Goal: Task Accomplishment & Management: Manage account settings

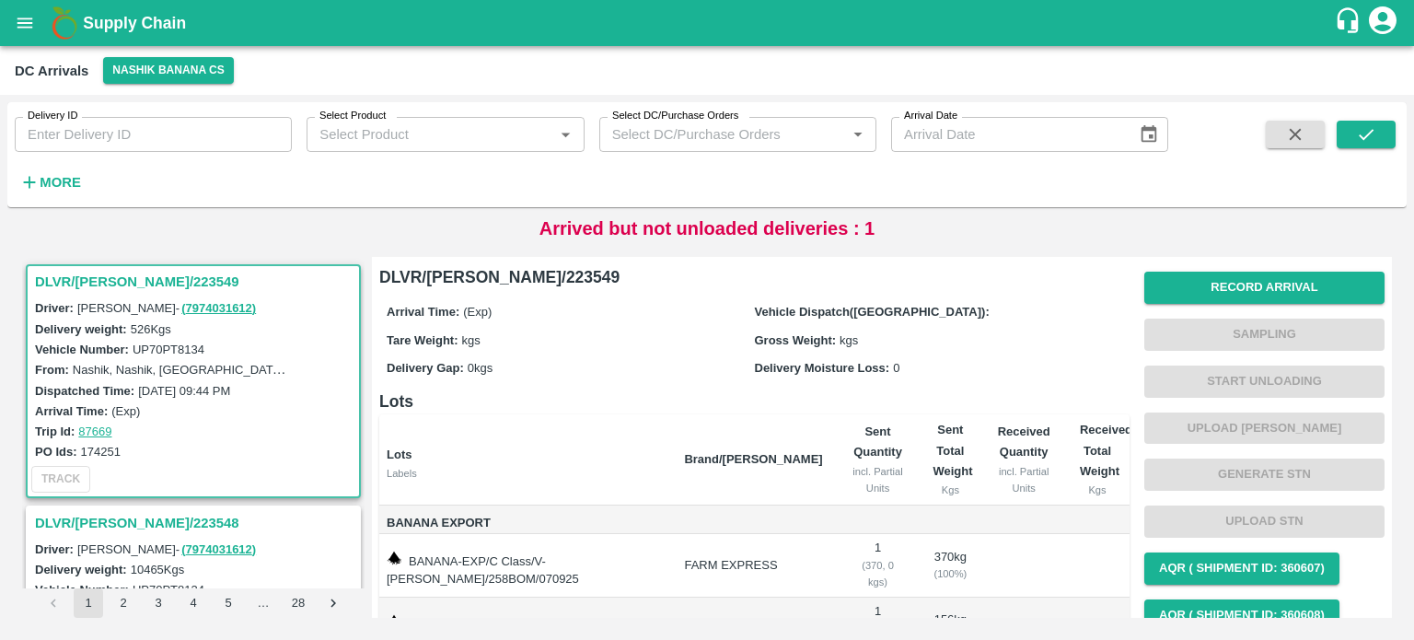
click at [55, 179] on strong "More" at bounding box center [60, 182] width 41 height 15
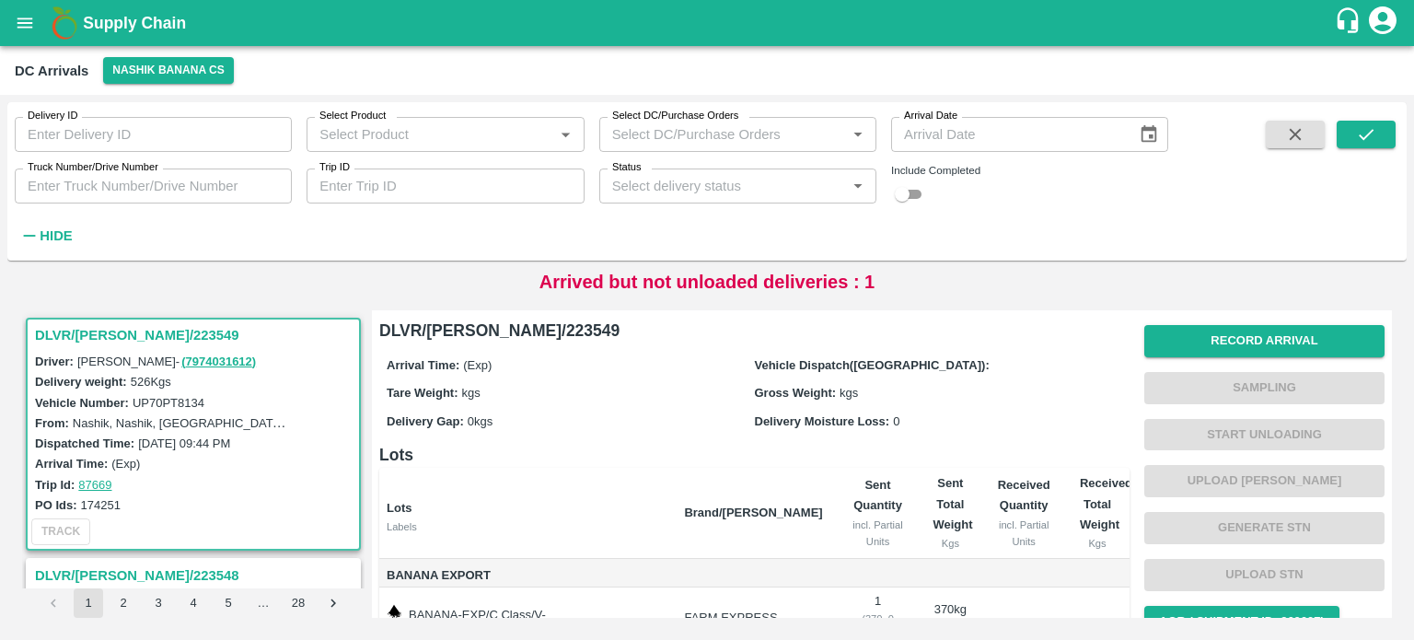
click at [125, 169] on label "Truck Number/Drive Number" at bounding box center [93, 167] width 131 height 15
click at [125, 169] on input "Truck Number/Drive Number" at bounding box center [153, 185] width 277 height 35
type input "4378"
click at [921, 195] on input "checkbox" at bounding box center [902, 194] width 66 height 22
checkbox input "true"
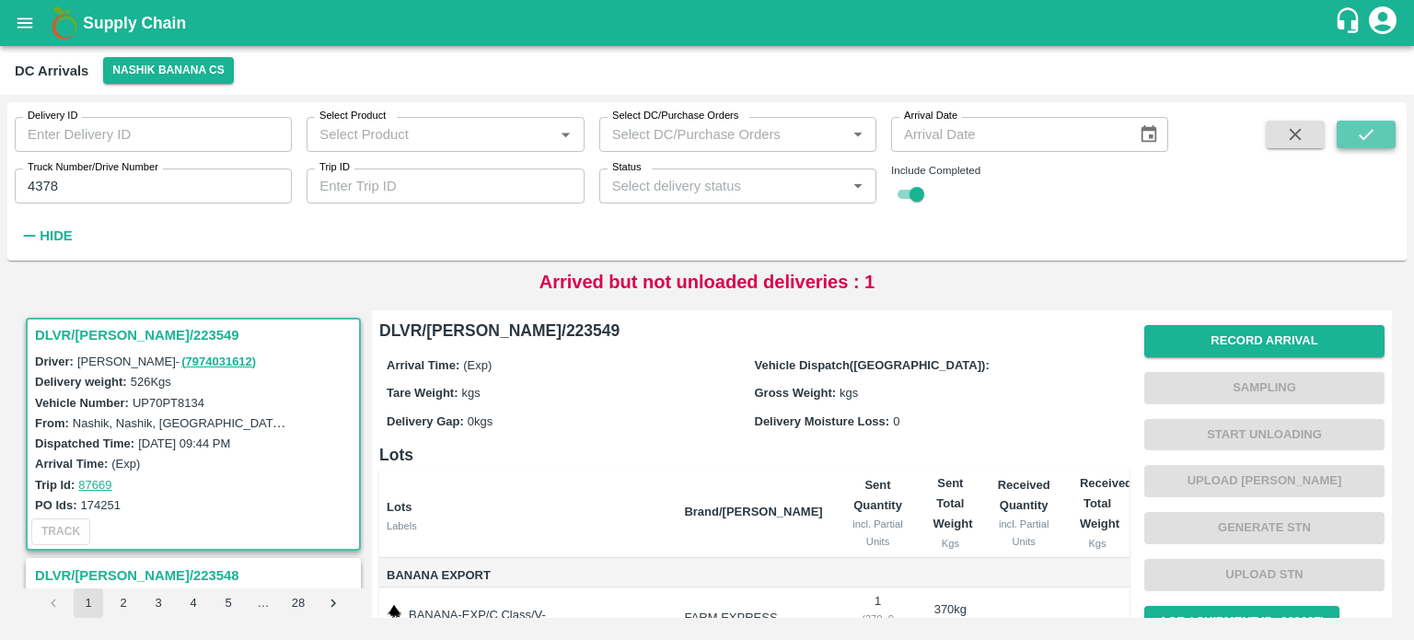
click at [1362, 145] on button "submit" at bounding box center [1366, 135] width 59 height 28
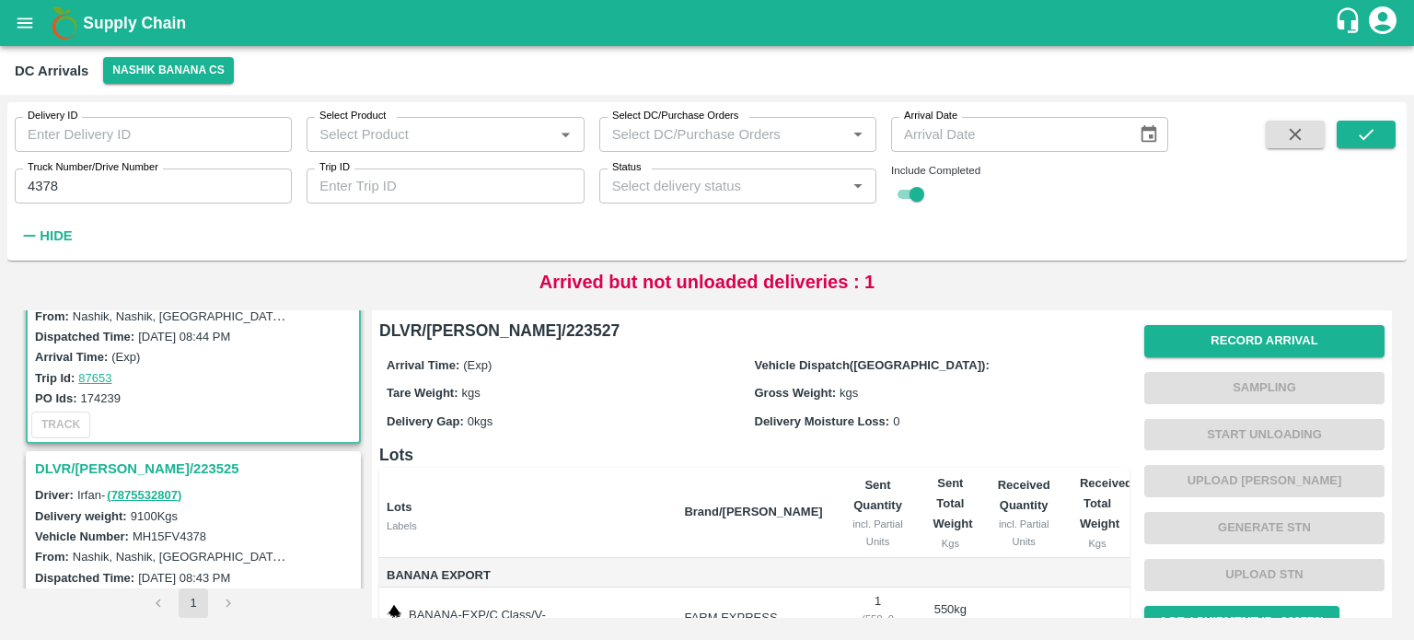
scroll to position [112, 0]
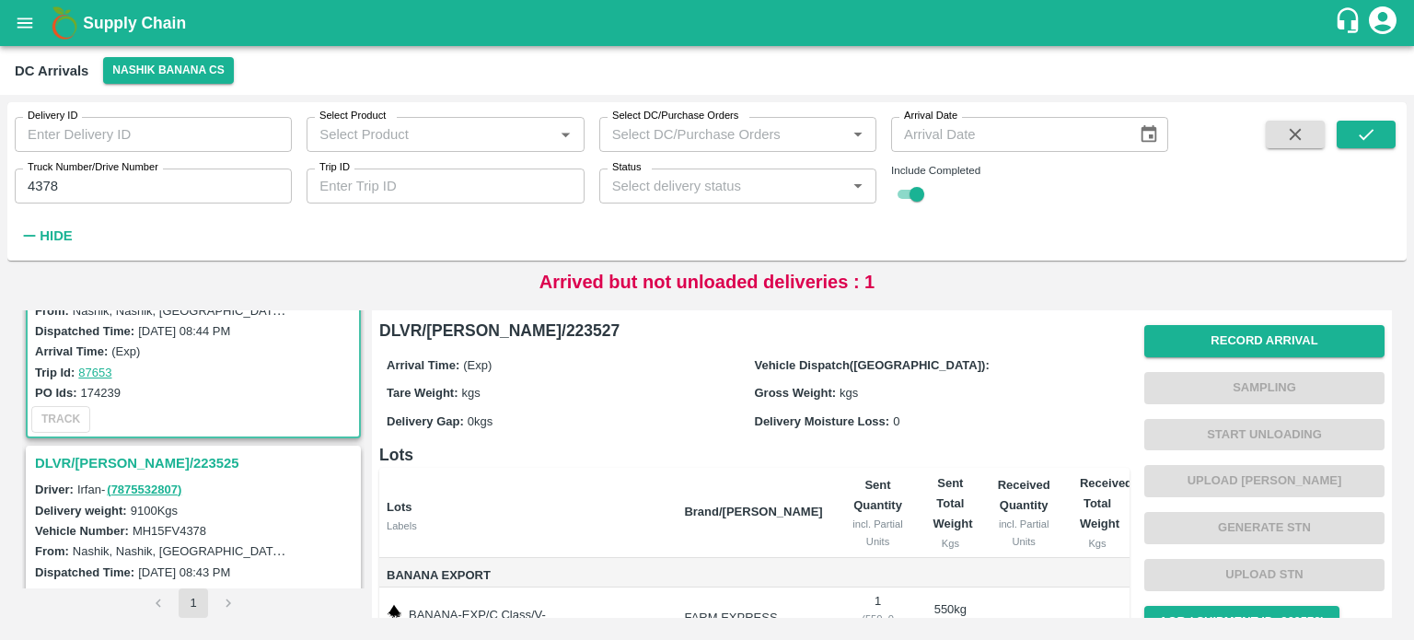
click at [124, 464] on h3 "DLVR/[PERSON_NAME]/223525" at bounding box center [196, 463] width 322 height 24
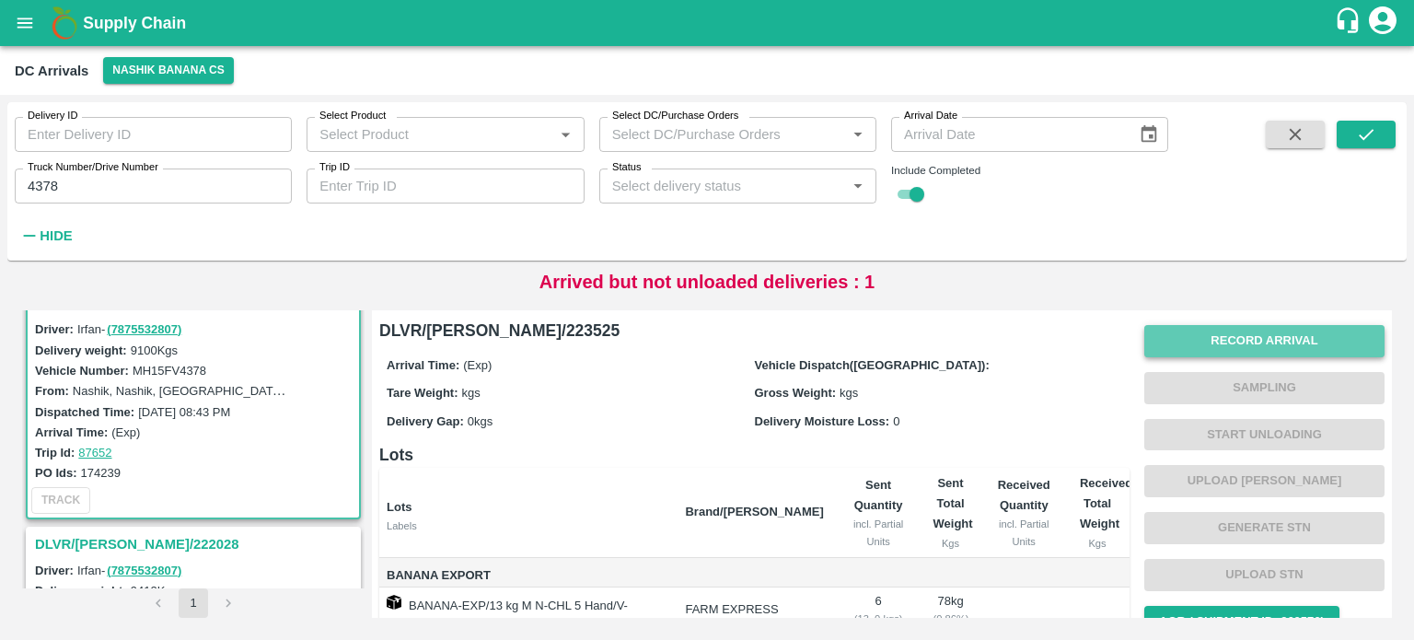
click at [1268, 327] on button "Record Arrival" at bounding box center [1264, 341] width 240 height 32
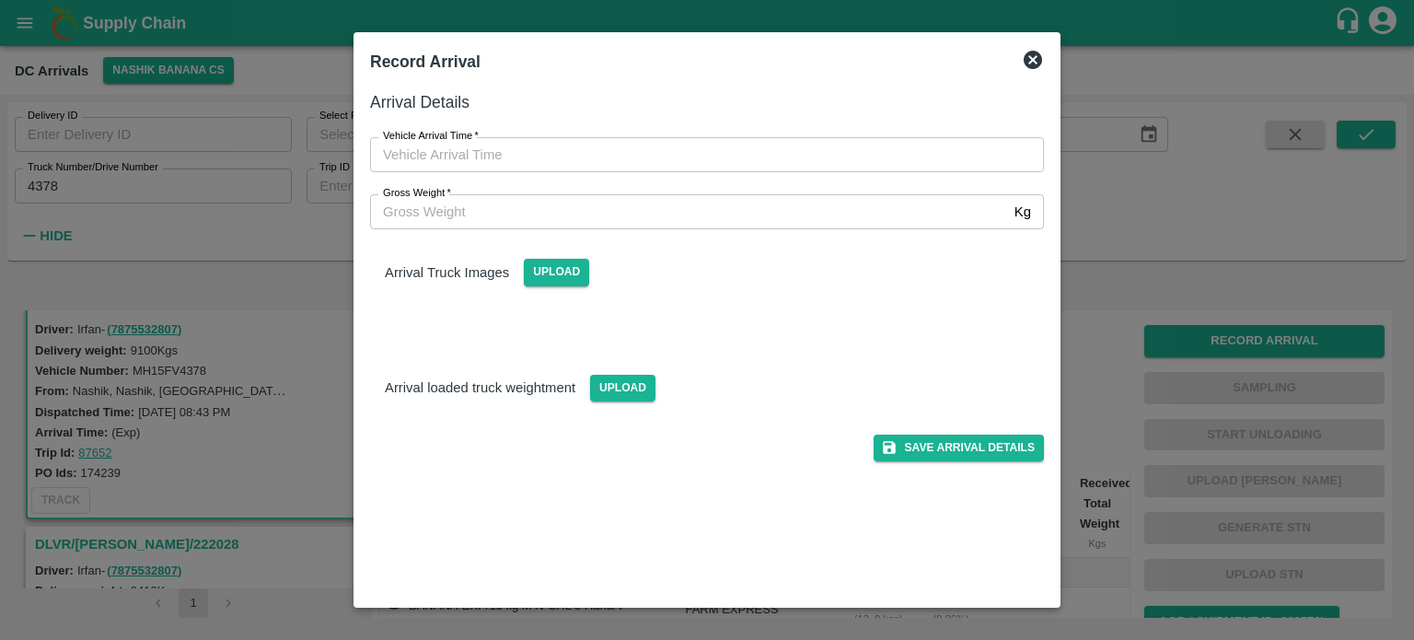
type input "DD/MM/YYYY hh:mm aa"
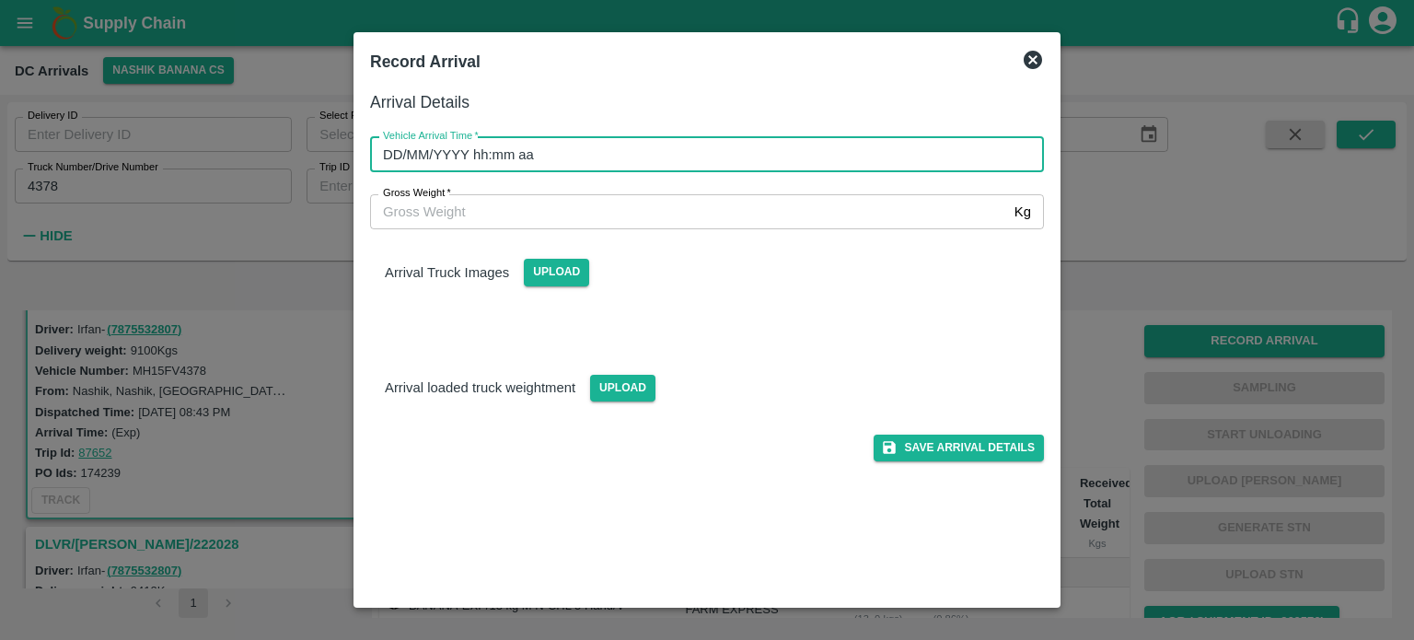
click at [874, 156] on input "DD/MM/YYYY hh:mm aa" at bounding box center [700, 154] width 661 height 35
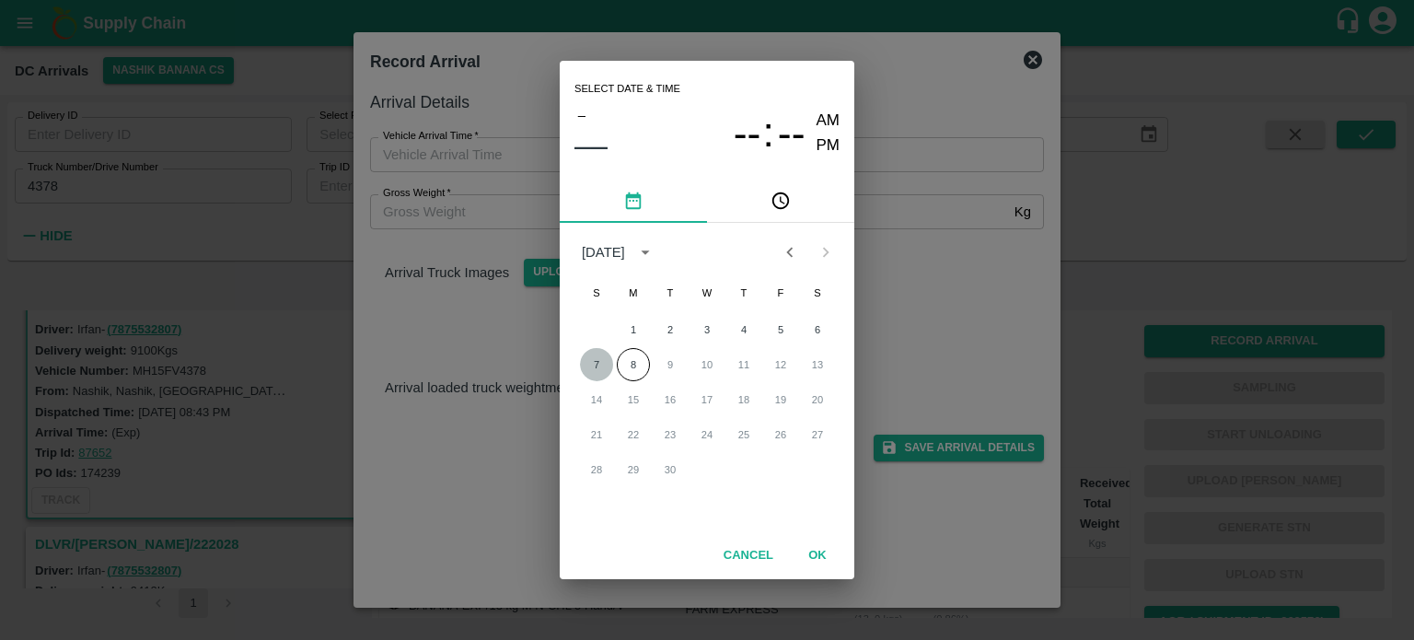
click at [601, 360] on button "7" at bounding box center [596, 364] width 33 height 33
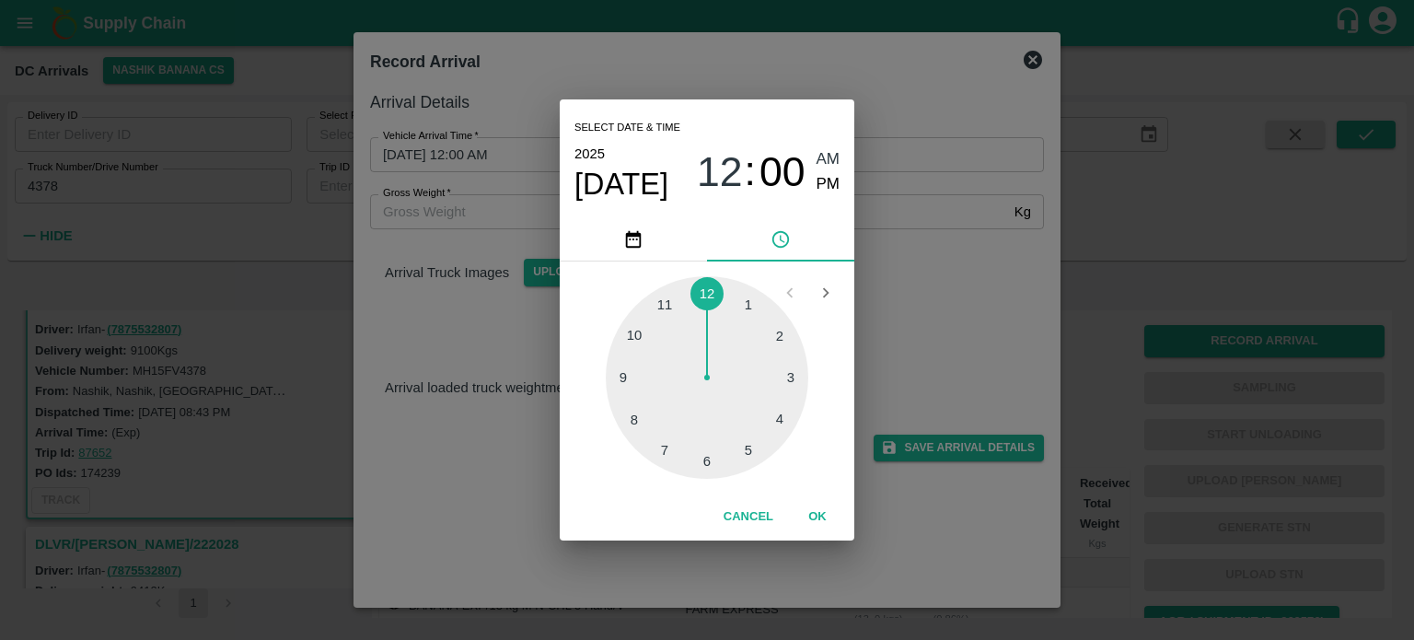
click at [639, 376] on div at bounding box center [707, 377] width 203 height 203
click at [643, 335] on div at bounding box center [707, 377] width 203 height 203
type input "[DATE] 09:50 AM"
click at [926, 291] on div "Select date & time [DATE] 09 : 50 AM PM 05 10 15 20 25 30 35 40 45 50 55 00 Can…" at bounding box center [707, 320] width 1414 height 640
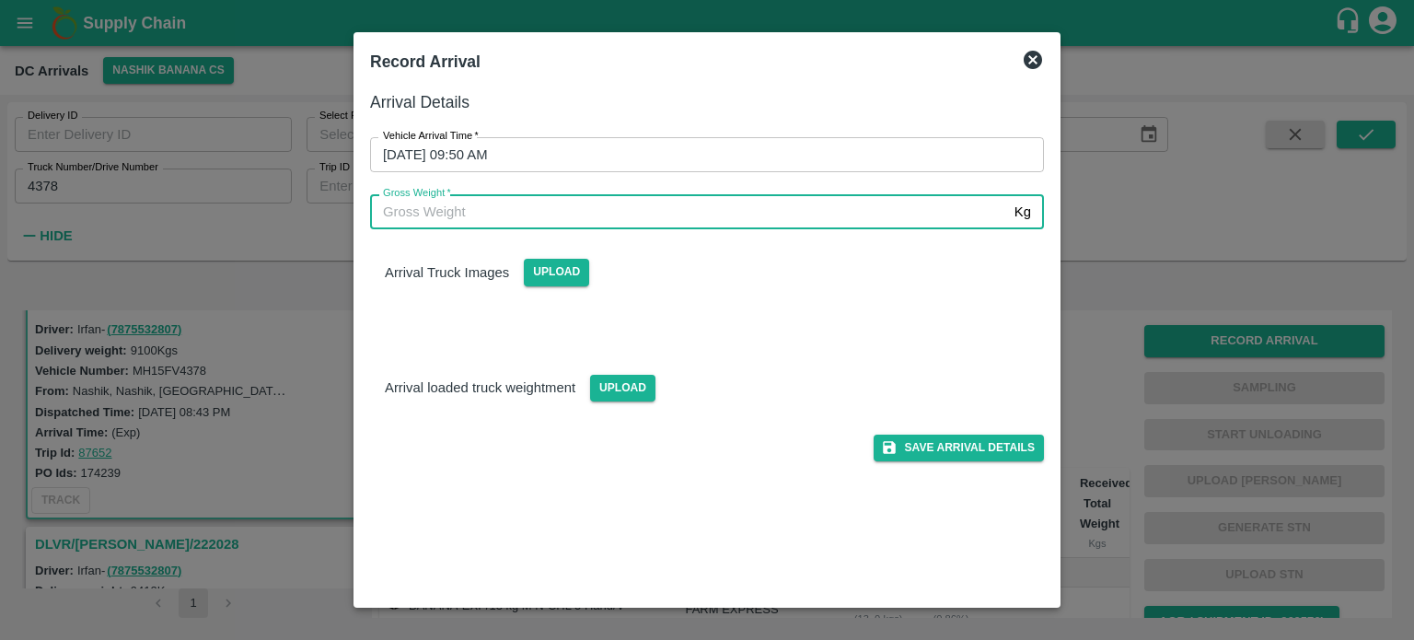
click at [444, 220] on input "Gross Weight   *" at bounding box center [688, 211] width 637 height 35
type input "15830"
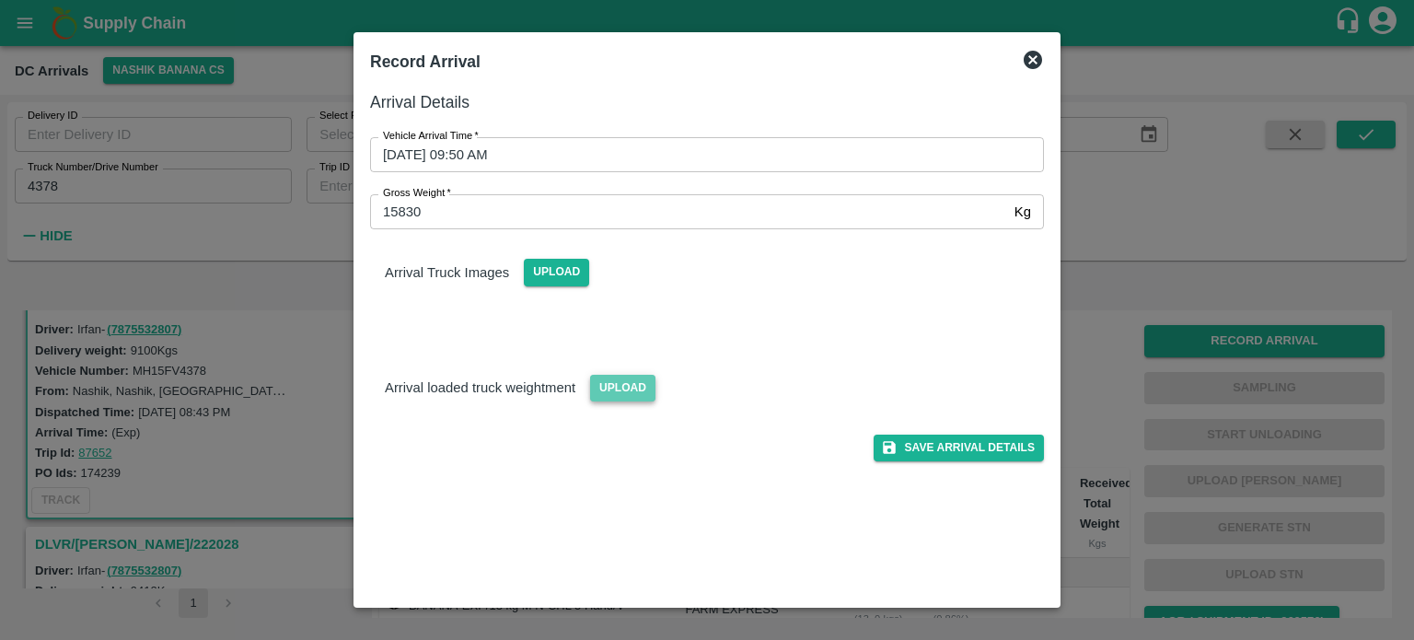
click at [599, 382] on span "Upload" at bounding box center [622, 388] width 65 height 27
click at [0, 0] on input "Upload" at bounding box center [0, 0] width 0 height 0
click at [558, 272] on span "Upload" at bounding box center [556, 272] width 65 height 27
click at [0, 0] on input "Upload" at bounding box center [0, 0] width 0 height 0
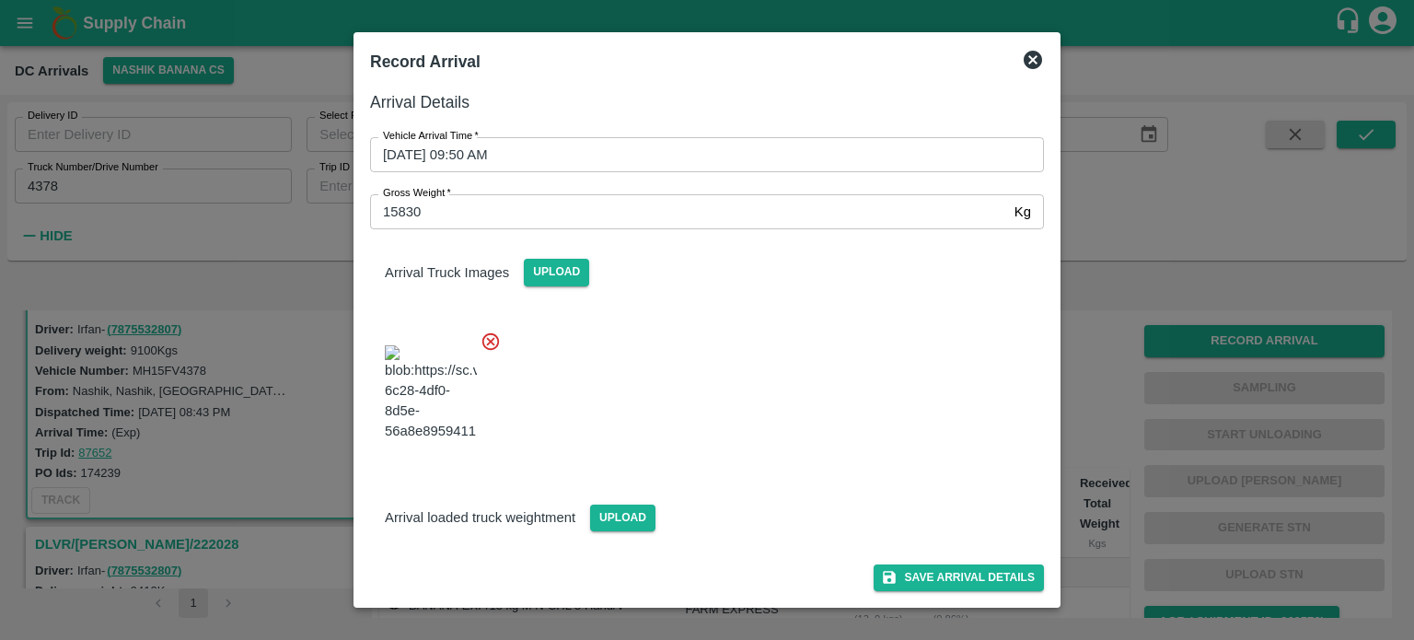
scroll to position [107, 0]
click at [616, 514] on span "Upload" at bounding box center [622, 517] width 65 height 27
click at [0, 0] on input "Upload" at bounding box center [0, 0] width 0 height 0
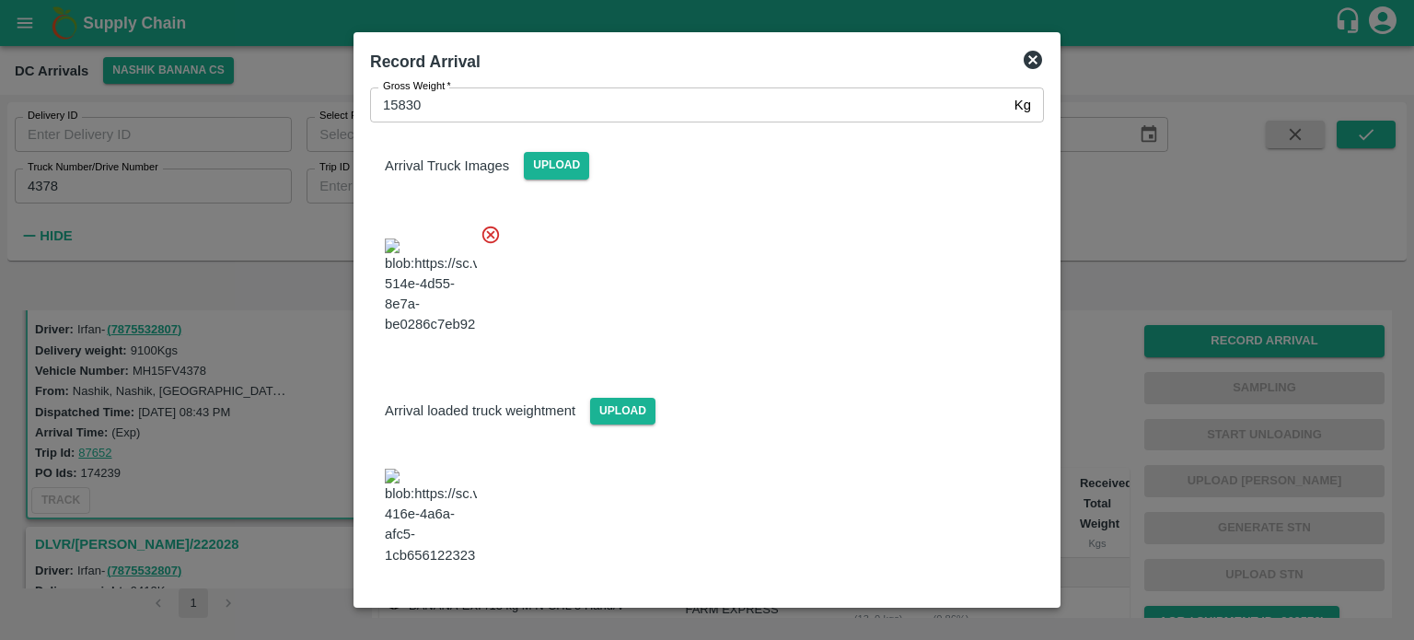
scroll to position [187, 0]
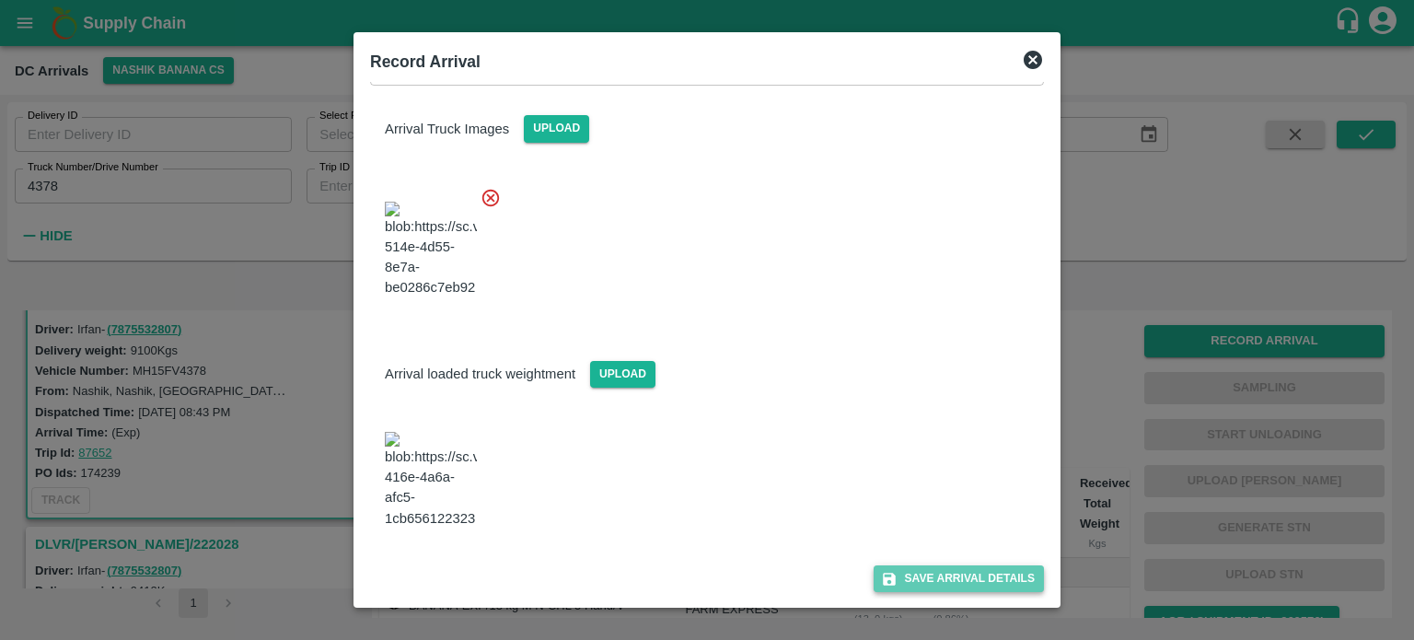
click at [944, 580] on button "Save Arrival Details" at bounding box center [959, 578] width 170 height 27
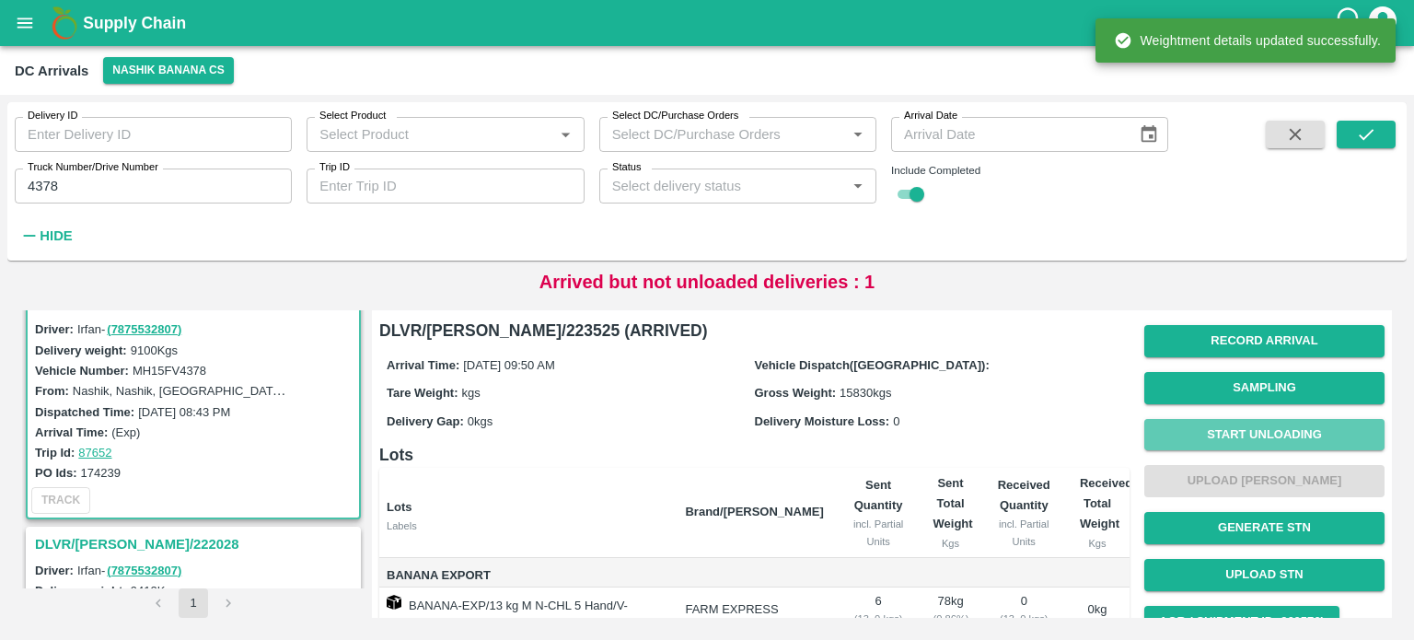
click at [1267, 435] on button "Start Unloading" at bounding box center [1264, 435] width 240 height 32
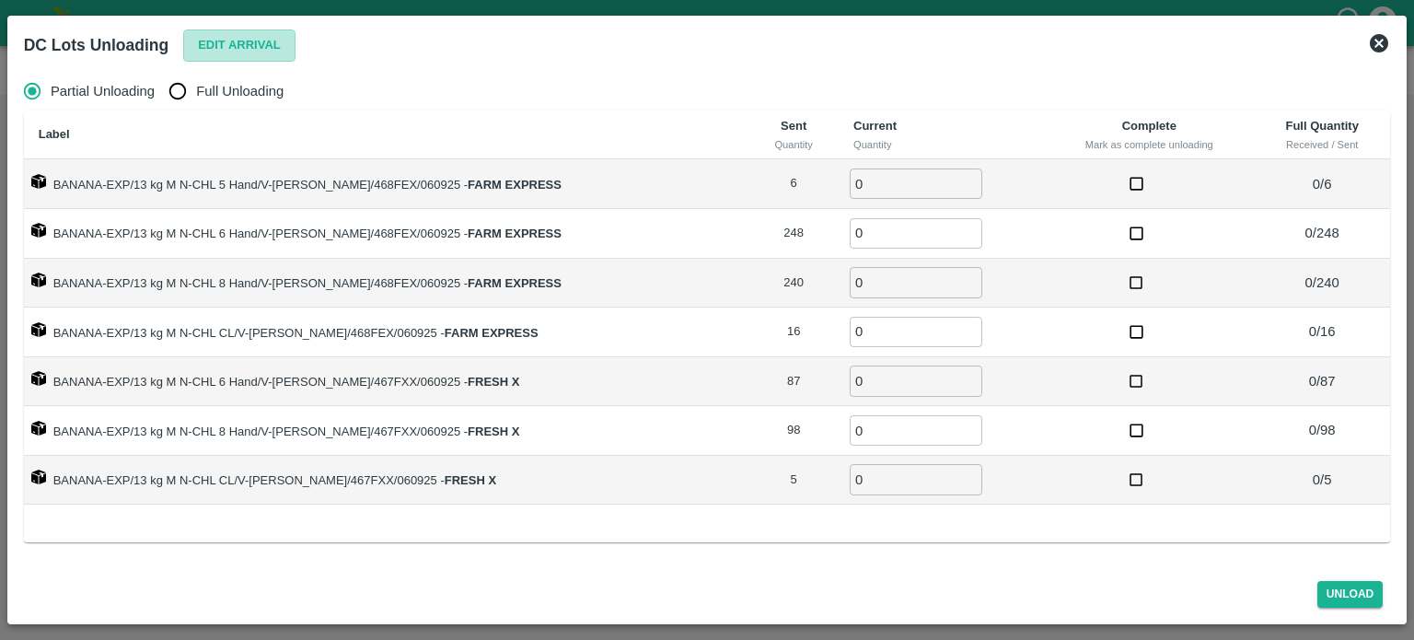
click at [238, 43] on button "Edit Arrival" at bounding box center [239, 45] width 112 height 32
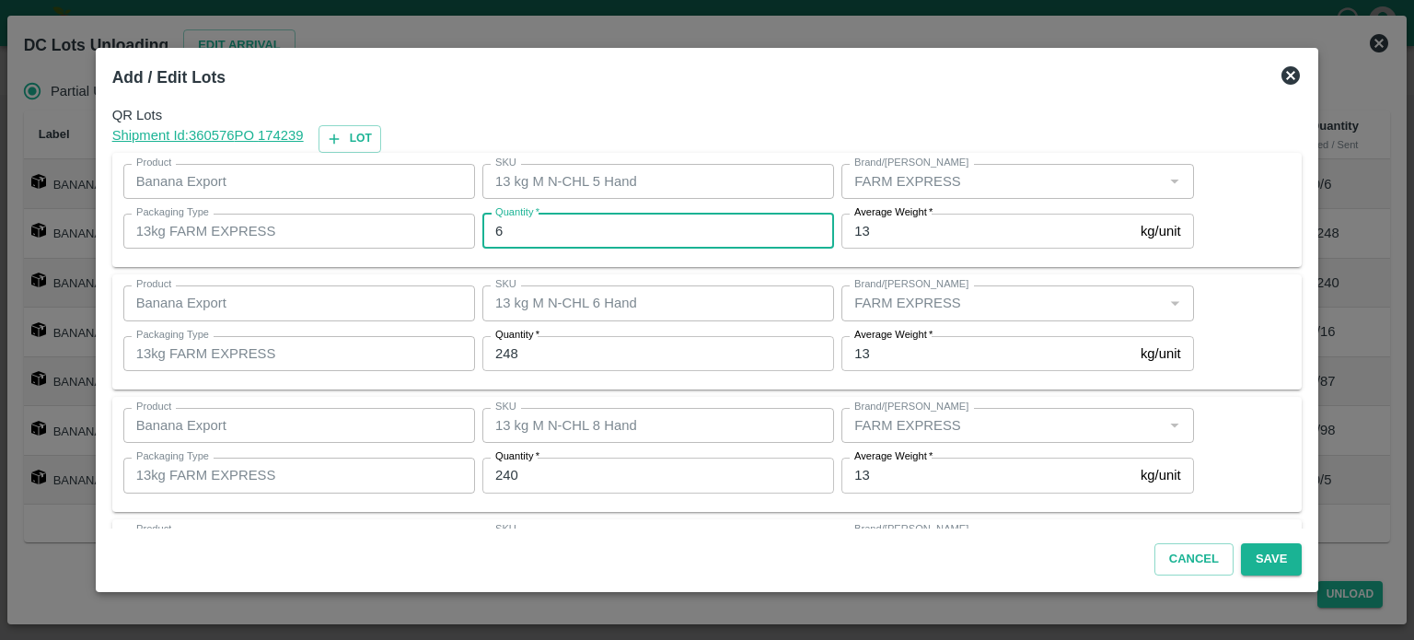
click at [571, 232] on input "6" at bounding box center [658, 231] width 352 height 35
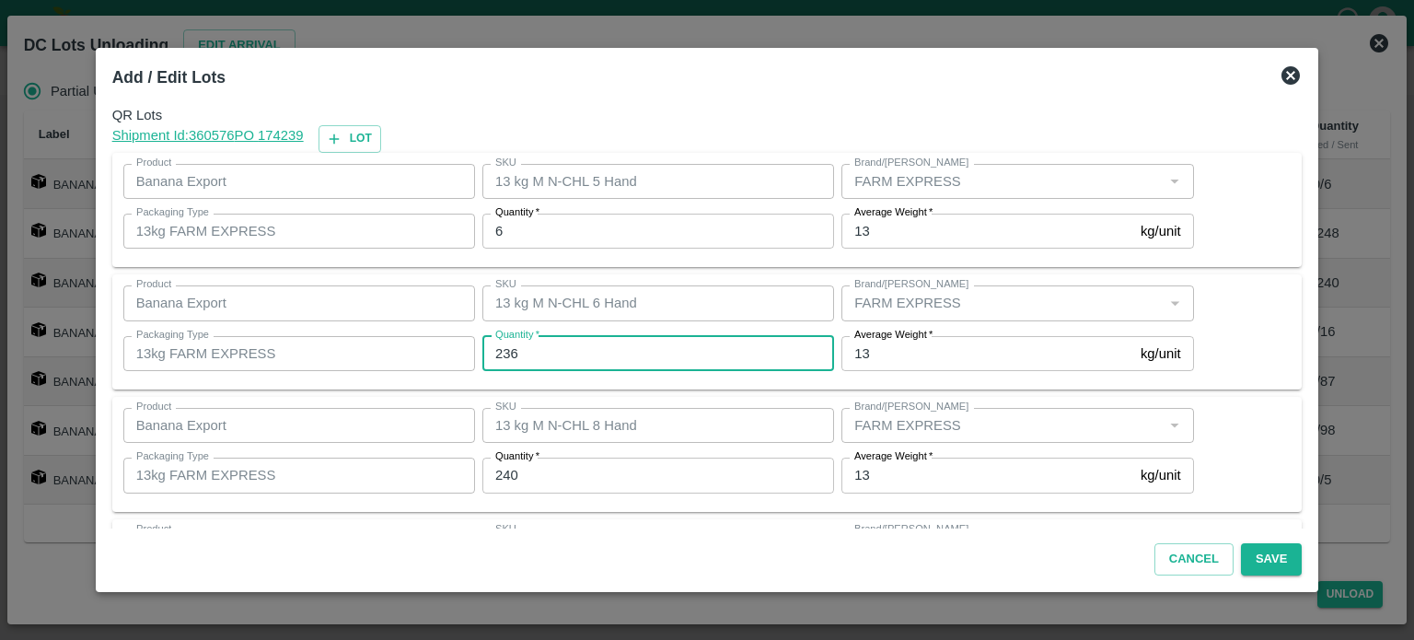
type input "236"
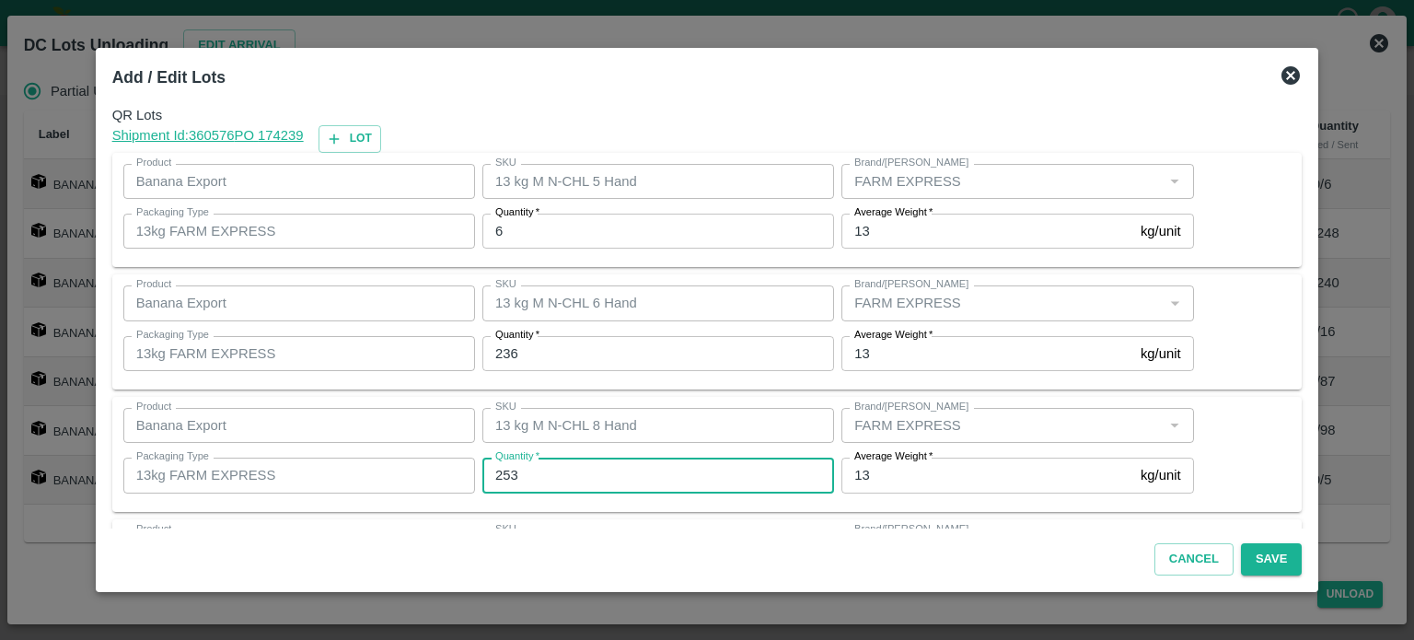
type input "253"
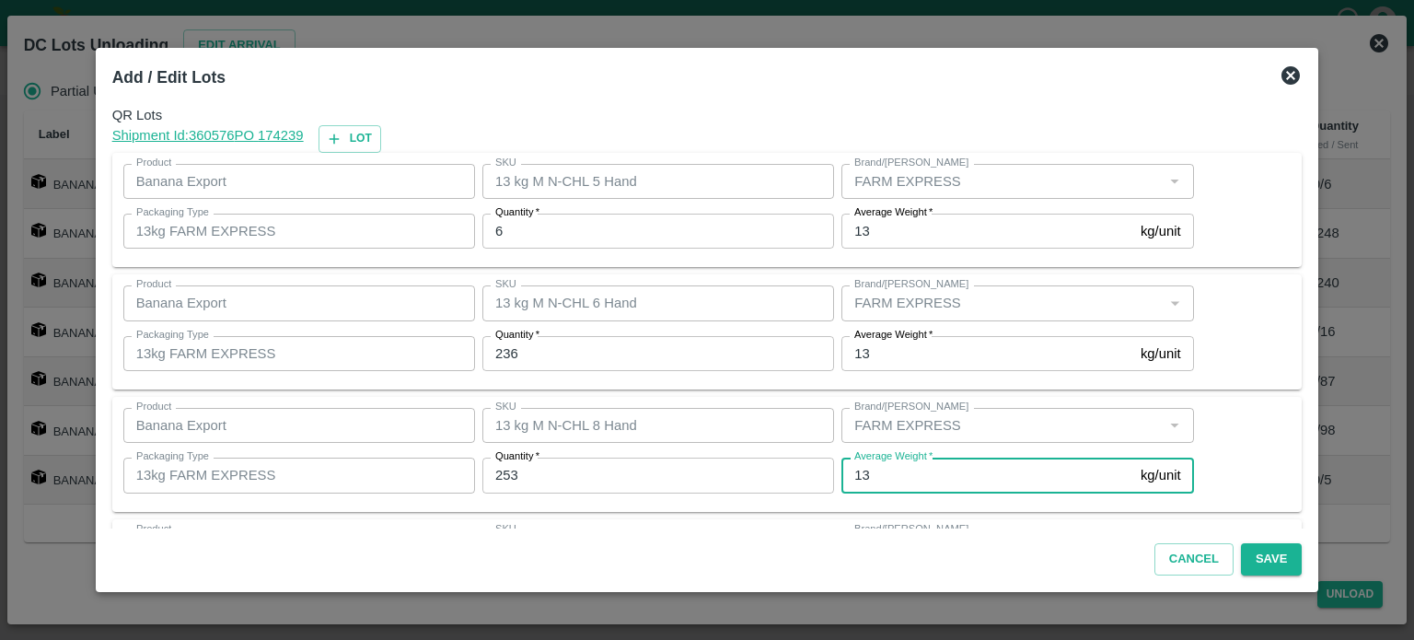
scroll to position [284, 0]
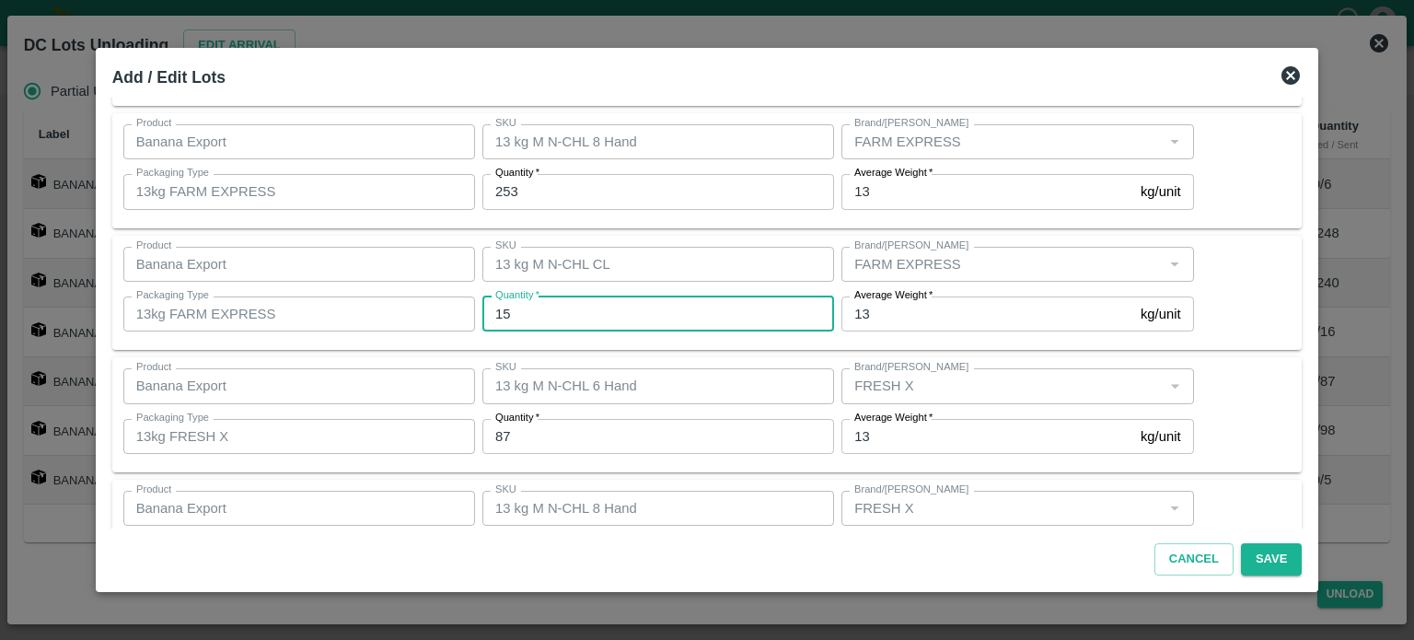
type input "15"
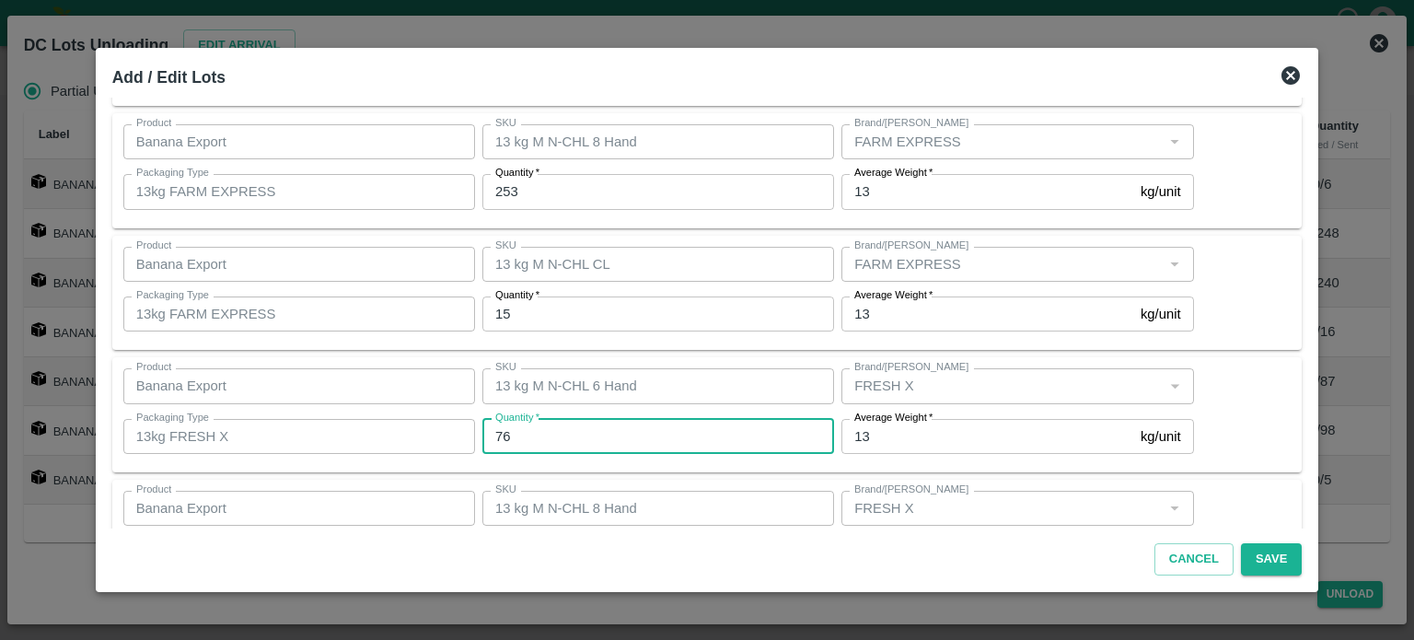
type input "76"
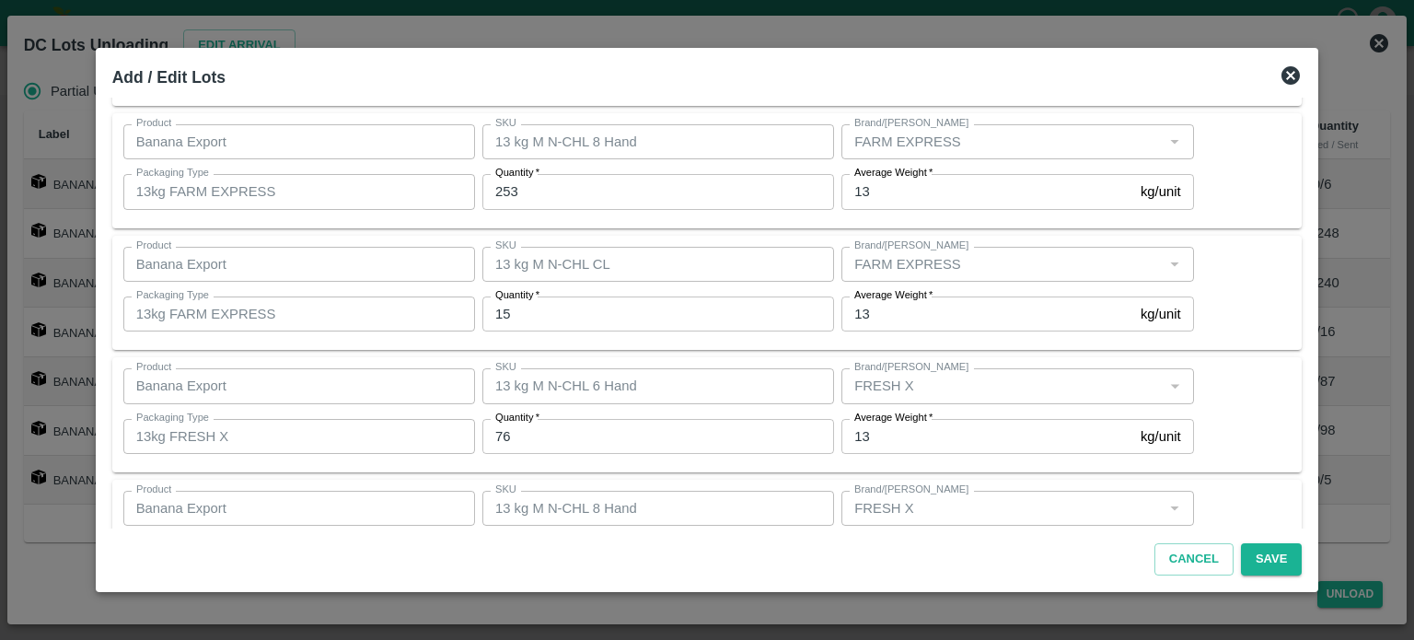
scroll to position [486, 0]
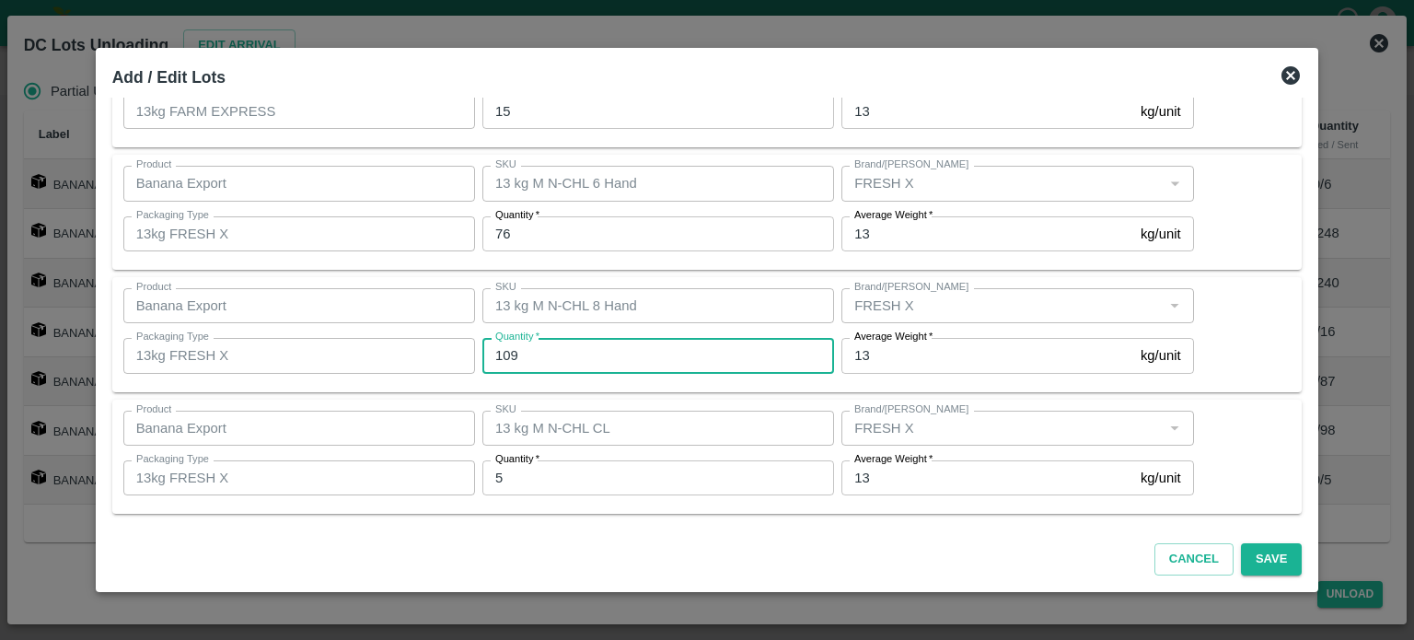
type input "109"
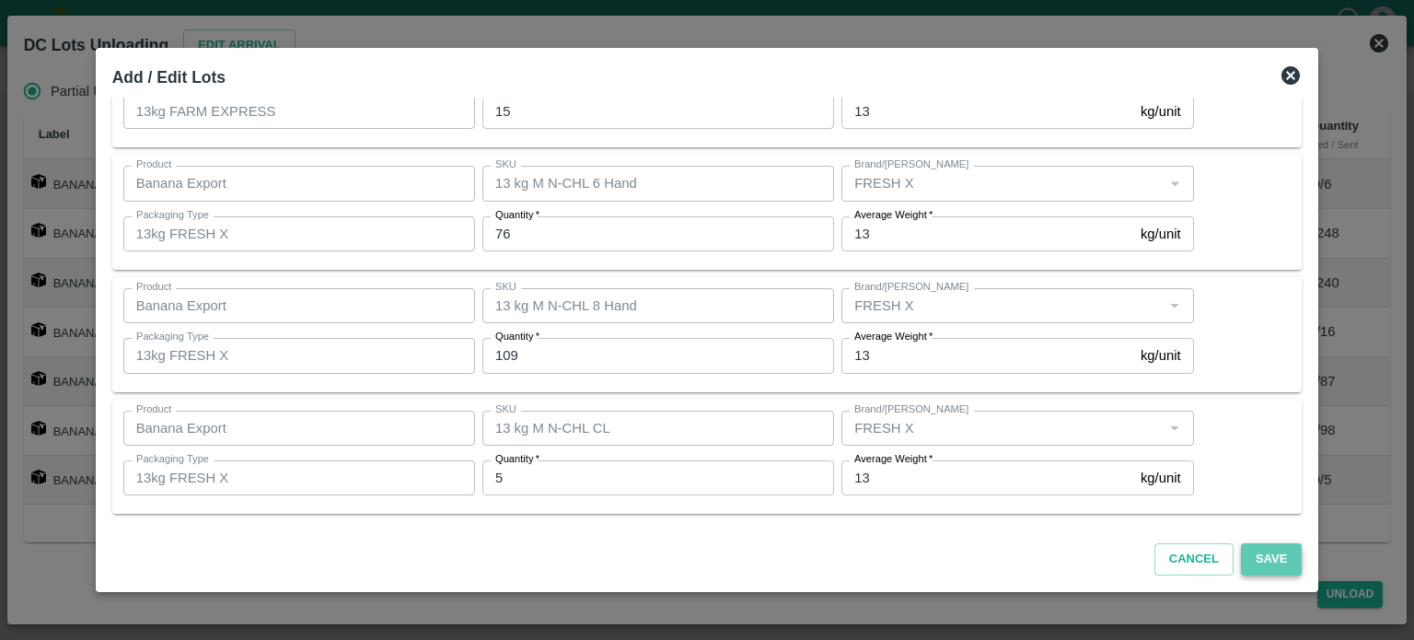
click at [1245, 560] on button "Save" at bounding box center [1271, 559] width 61 height 32
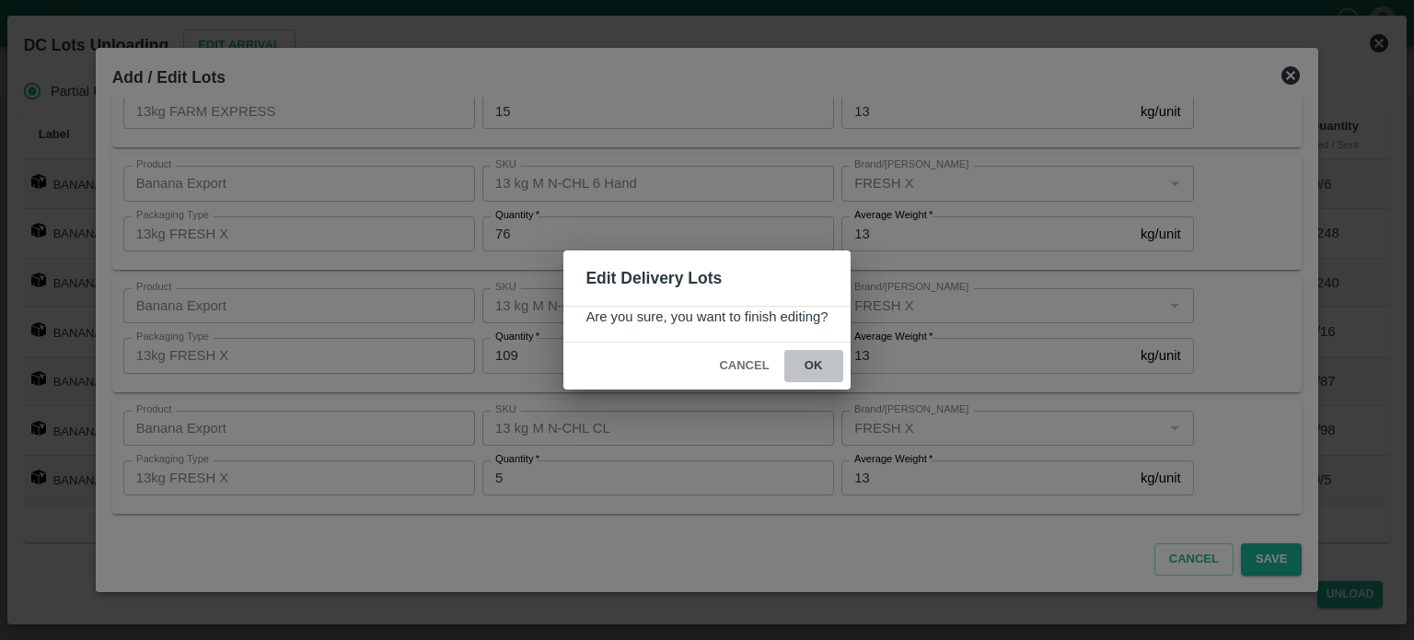
click at [814, 367] on button "ok" at bounding box center [813, 366] width 59 height 32
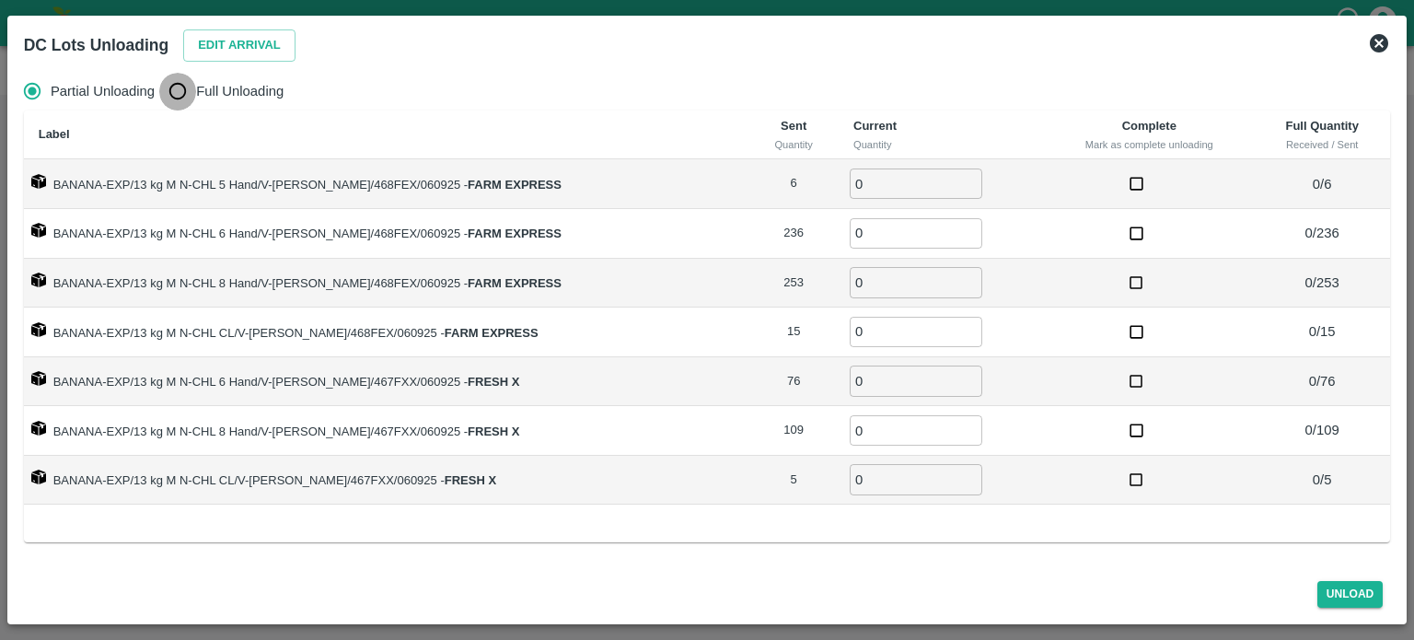
click at [183, 98] on input "Full Unloading" at bounding box center [177, 91] width 37 height 37
radio input "true"
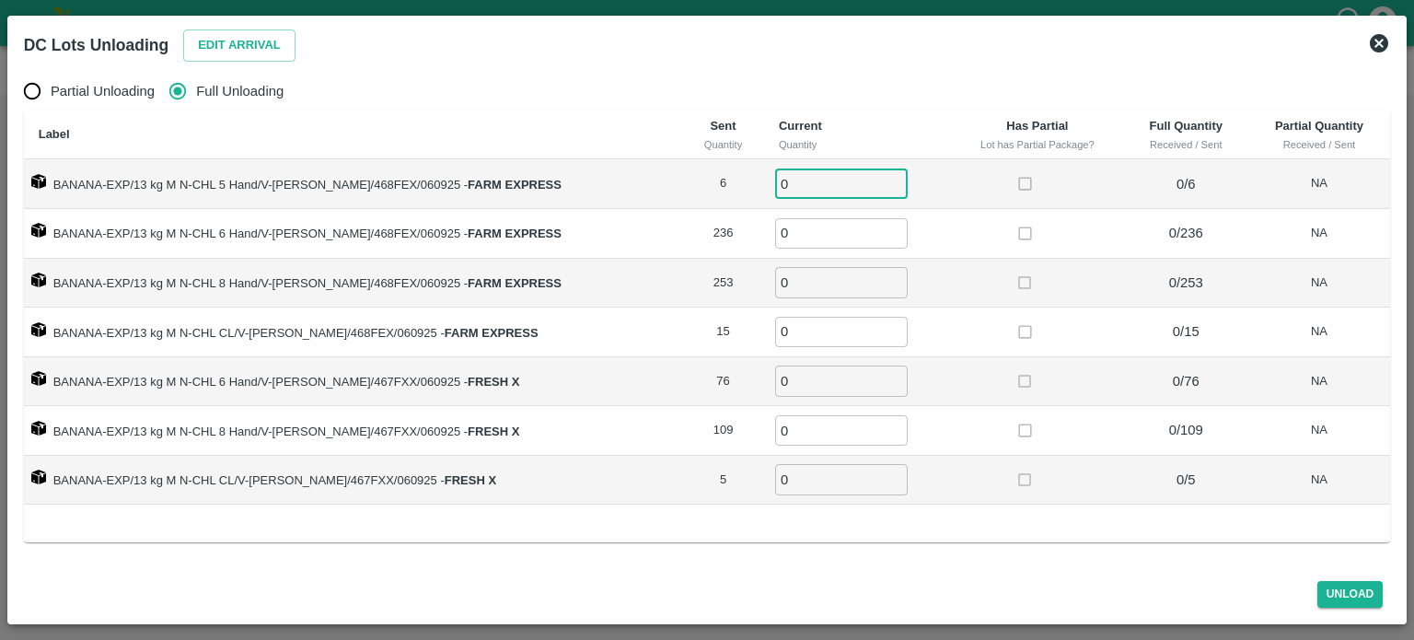
click at [800, 179] on input "0" at bounding box center [841, 183] width 133 height 30
type input "6"
type input "236"
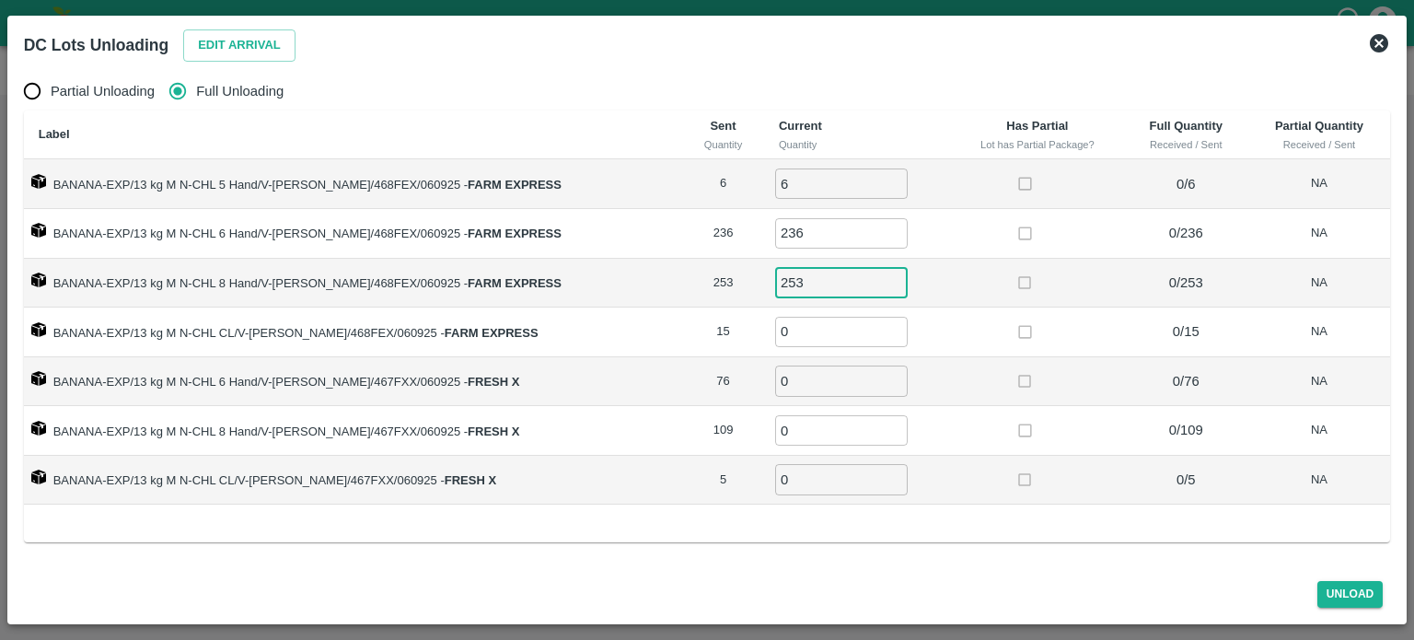
type input "253"
type input "15"
type input "76"
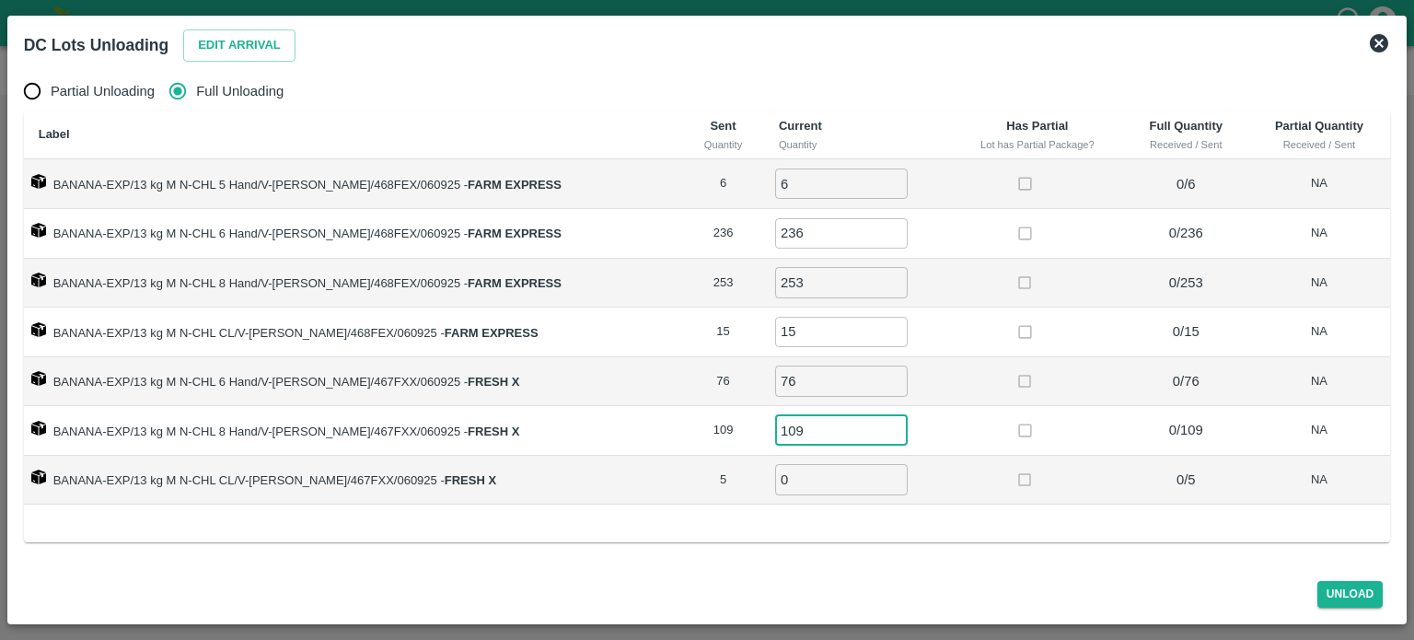
type input "109"
type input "5"
click at [1349, 596] on button "Unload" at bounding box center [1350, 594] width 66 height 27
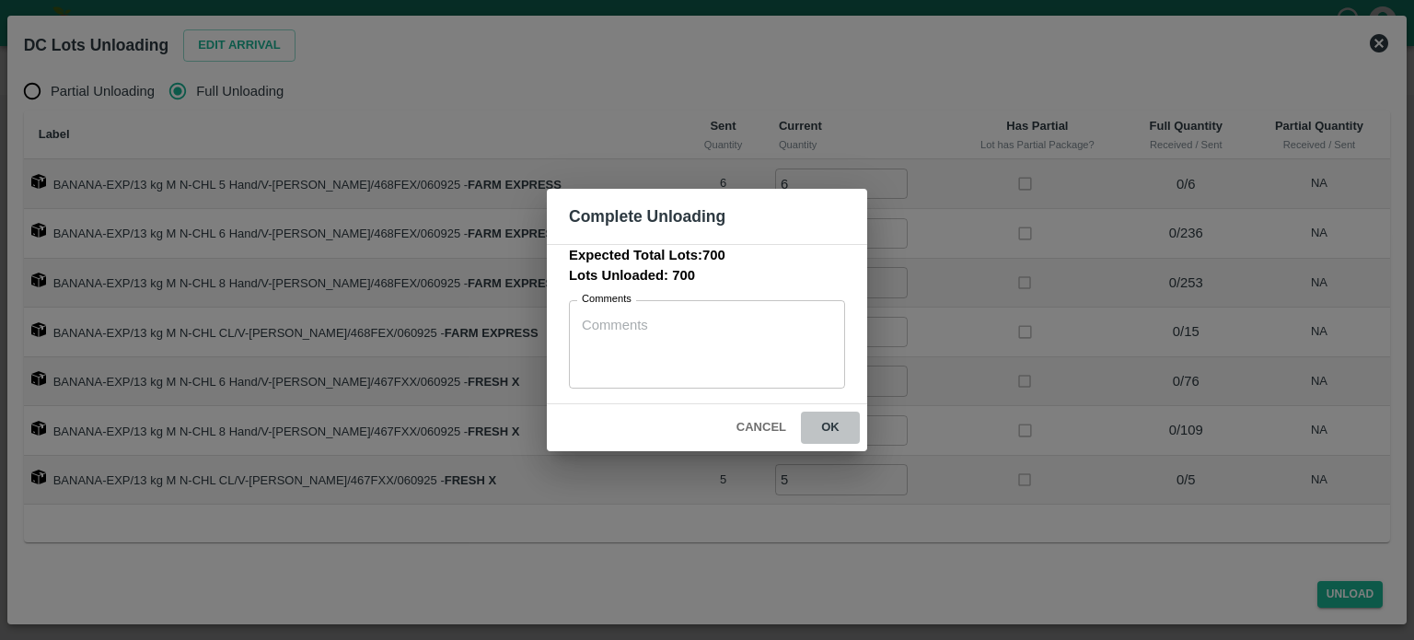
click at [830, 421] on button "ok" at bounding box center [830, 427] width 59 height 32
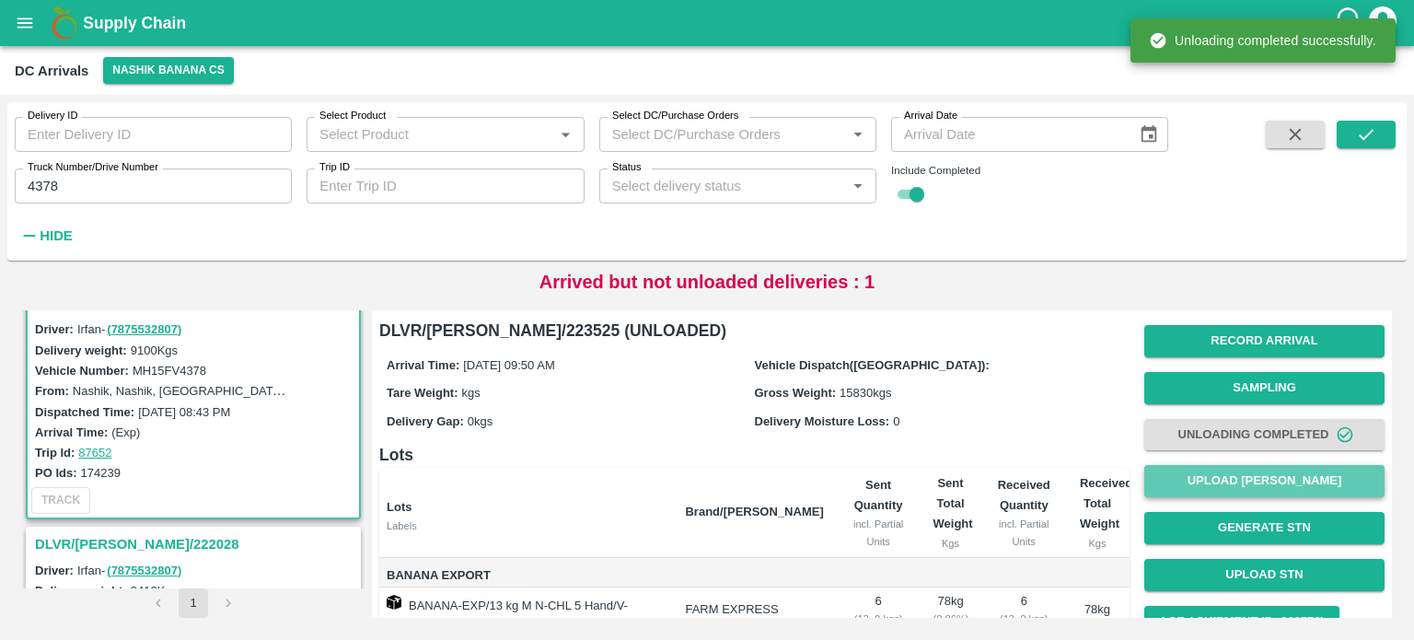
click at [1241, 477] on button "Upload [PERSON_NAME]" at bounding box center [1264, 481] width 240 height 32
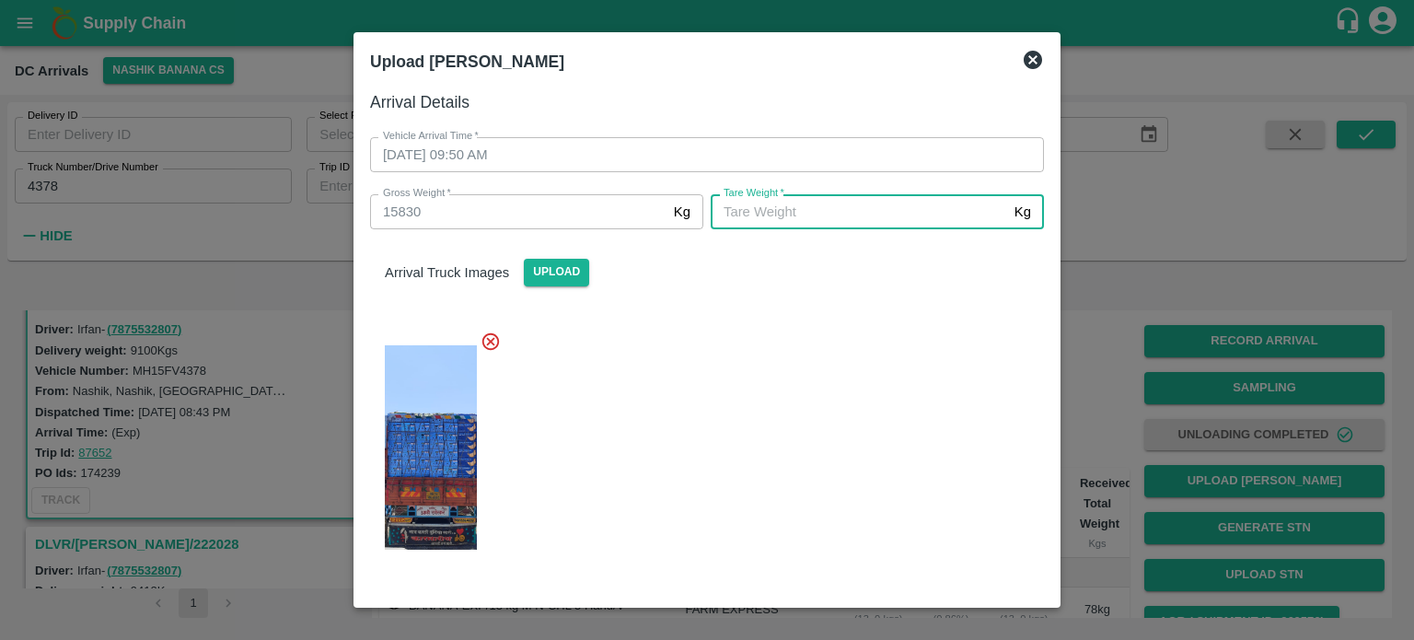
click at [833, 216] on input "[PERSON_NAME]   *" at bounding box center [859, 211] width 296 height 35
type input "5760"
click at [792, 389] on div at bounding box center [699, 442] width 689 height 252
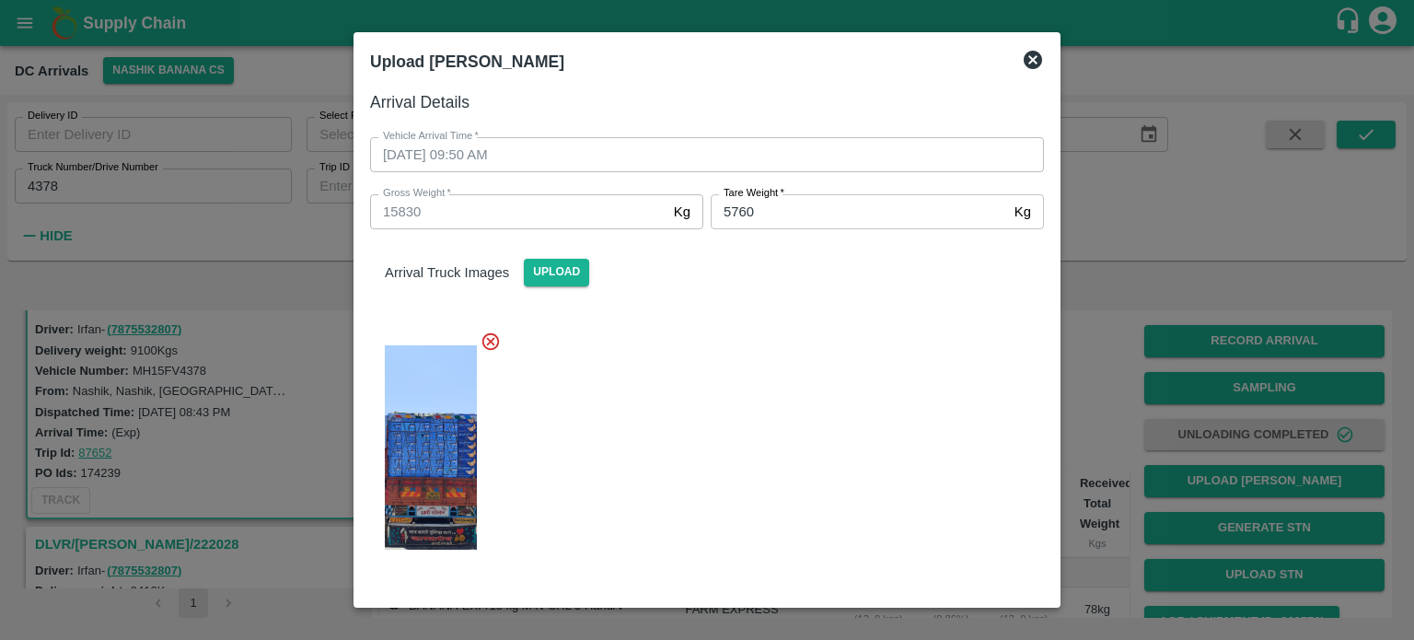
scroll to position [187, 0]
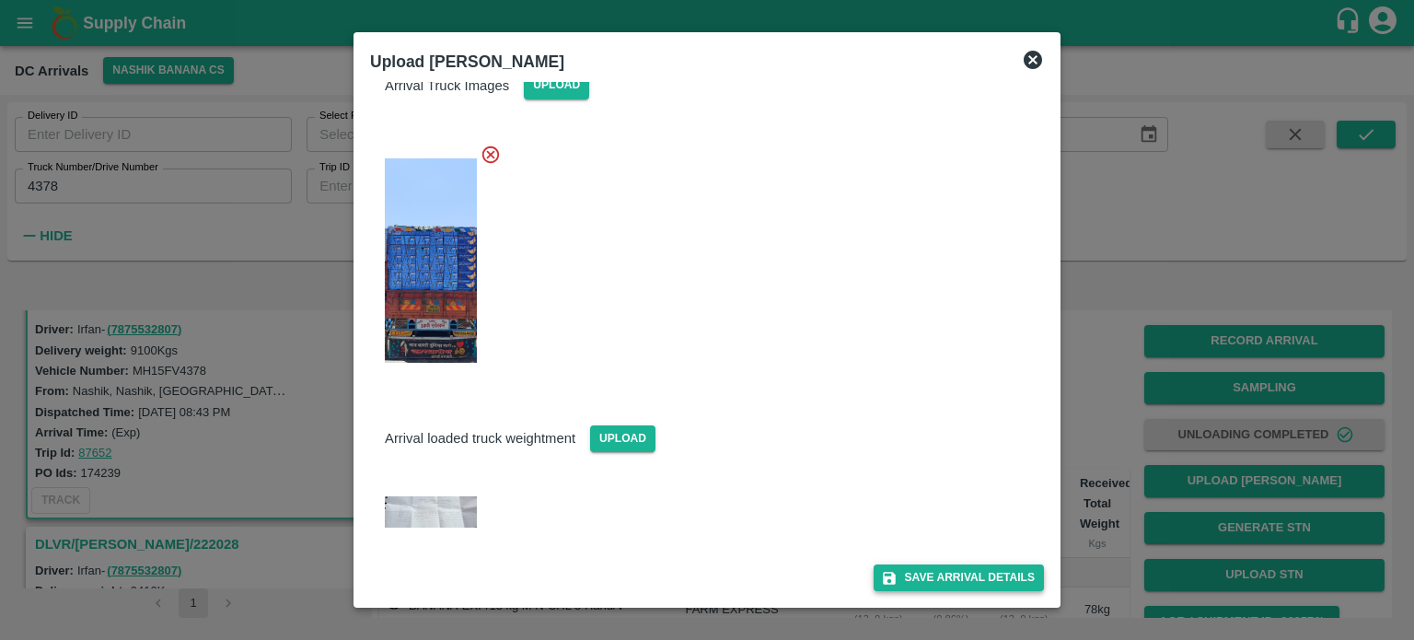
click at [942, 570] on button "Save Arrival Details" at bounding box center [959, 577] width 170 height 27
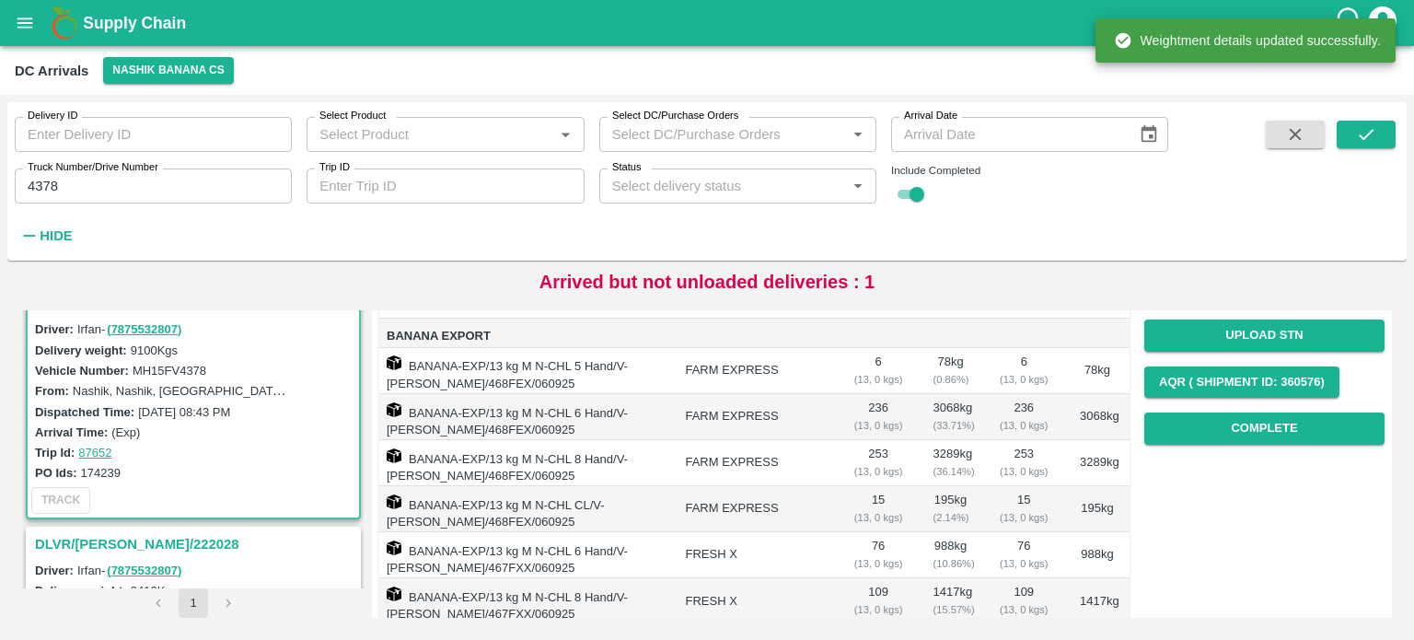
scroll to position [249, 0]
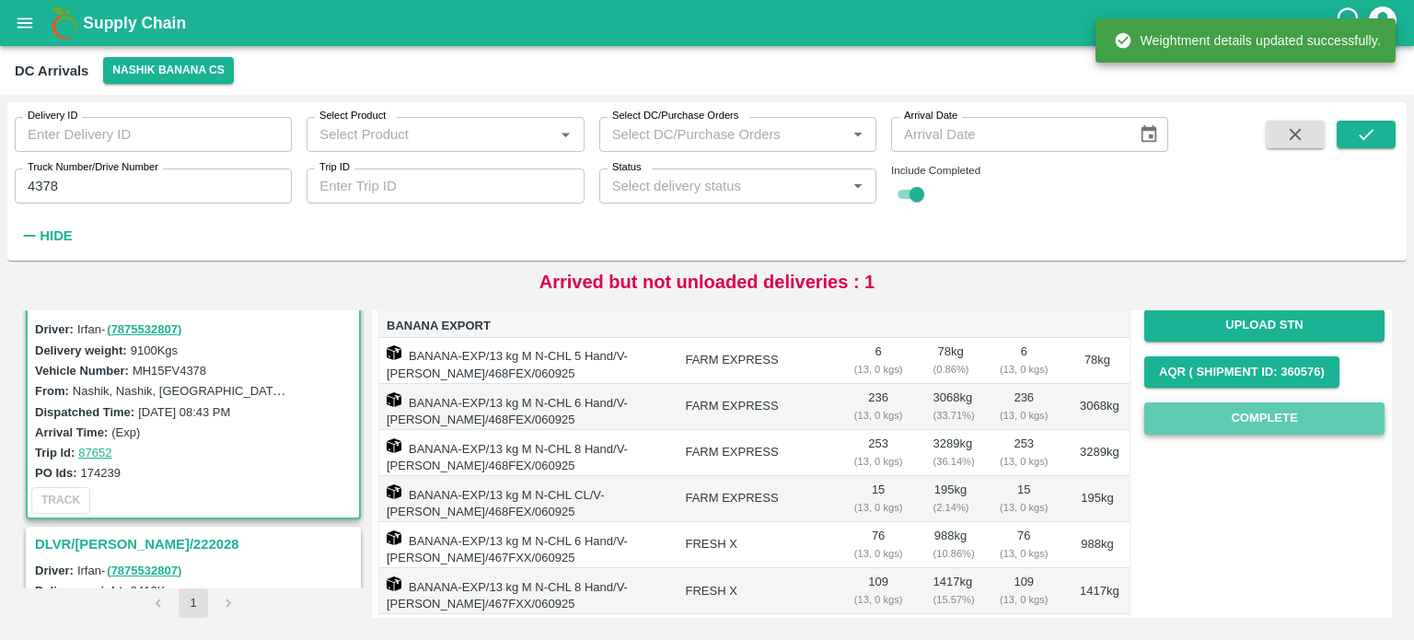
click at [1246, 423] on button "Complete" at bounding box center [1264, 418] width 240 height 32
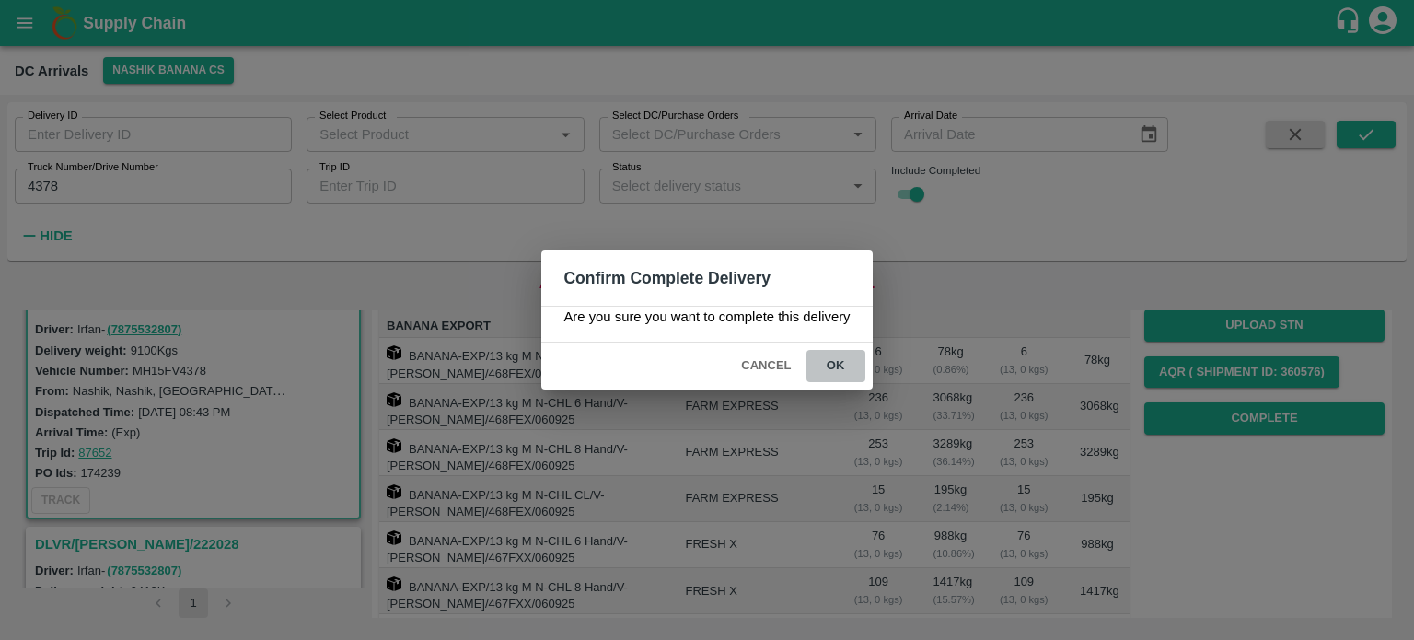
click at [822, 371] on button "ok" at bounding box center [835, 366] width 59 height 32
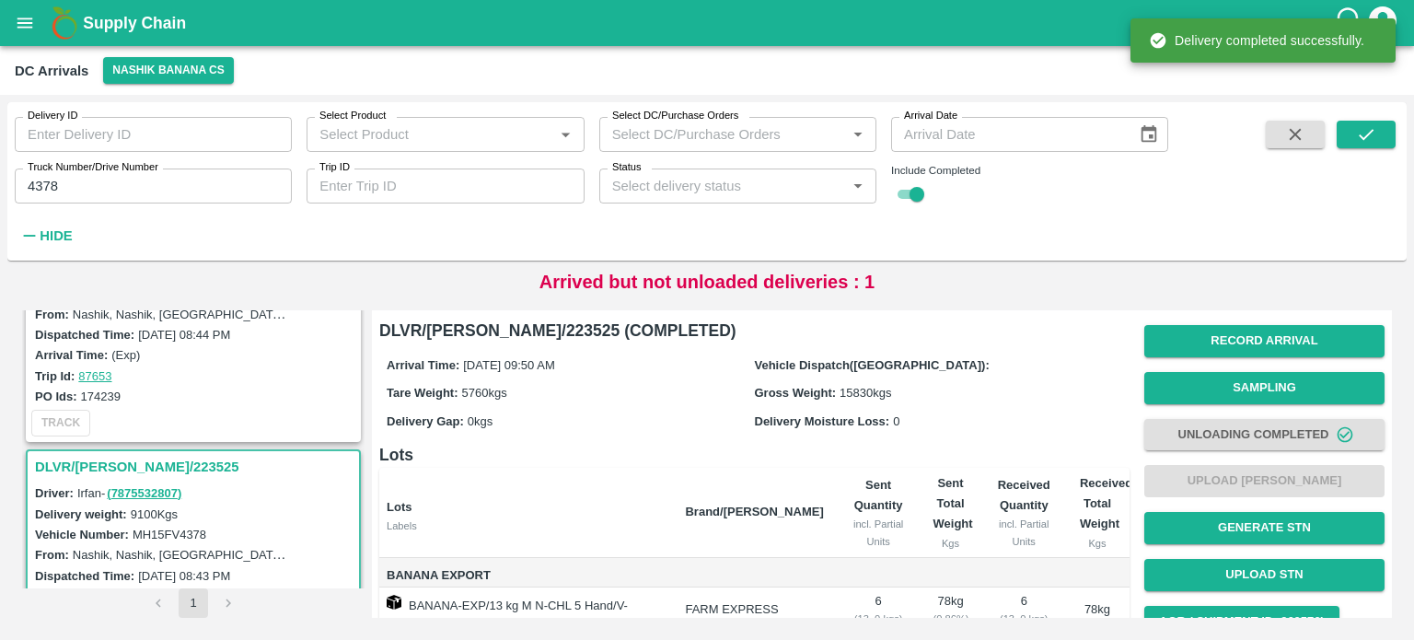
scroll to position [0, 0]
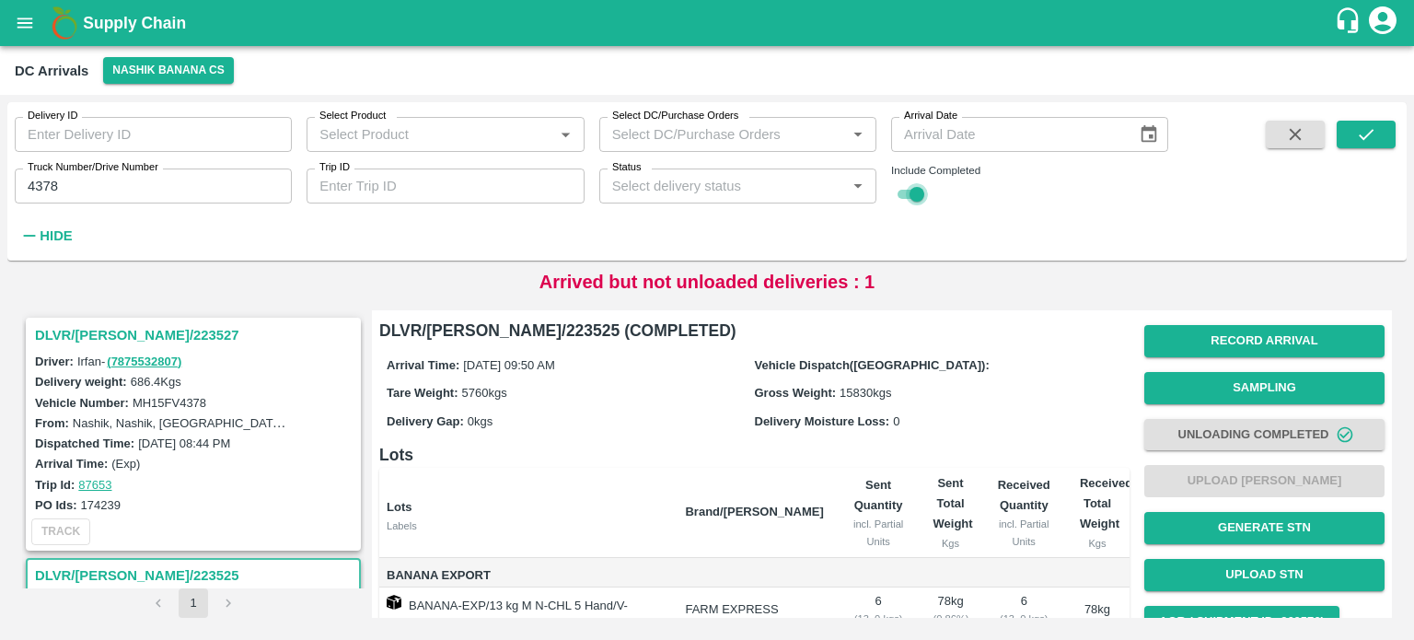
click at [906, 203] on input "checkbox" at bounding box center [917, 194] width 66 height 22
checkbox input "false"
click at [1380, 138] on button "submit" at bounding box center [1366, 135] width 59 height 28
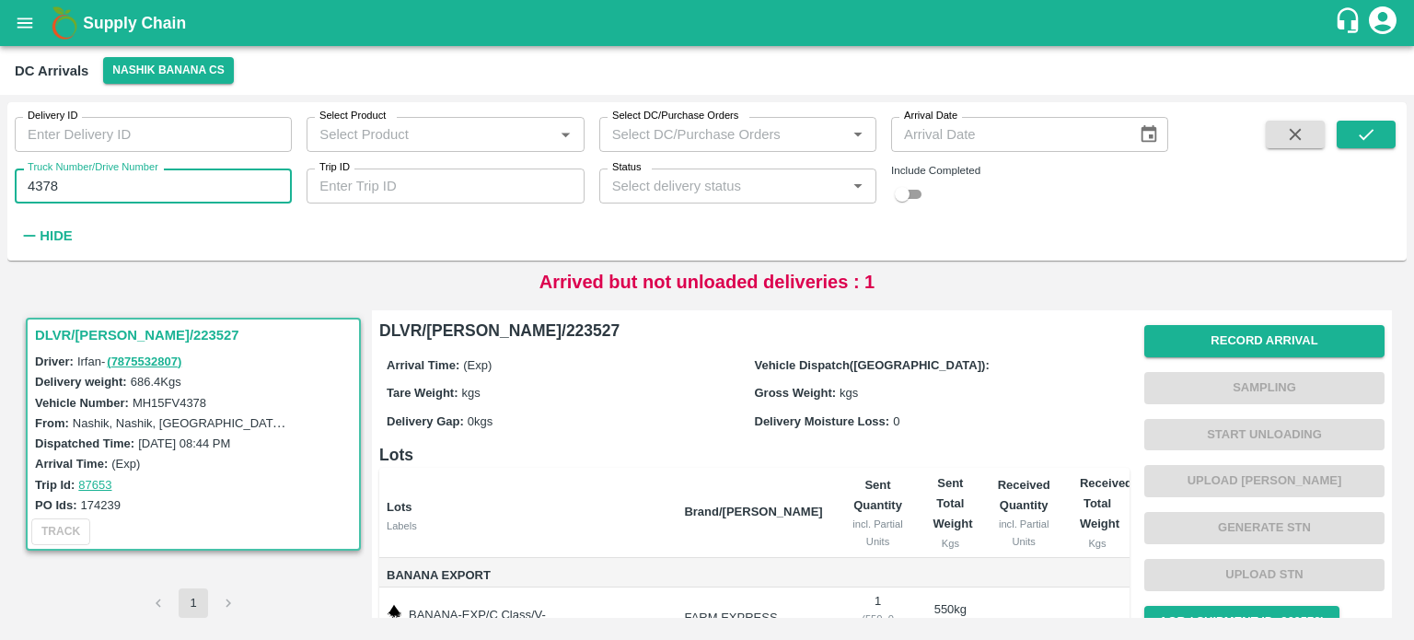
click at [41, 186] on input "4378" at bounding box center [153, 185] width 277 height 35
type input "4378"
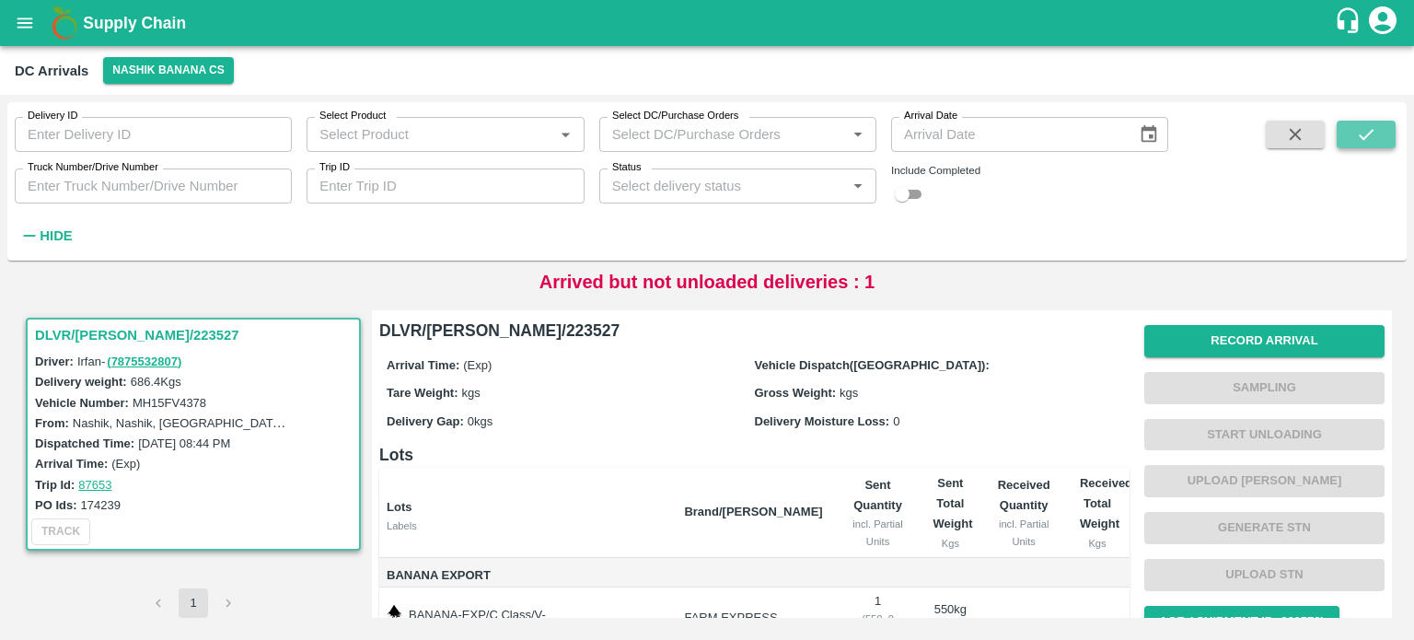
click at [1365, 134] on icon "submit" at bounding box center [1366, 134] width 20 height 20
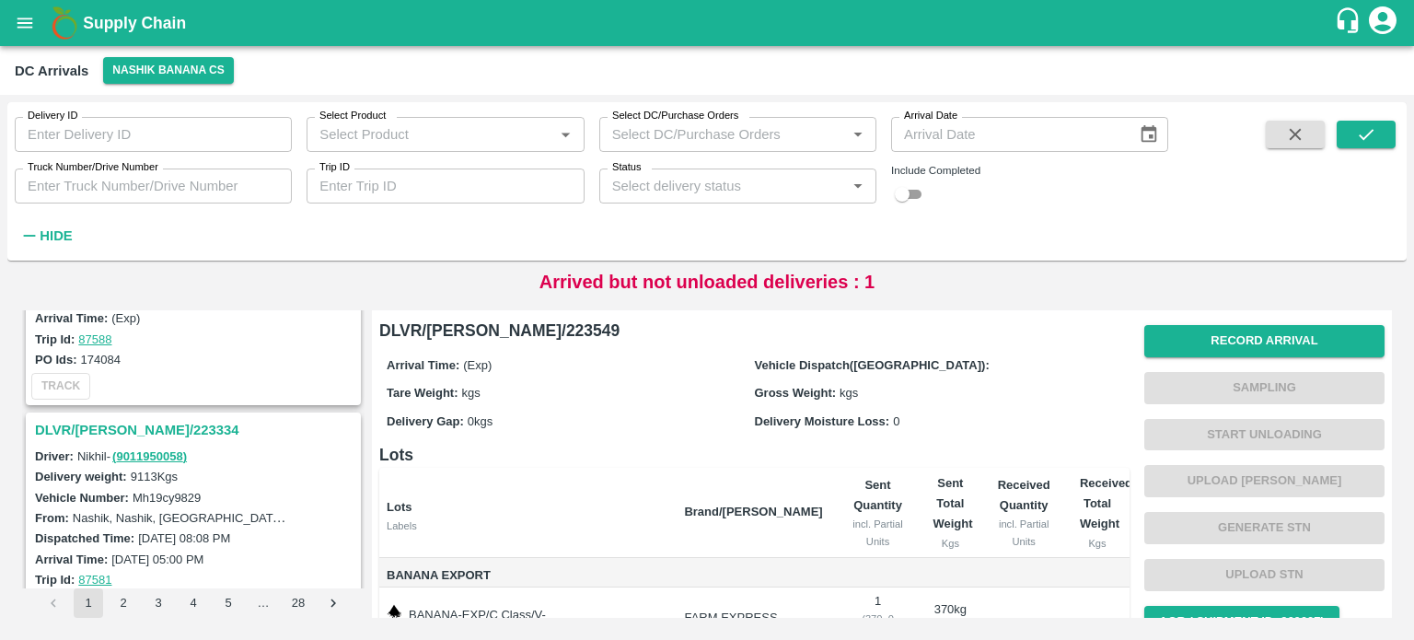
scroll to position [2552, 0]
click at [129, 418] on h3 "DLVR/[PERSON_NAME]/223334" at bounding box center [196, 430] width 322 height 24
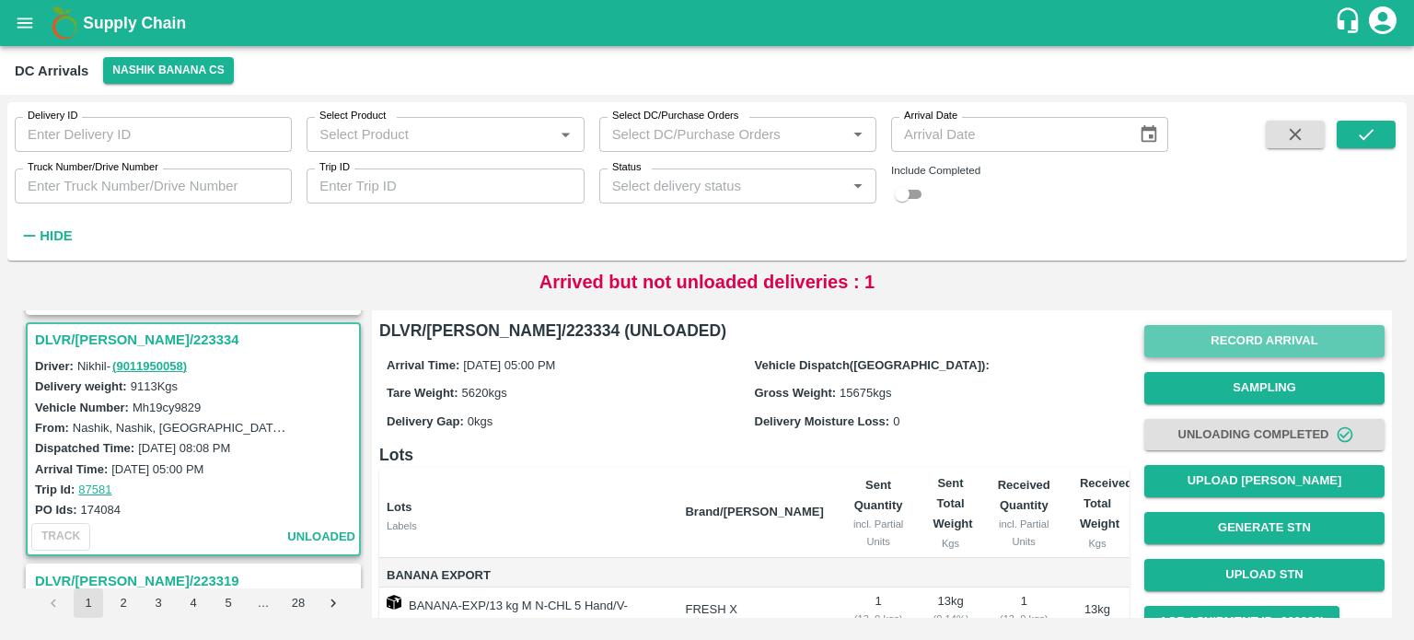
click at [1257, 332] on button "Record Arrival" at bounding box center [1264, 341] width 240 height 32
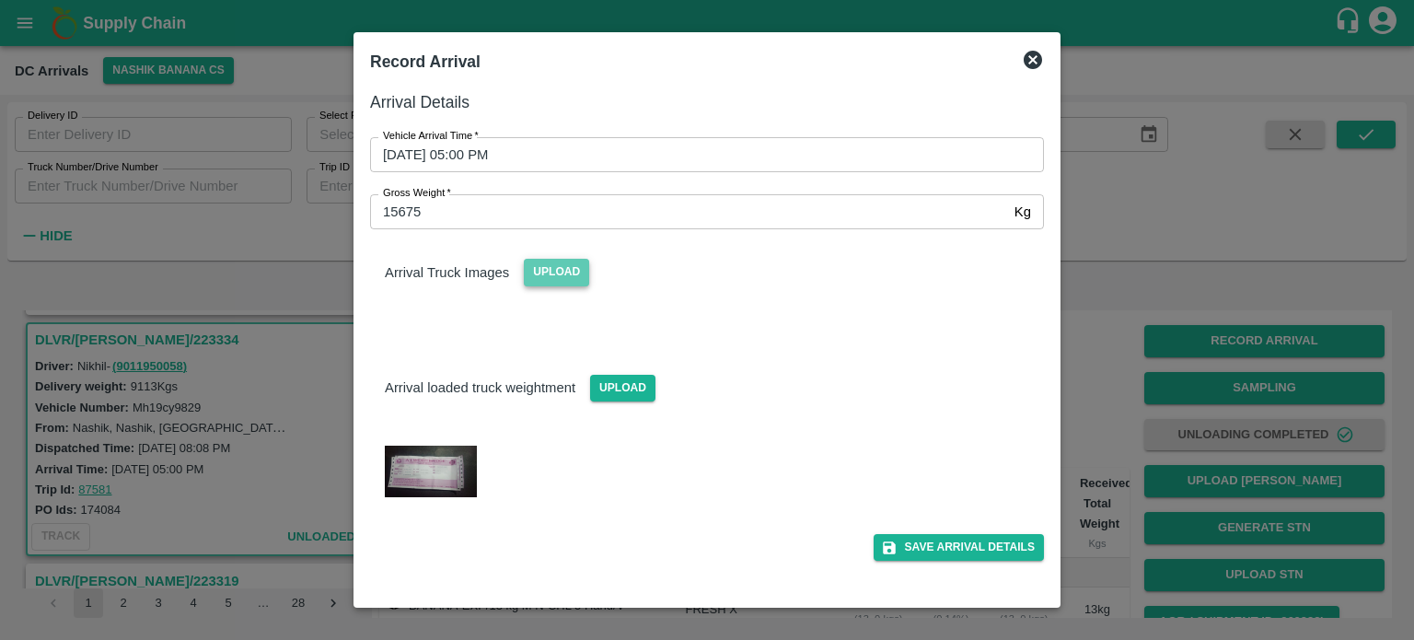
click at [564, 275] on span "Upload" at bounding box center [556, 272] width 65 height 27
click at [0, 0] on input "Upload" at bounding box center [0, 0] width 0 height 0
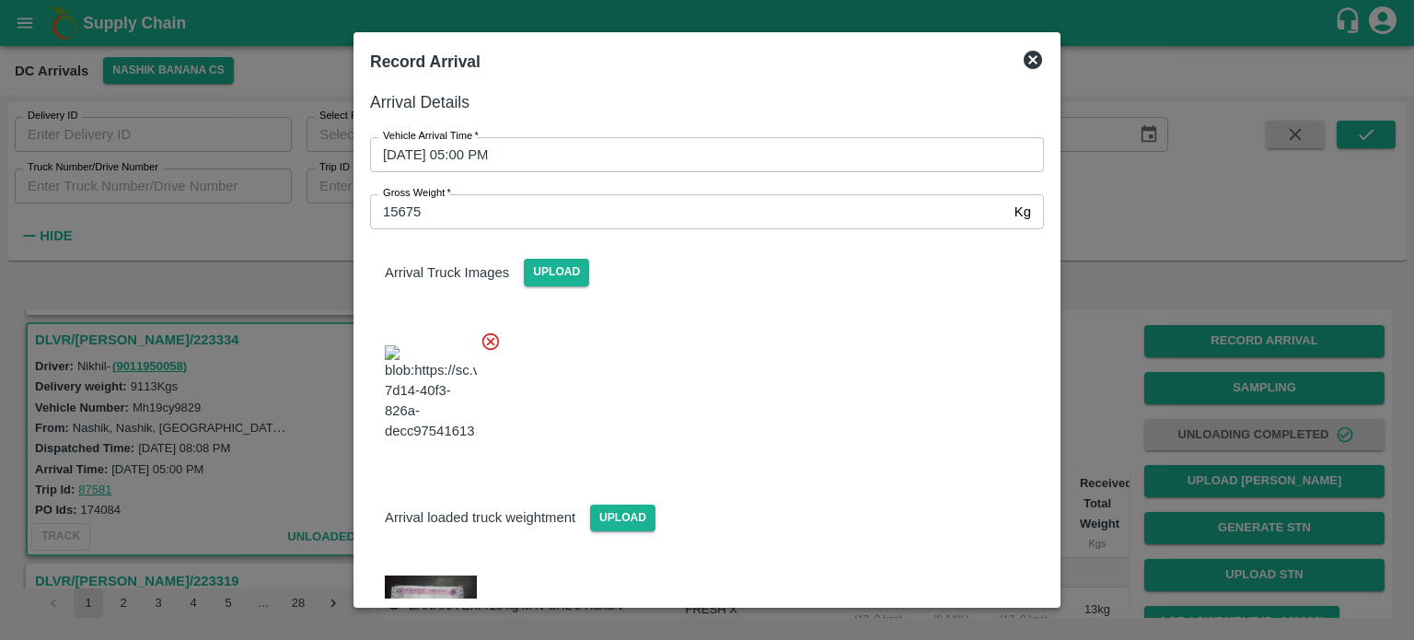
scroll to position [95, 0]
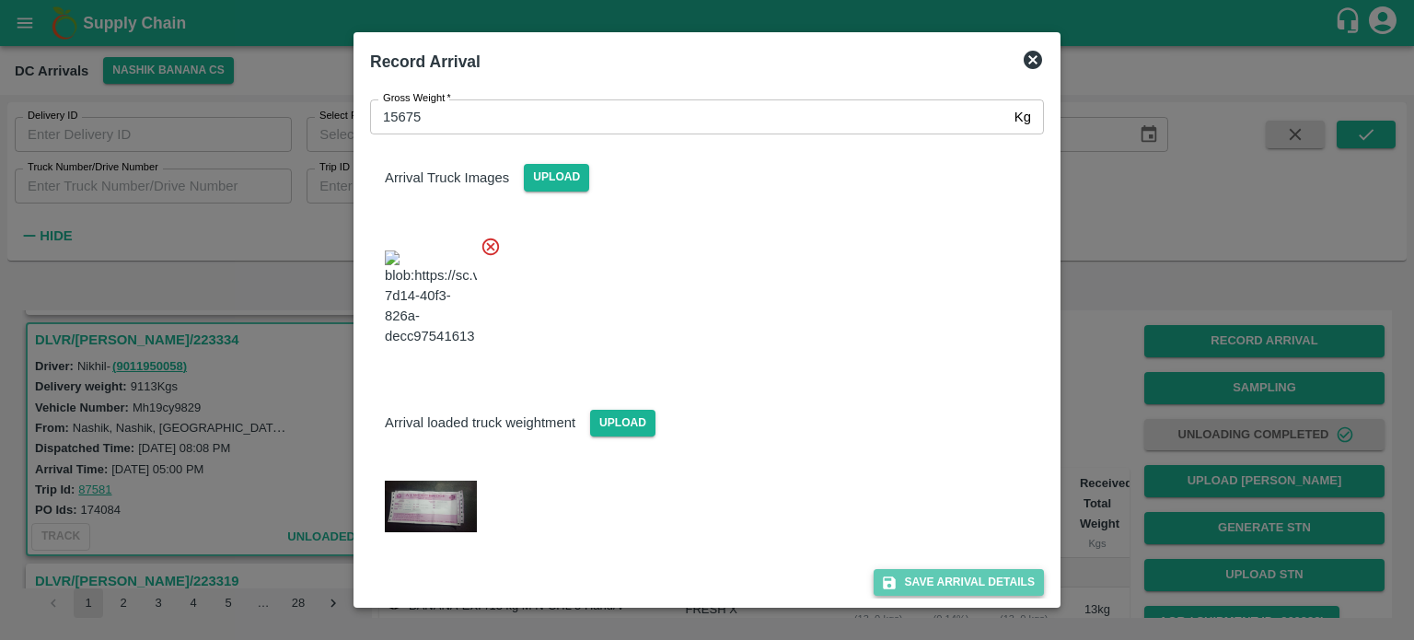
click at [932, 576] on button "Save Arrival Details" at bounding box center [959, 582] width 170 height 27
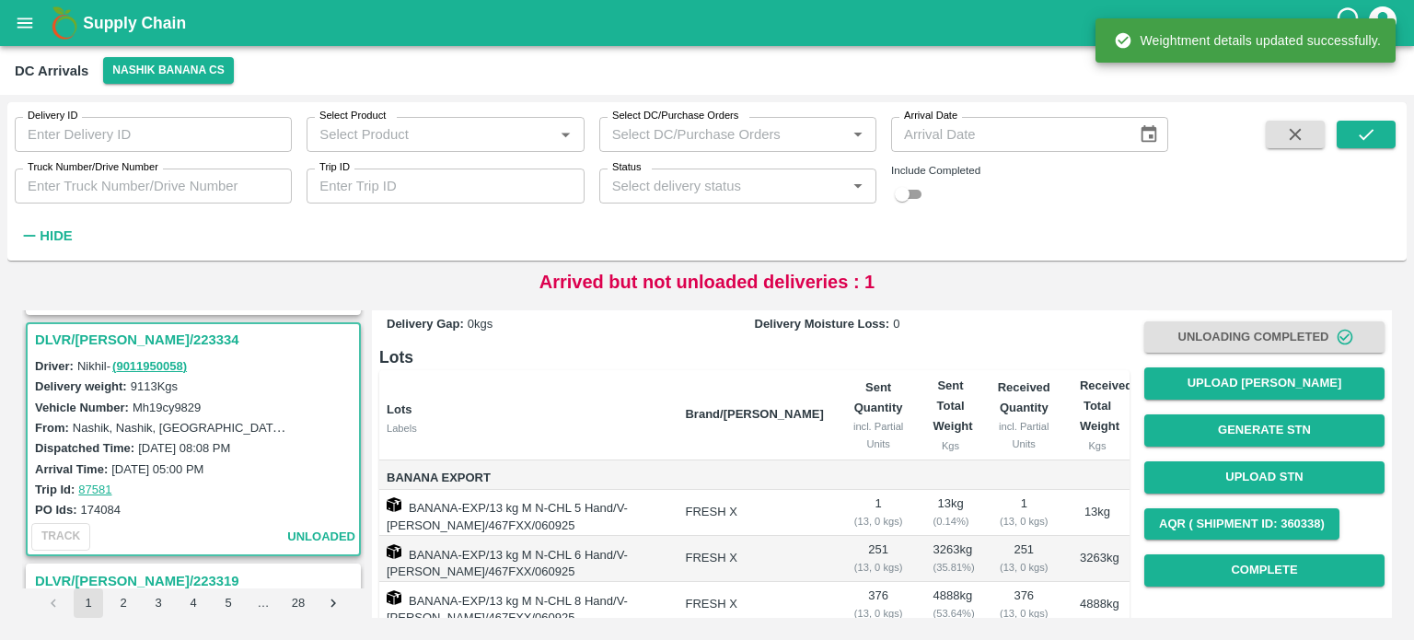
scroll to position [114, 0]
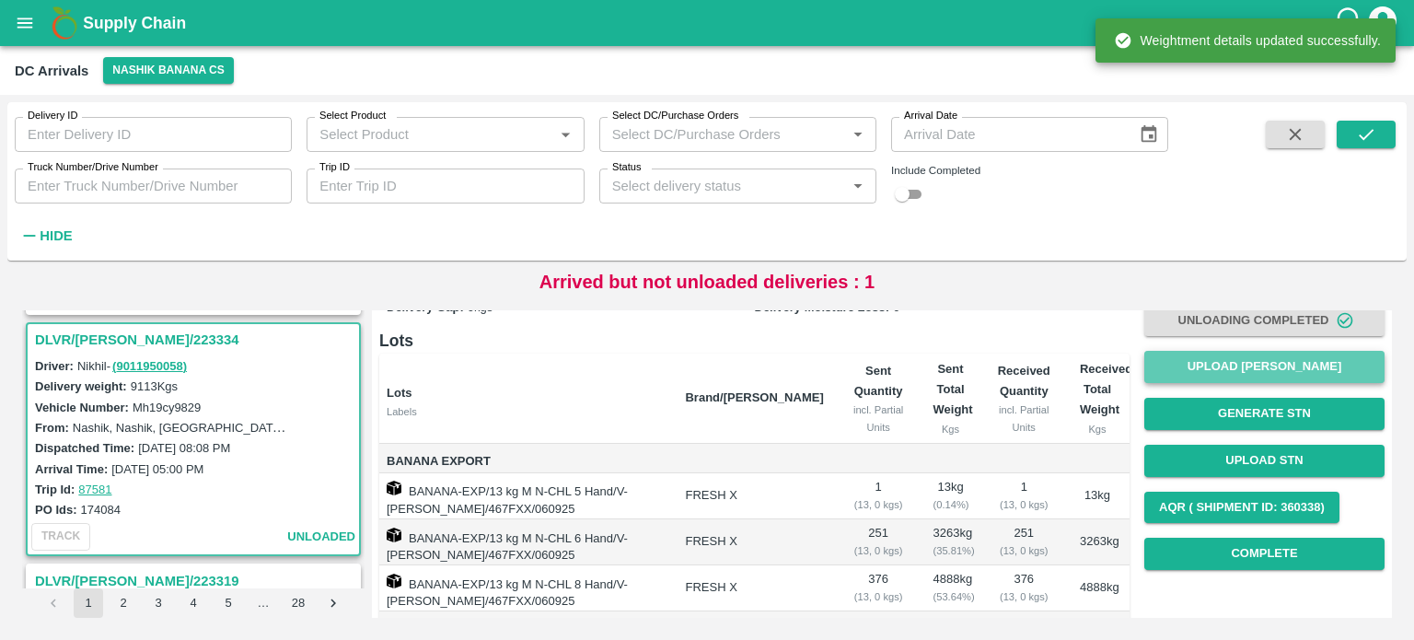
click at [1276, 369] on button "Upload [PERSON_NAME]" at bounding box center [1264, 367] width 240 height 32
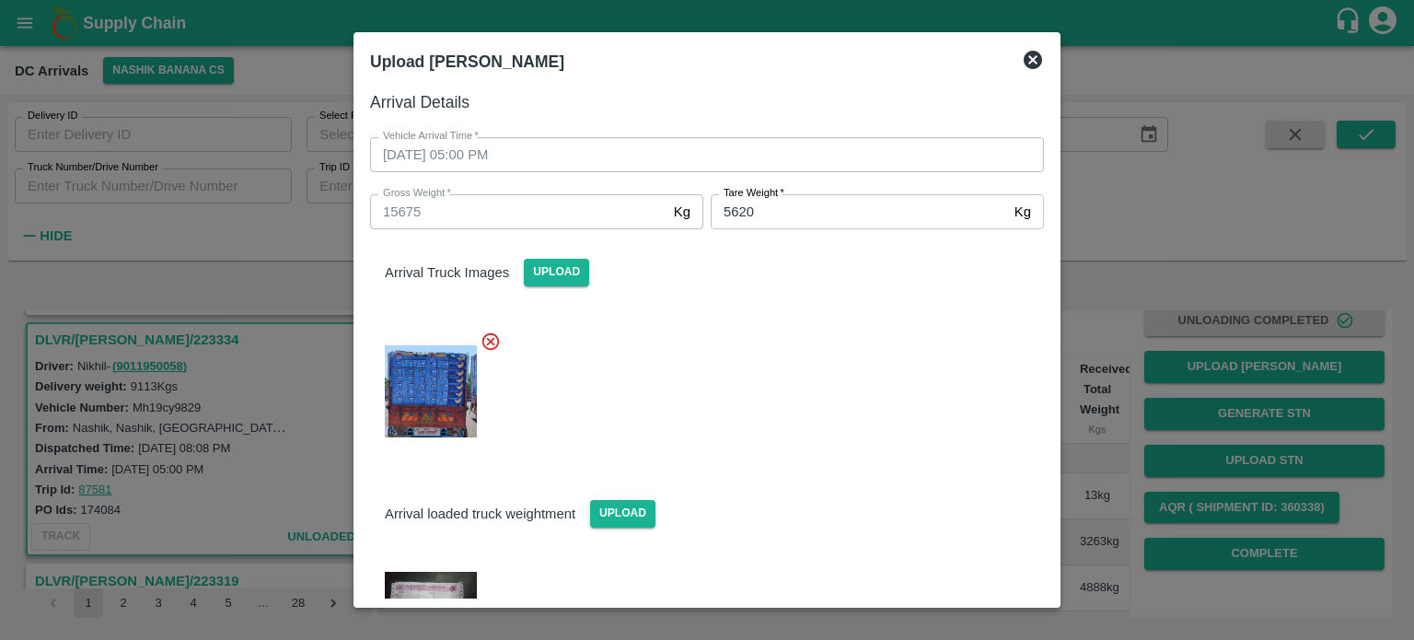
click at [1031, 68] on icon at bounding box center [1033, 60] width 18 height 18
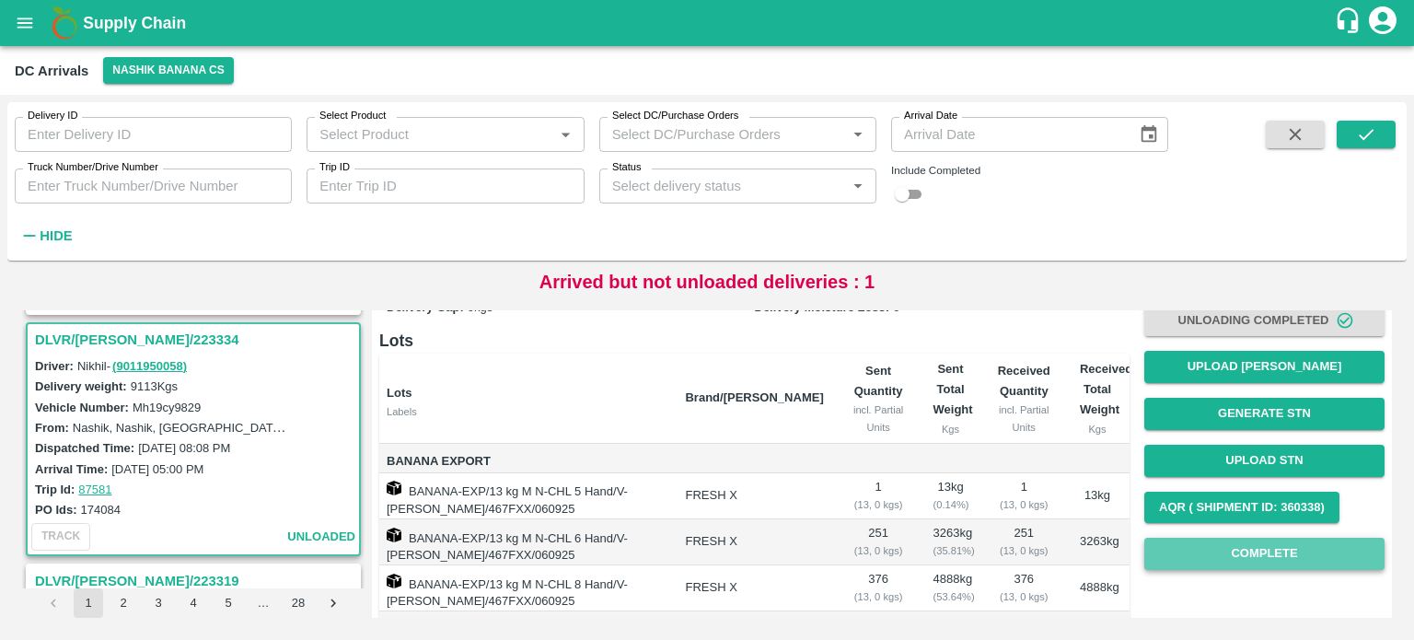
click at [1259, 548] on button "Complete" at bounding box center [1264, 554] width 240 height 32
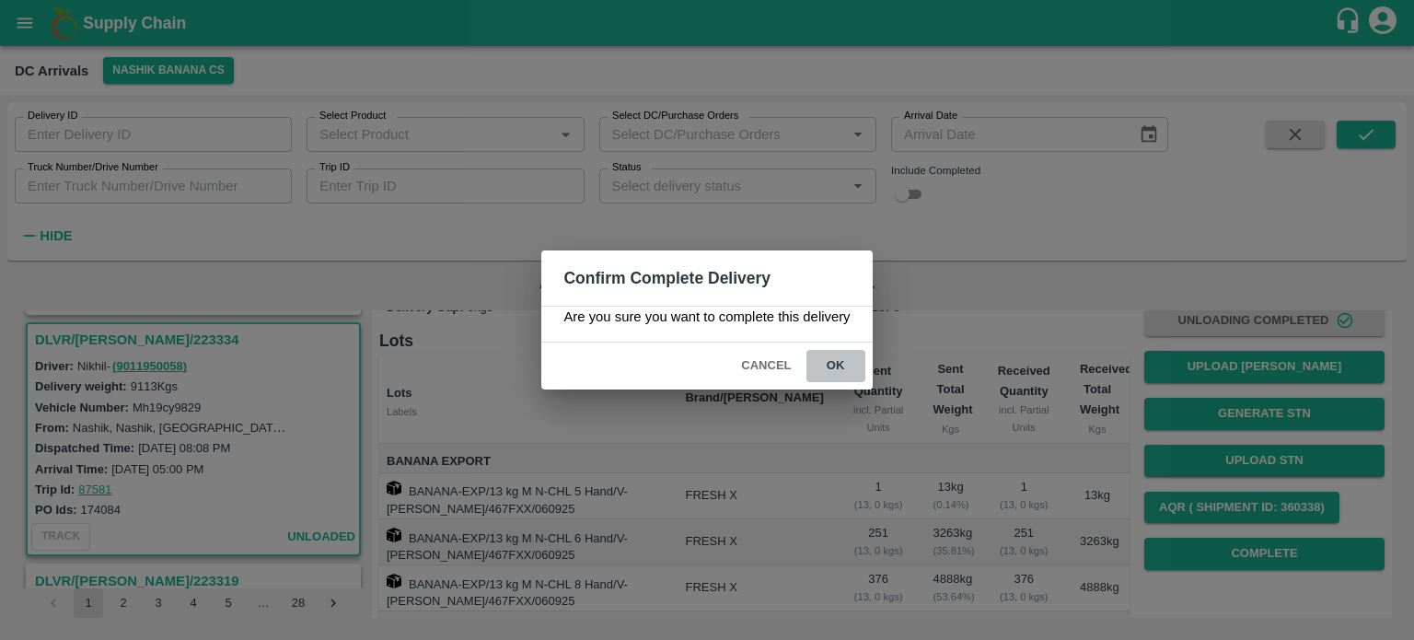
click at [844, 363] on button "ok" at bounding box center [835, 366] width 59 height 32
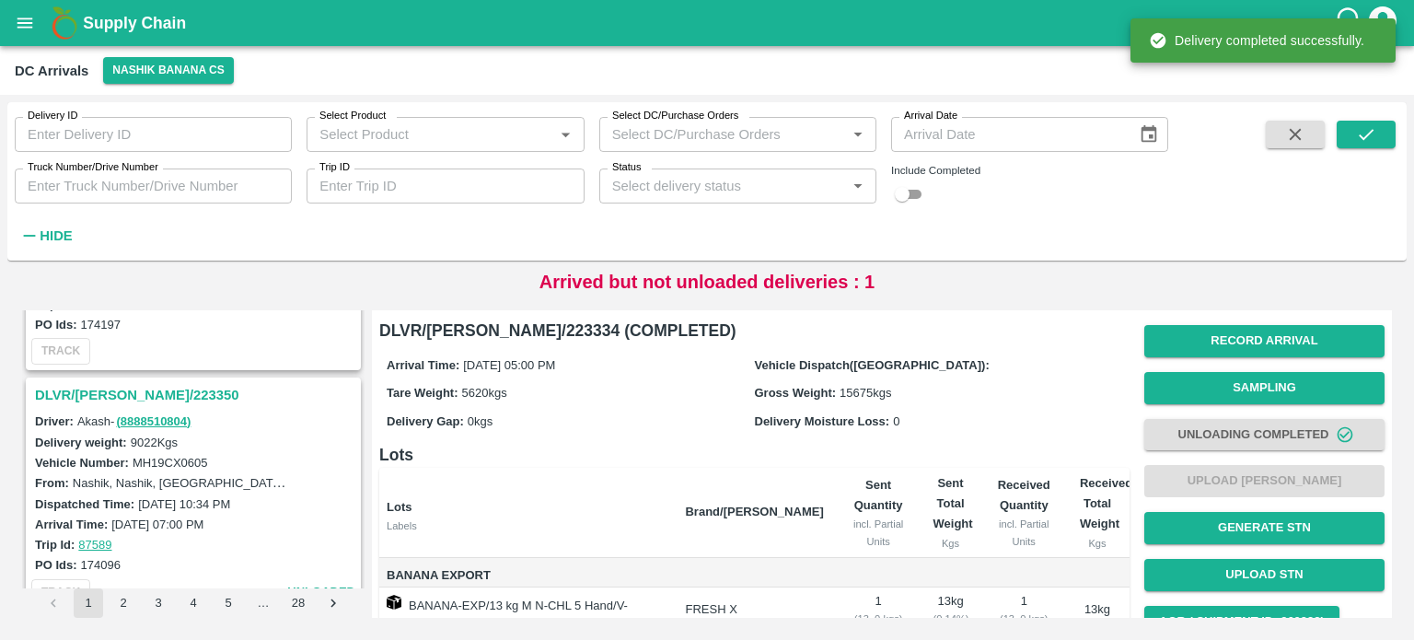
scroll to position [2101, 0]
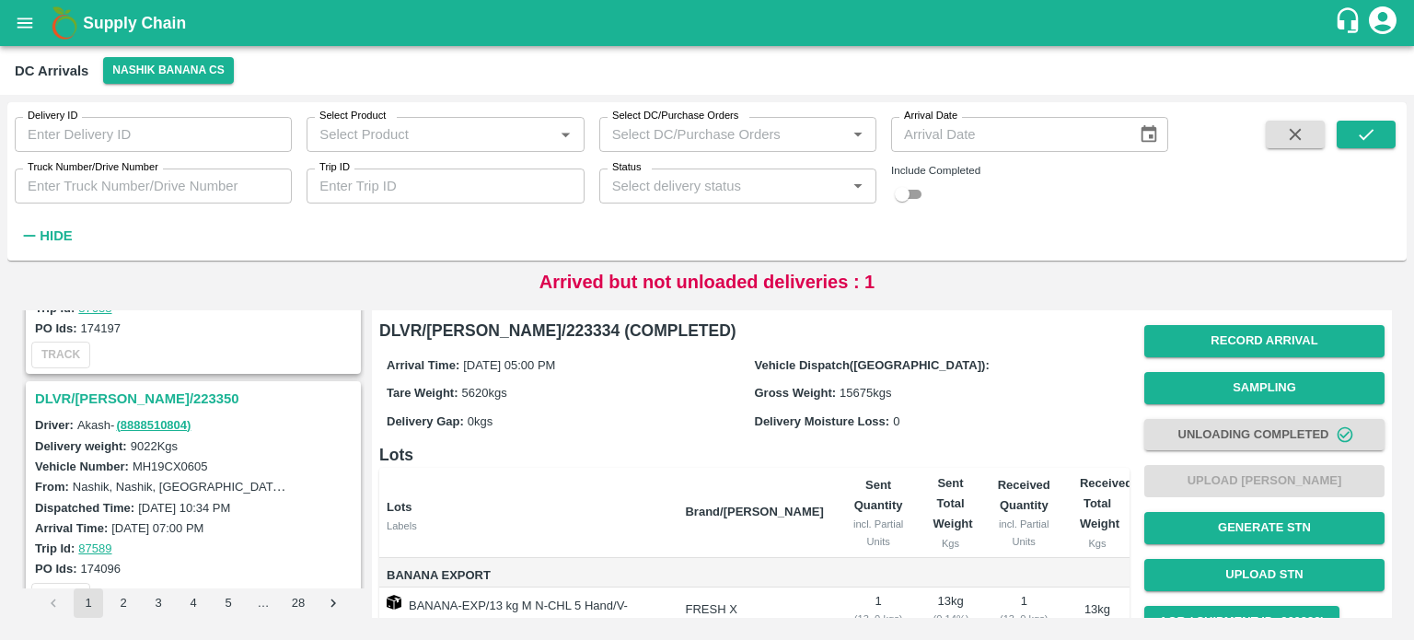
click at [127, 388] on h3 "DLVR/[PERSON_NAME]/223350" at bounding box center [196, 399] width 322 height 24
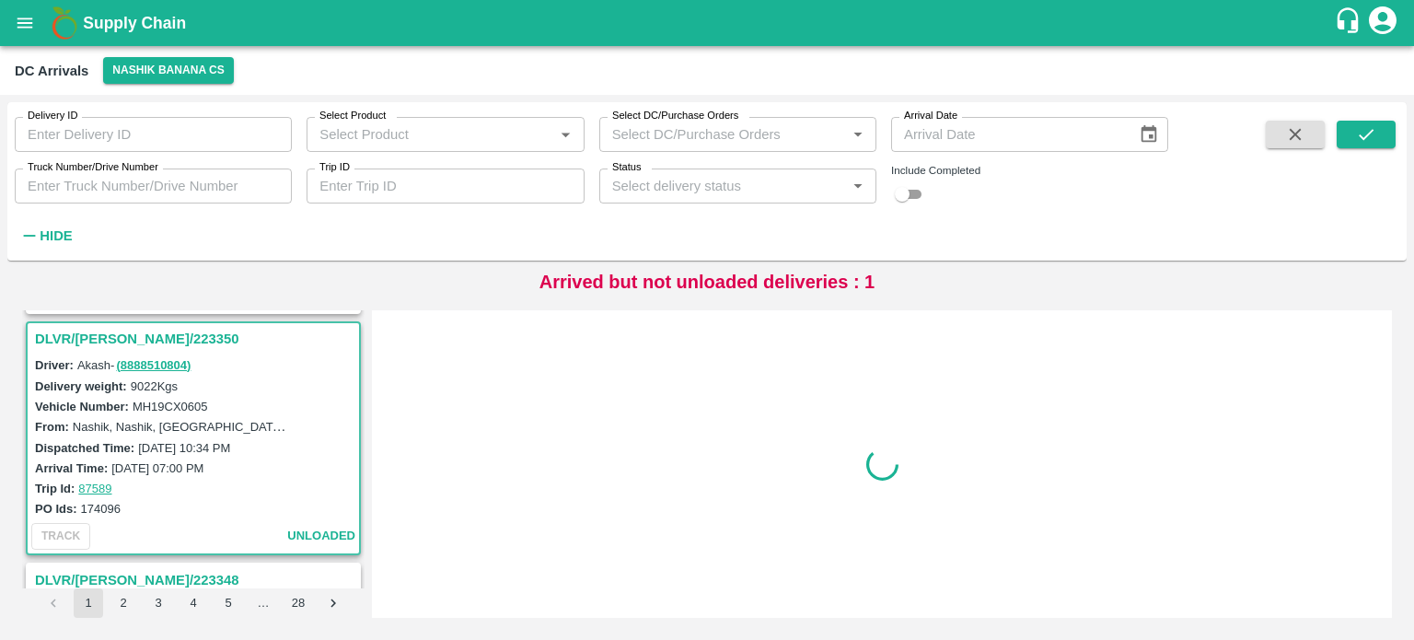
scroll to position [2163, 0]
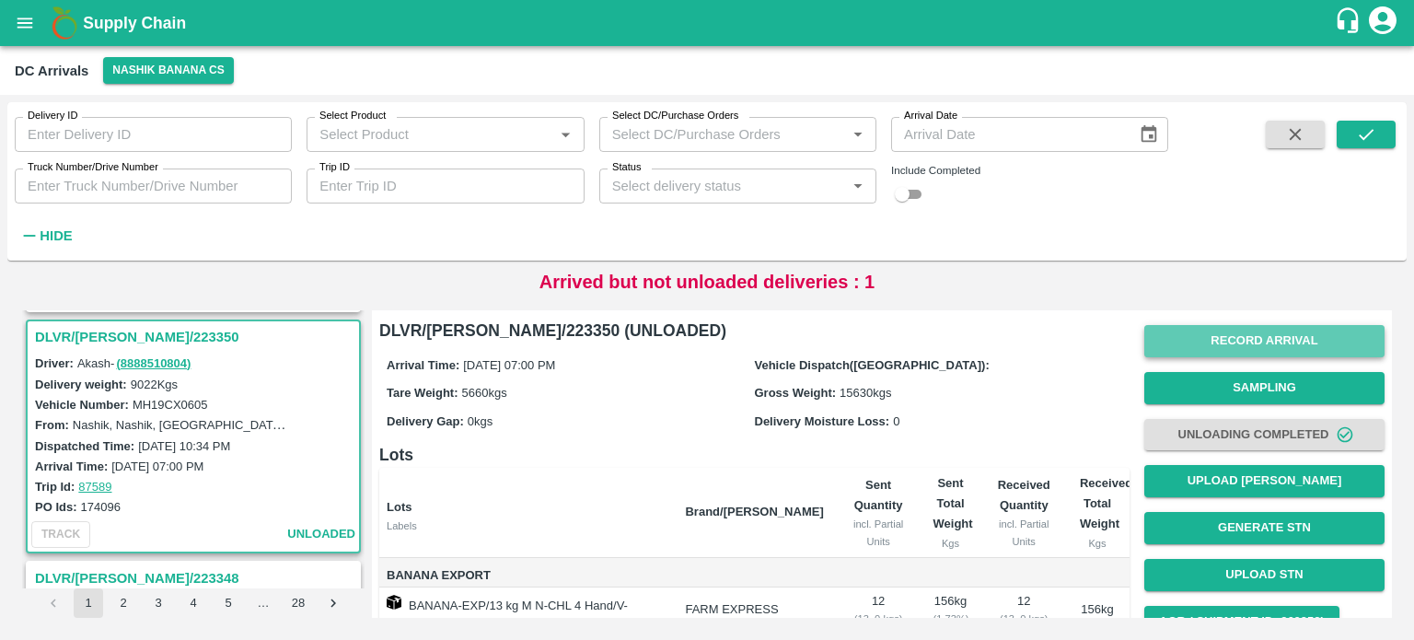
click at [1237, 339] on button "Record Arrival" at bounding box center [1264, 341] width 240 height 32
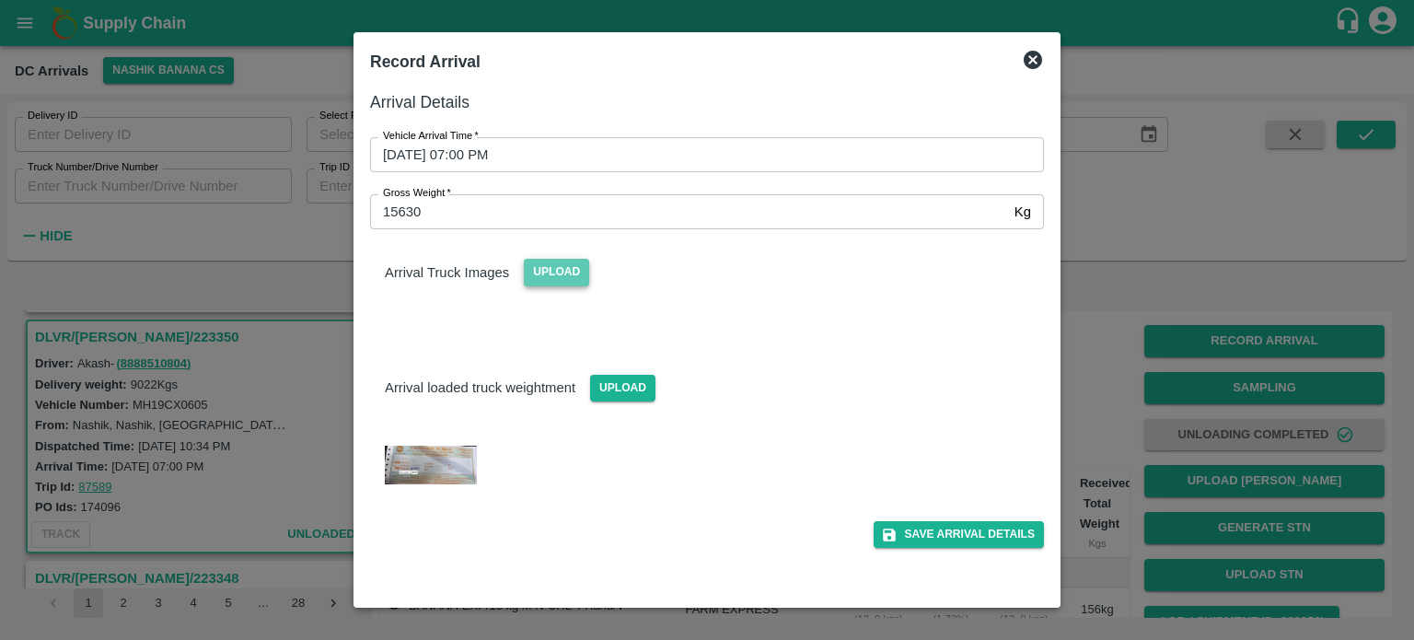
click at [540, 282] on span "Upload" at bounding box center [556, 272] width 65 height 27
click at [0, 0] on input "Upload" at bounding box center [0, 0] width 0 height 0
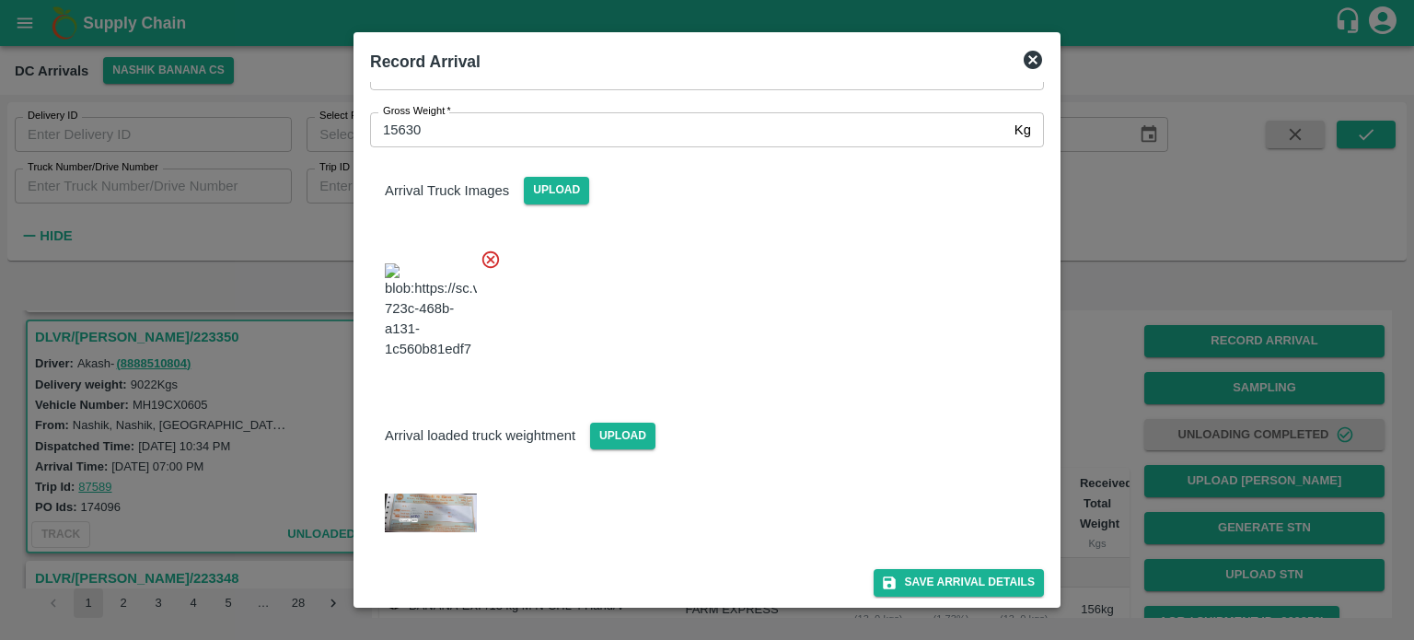
scroll to position [81, 0]
click at [939, 580] on button "Save Arrival Details" at bounding box center [959, 583] width 170 height 27
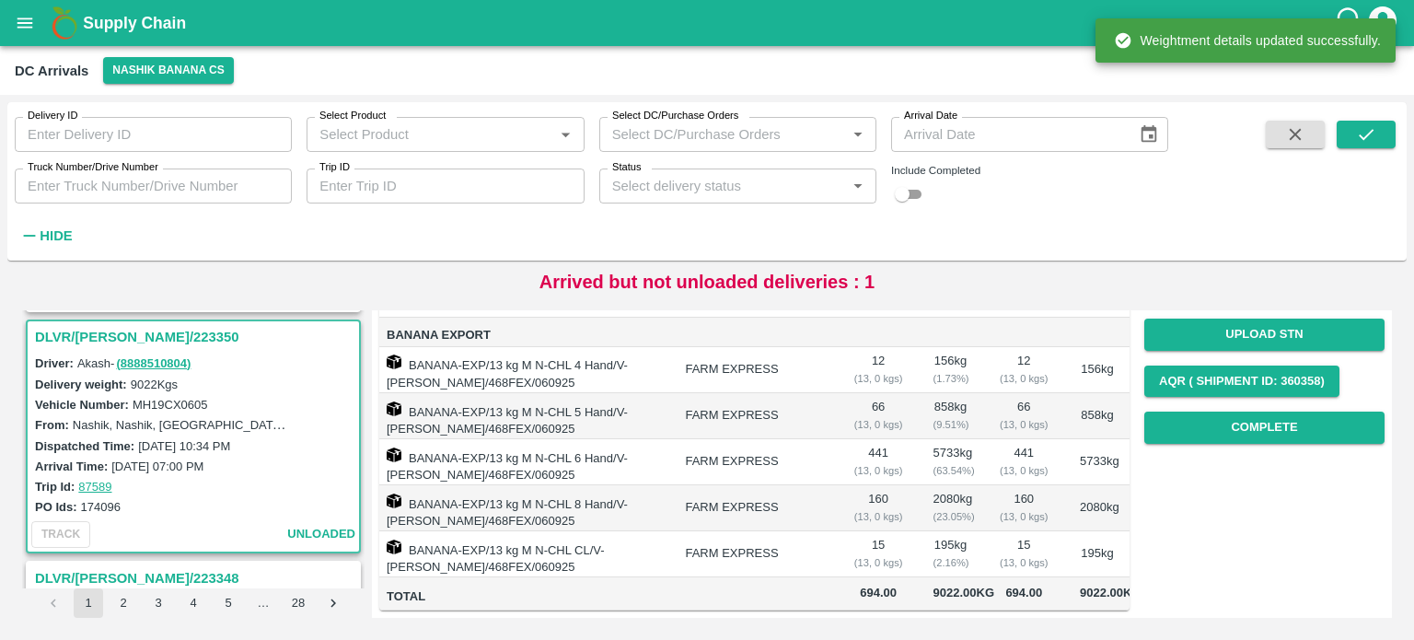
scroll to position [249, 0]
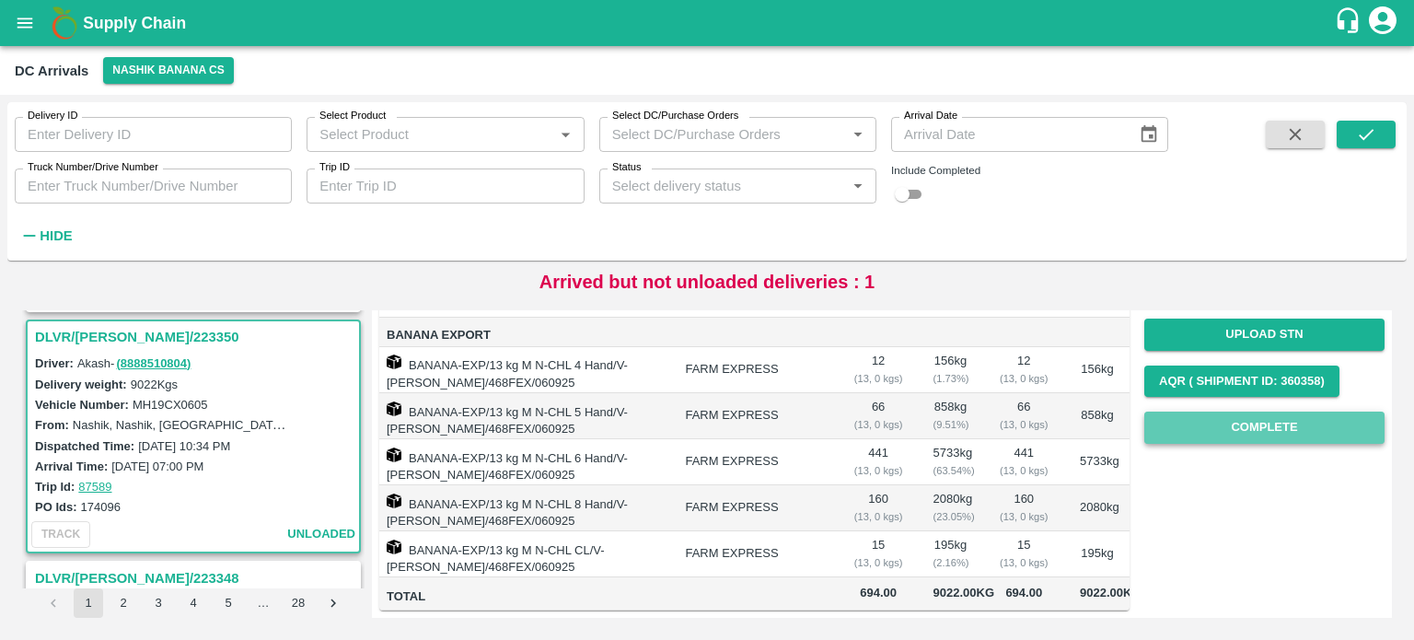
click at [1263, 412] on button "Complete" at bounding box center [1264, 427] width 240 height 32
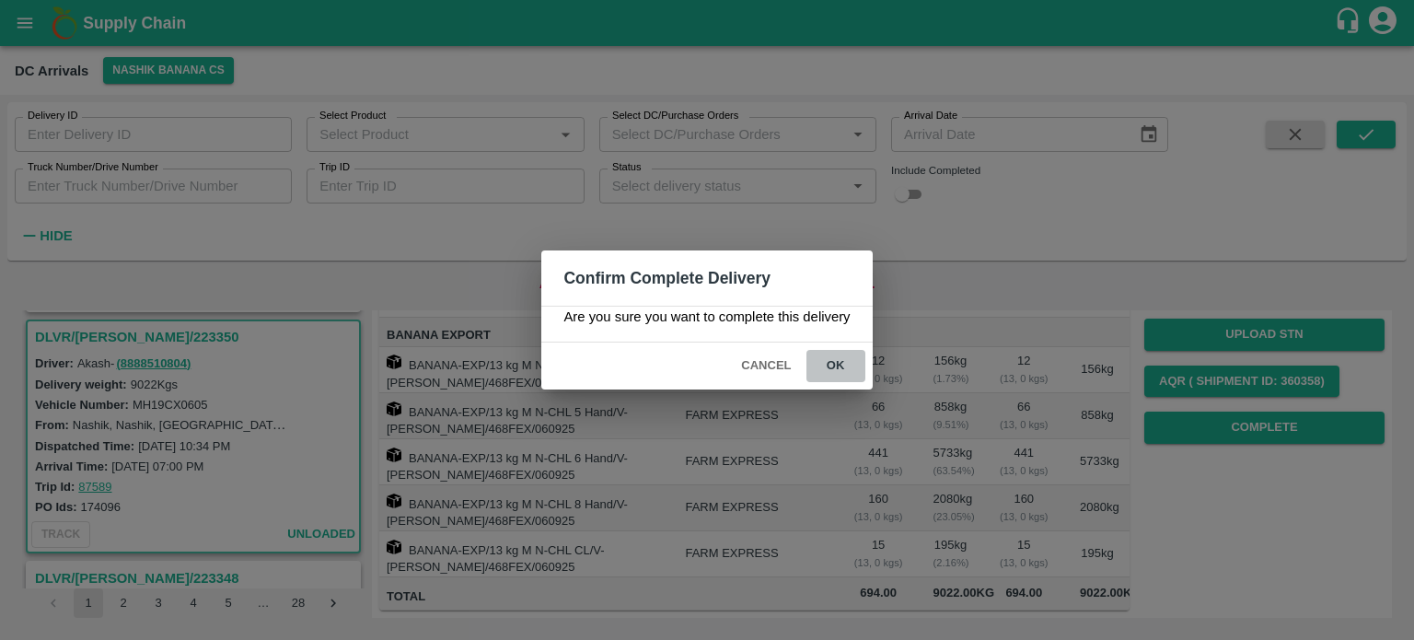
click at [830, 359] on button "ok" at bounding box center [835, 366] width 59 height 32
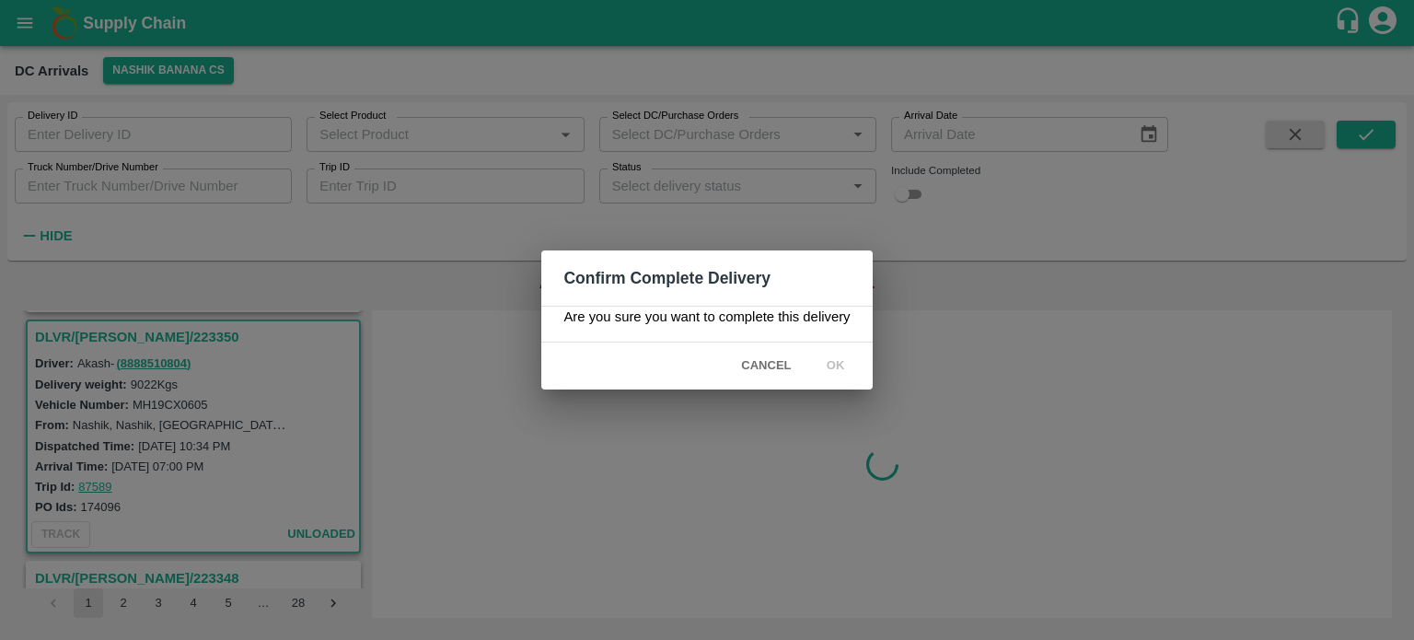
scroll to position [0, 0]
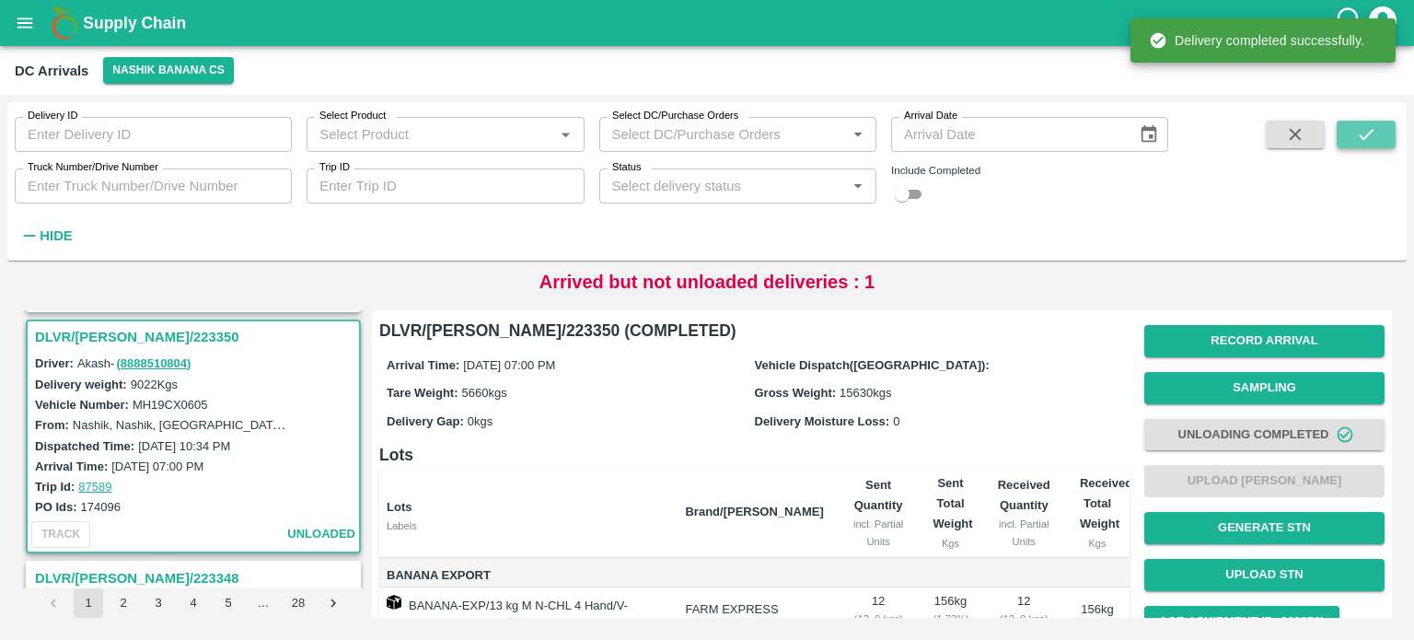
click at [1365, 128] on icon "submit" at bounding box center [1366, 134] width 20 height 20
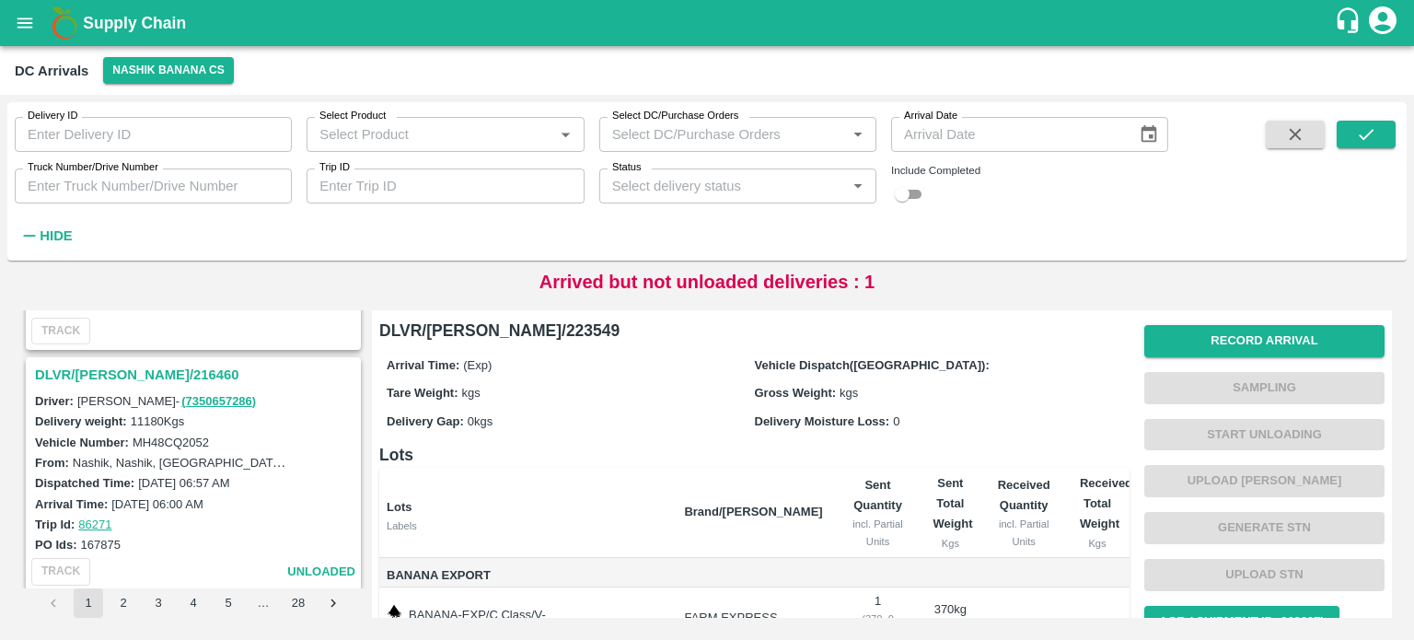
scroll to position [2603, 0]
click at [110, 367] on h3 "DLVR/[PERSON_NAME]/216460" at bounding box center [196, 378] width 322 height 24
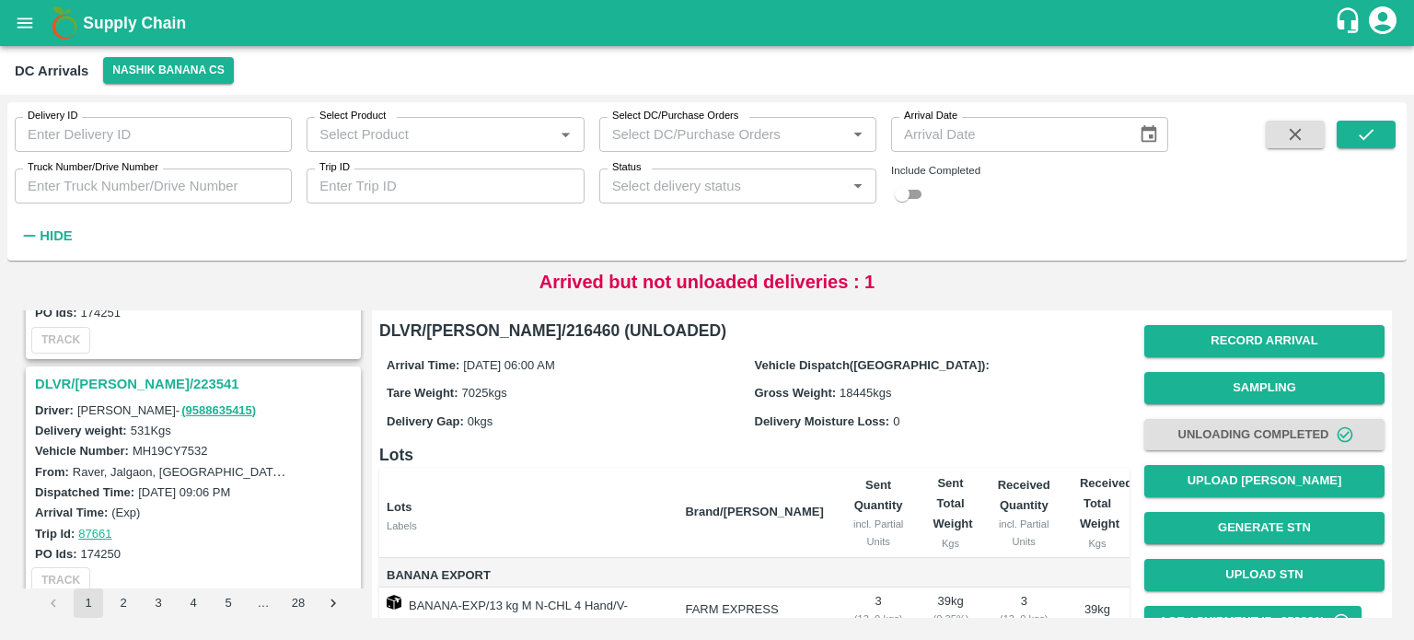
scroll to position [446, 0]
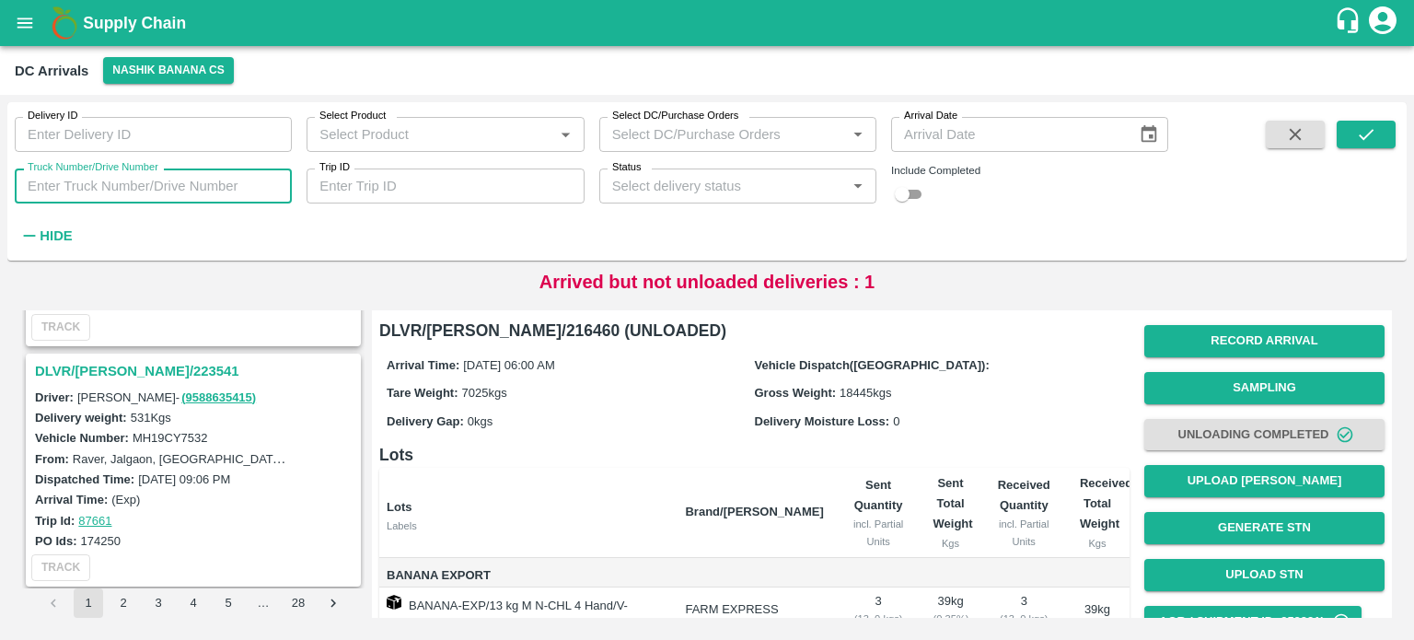
click at [133, 197] on input "Truck Number/Drive Number" at bounding box center [153, 185] width 277 height 35
type input "1398"
click at [919, 203] on input "checkbox" at bounding box center [902, 194] width 66 height 22
checkbox input "true"
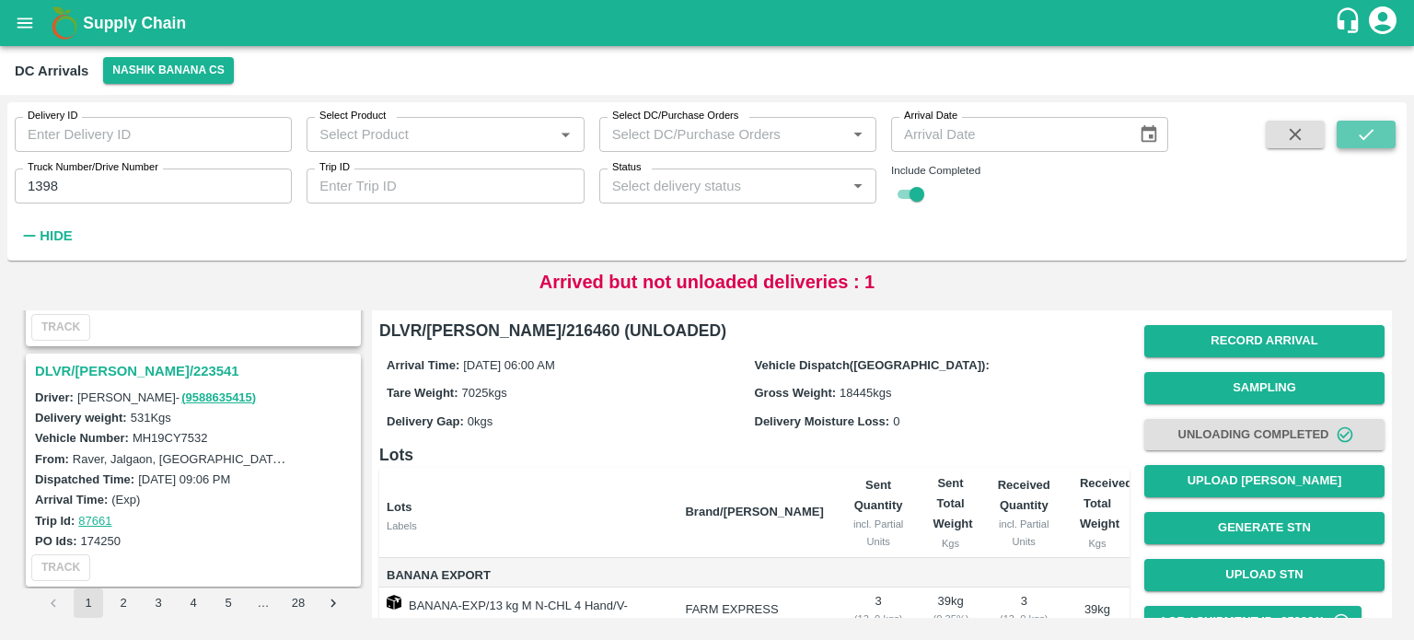
click at [1370, 147] on button "submit" at bounding box center [1366, 135] width 59 height 28
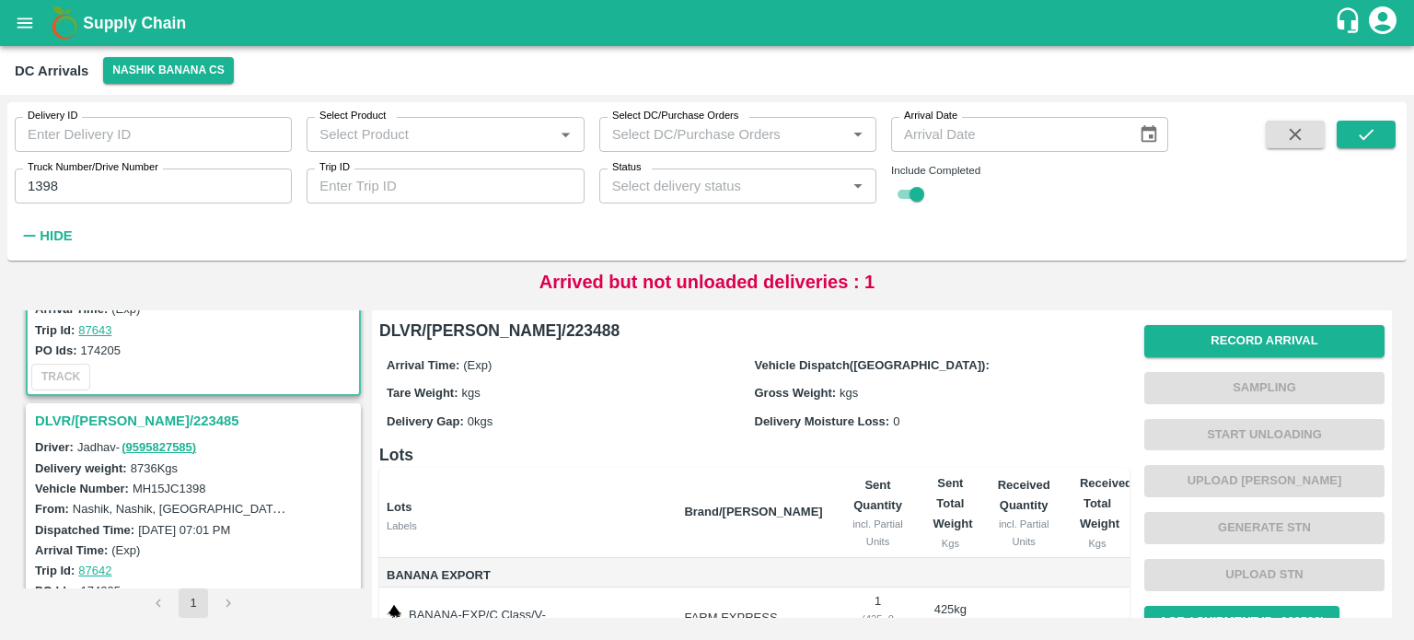
scroll to position [156, 0]
click at [120, 407] on h3 "DLVR/[PERSON_NAME]/223485" at bounding box center [196, 419] width 322 height 24
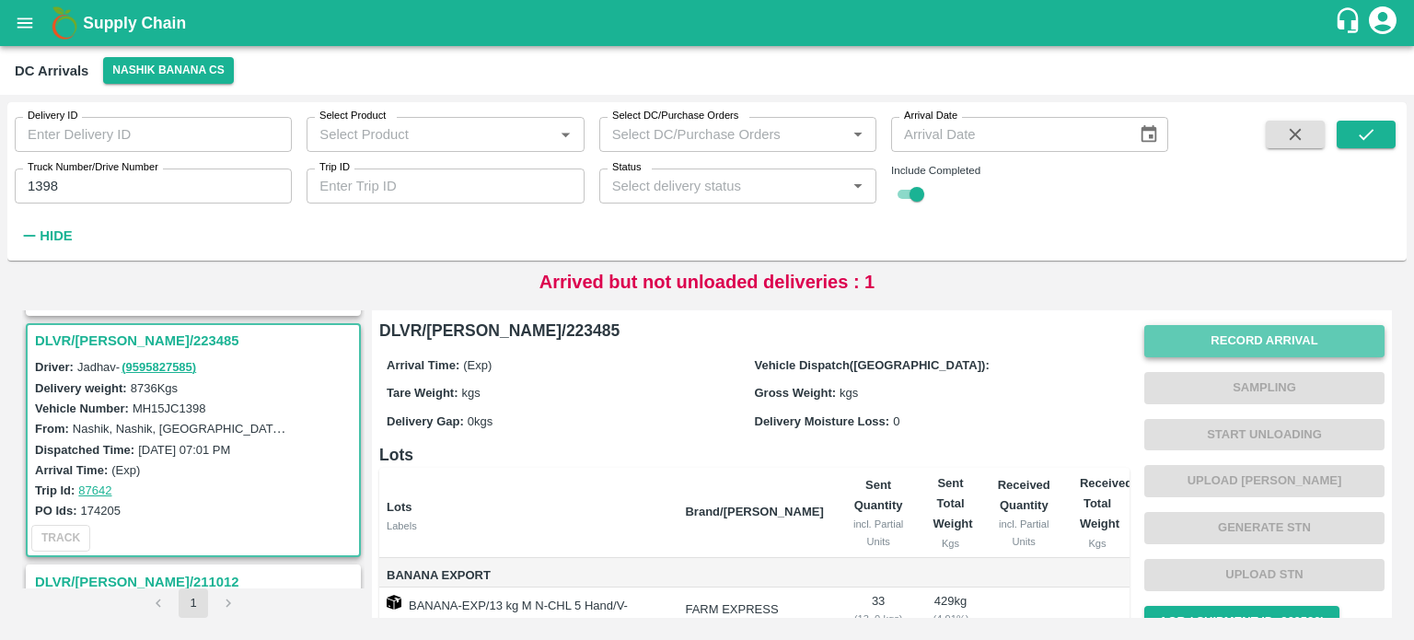
click at [1280, 334] on button "Record Arrival" at bounding box center [1264, 341] width 240 height 32
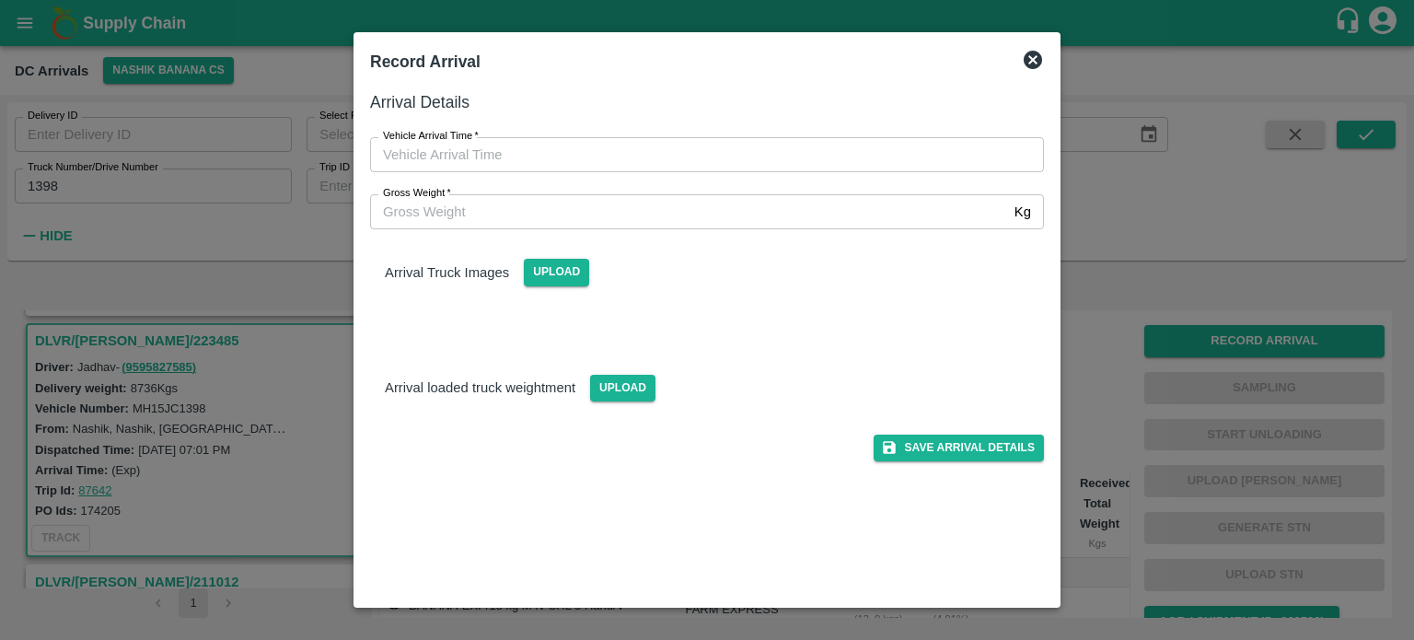
type input "DD/MM/YYYY hh:mm aa"
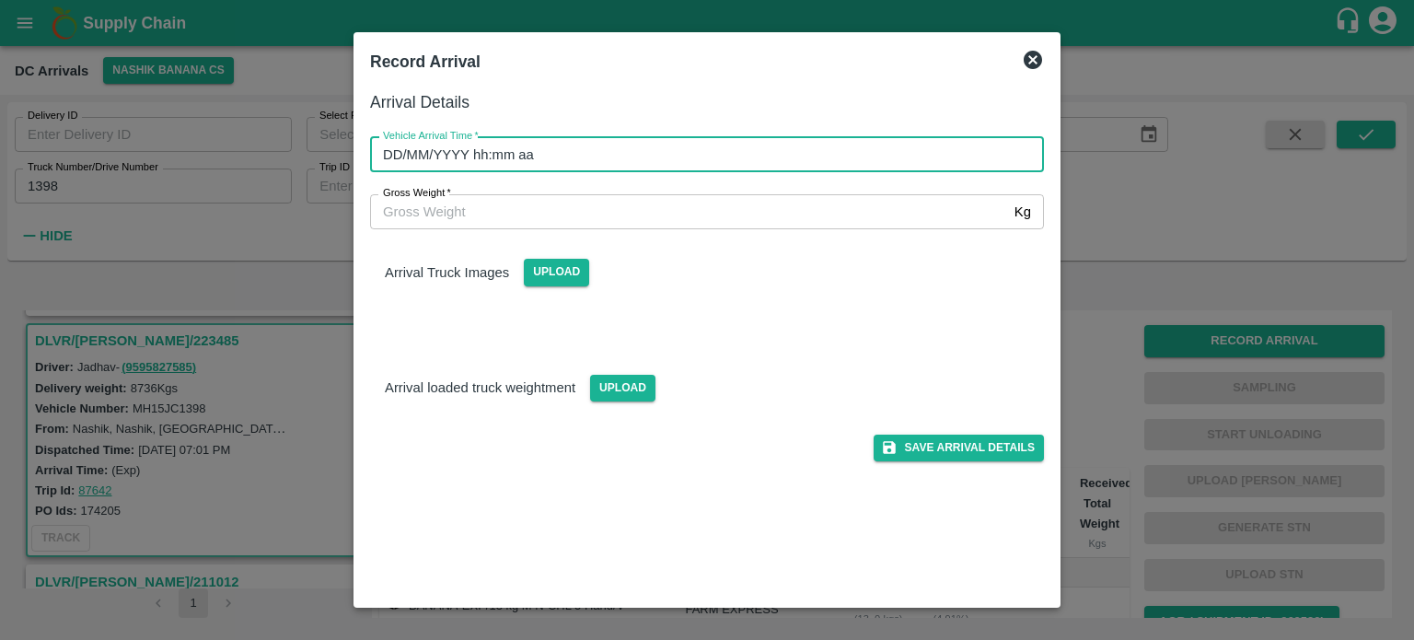
click at [725, 151] on input "DD/MM/YYYY hh:mm aa" at bounding box center [700, 154] width 661 height 35
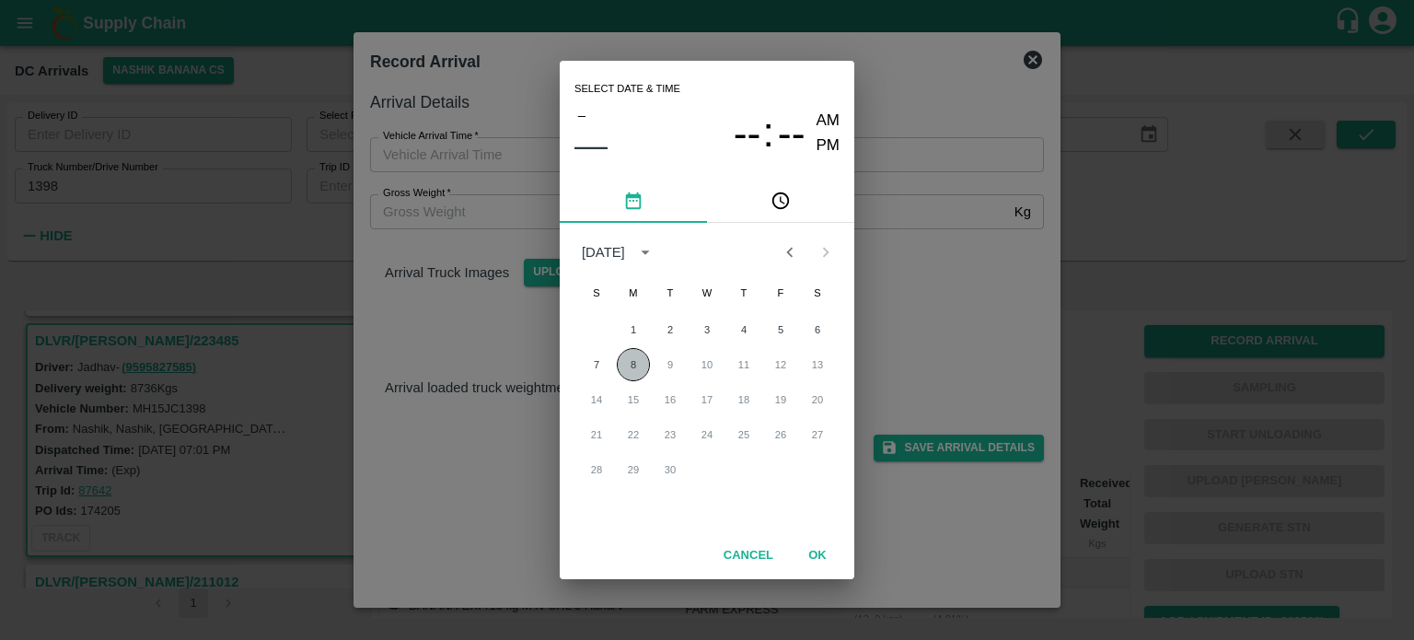
click at [631, 367] on button "8" at bounding box center [633, 364] width 33 height 33
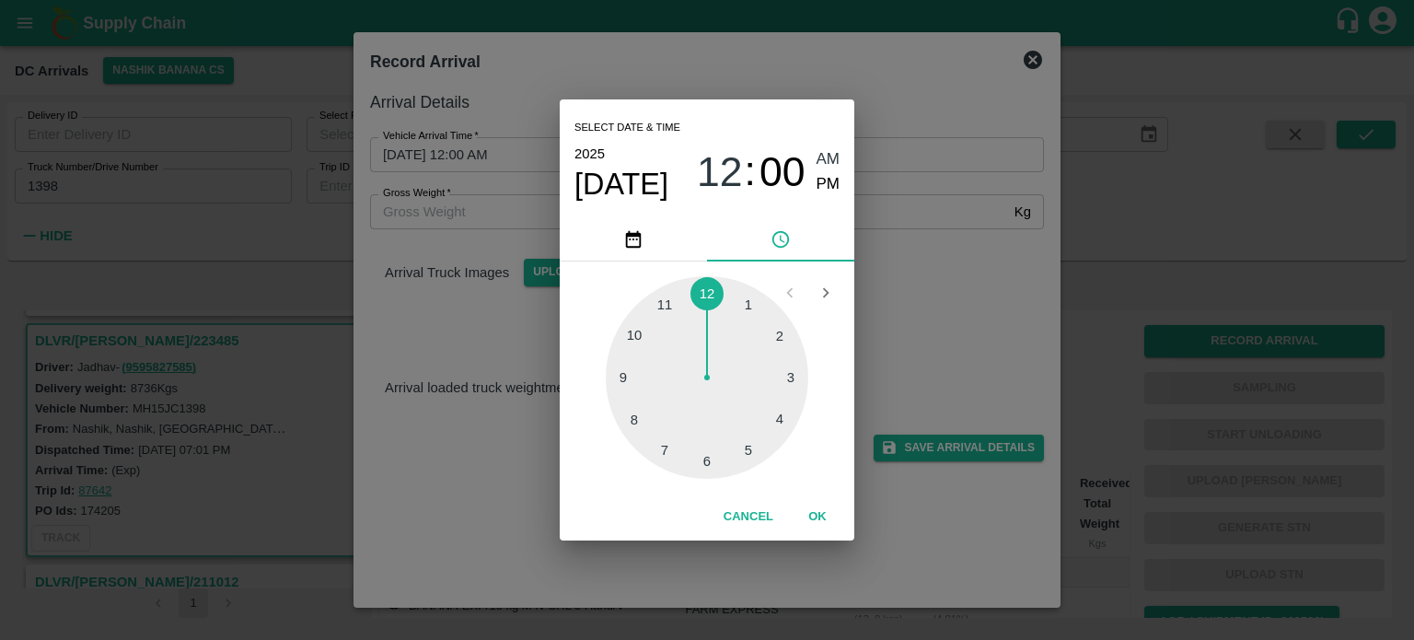
click at [659, 449] on div at bounding box center [707, 377] width 203 height 203
type input "[DATE] 07:00 AM"
click at [884, 354] on div "Select date & time [DATE] 07 : 00 AM PM 05 10 15 20 25 30 35 40 45 50 55 00 Can…" at bounding box center [707, 320] width 1414 height 640
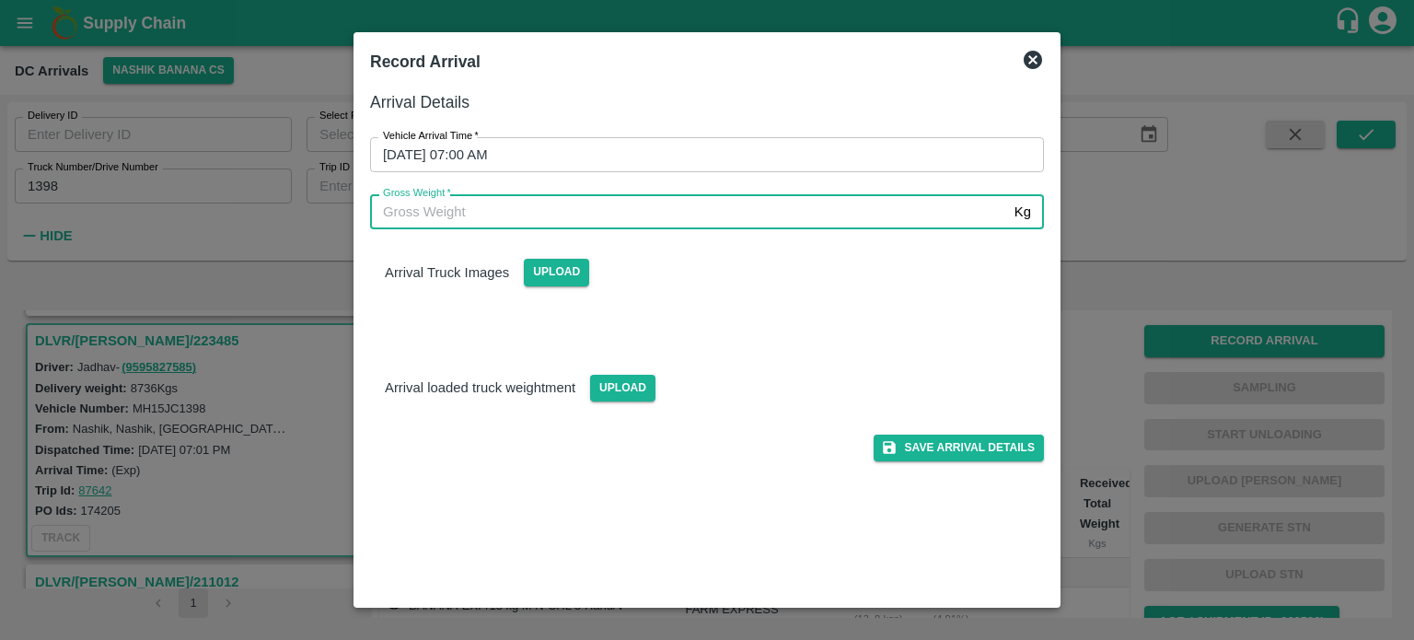
click at [480, 213] on input "Gross Weight   *" at bounding box center [688, 211] width 637 height 35
type input "15620"
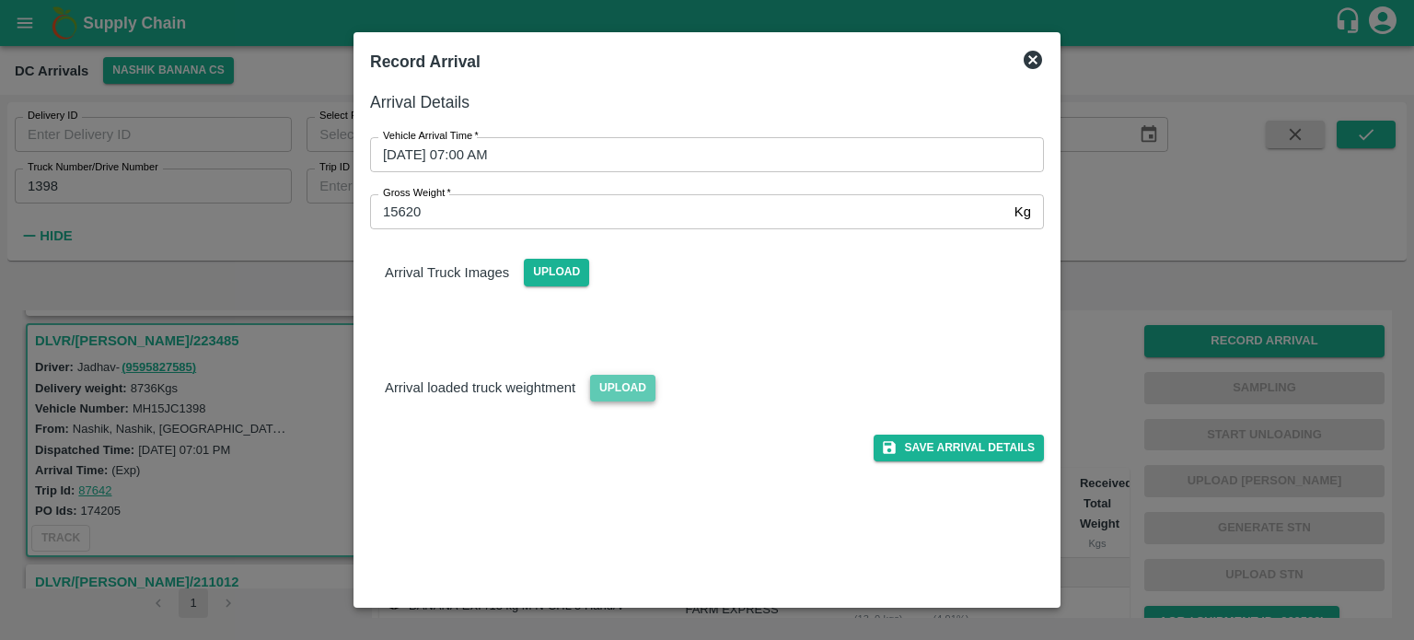
click at [622, 385] on span "Upload" at bounding box center [622, 388] width 65 height 27
click at [0, 0] on input "Upload" at bounding box center [0, 0] width 0 height 0
click at [556, 275] on span "Upload" at bounding box center [556, 272] width 65 height 27
click at [0, 0] on input "Upload" at bounding box center [0, 0] width 0 height 0
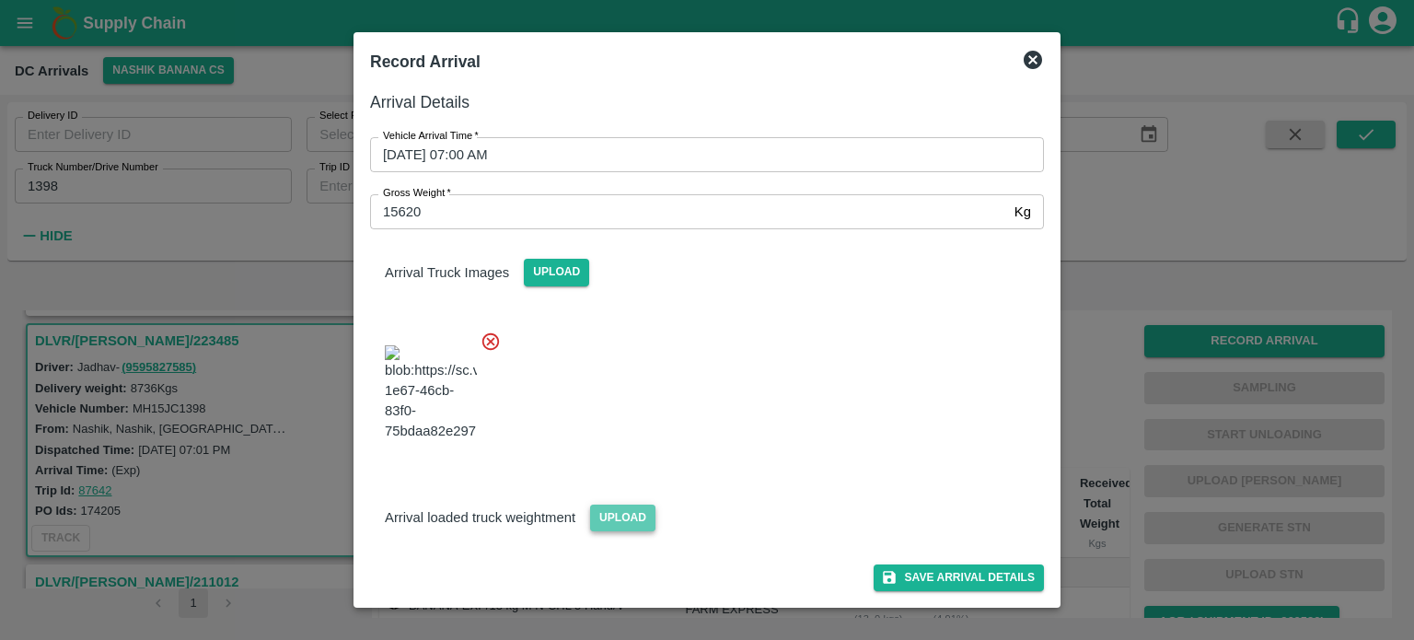
click at [622, 517] on span "Upload" at bounding box center [622, 517] width 65 height 27
click at [0, 0] on input "Upload" at bounding box center [0, 0] width 0 height 0
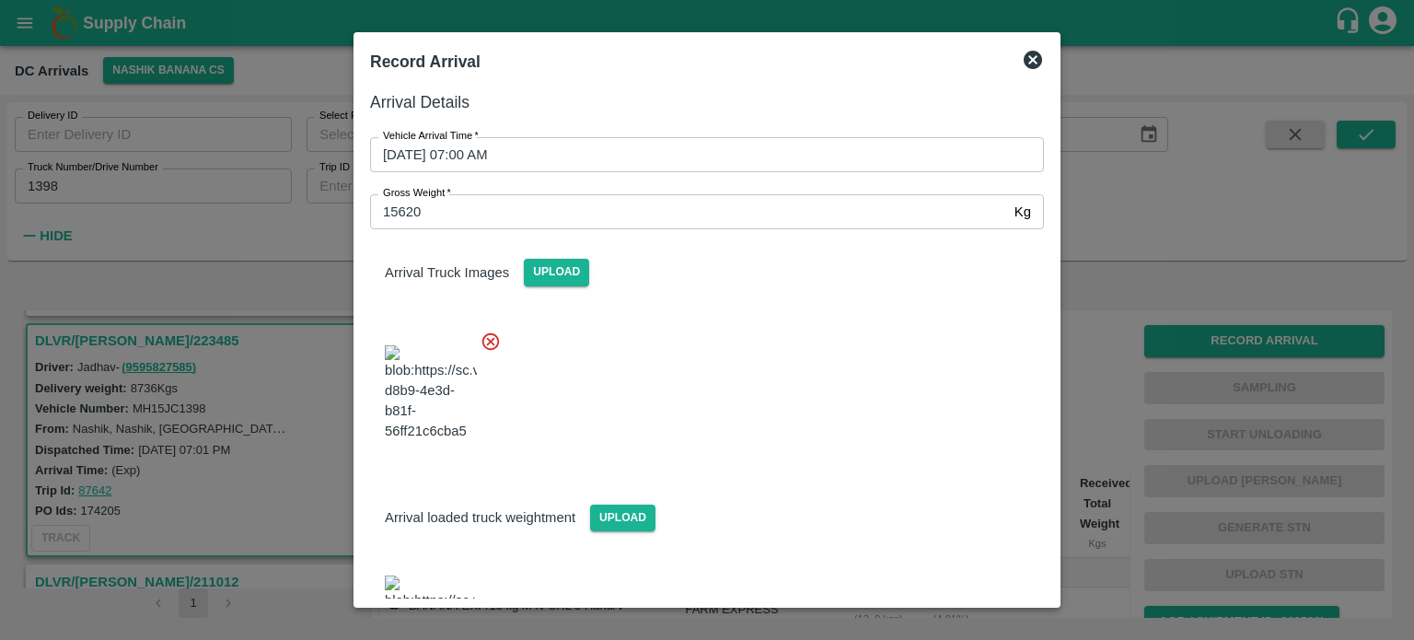
scroll to position [94, 0]
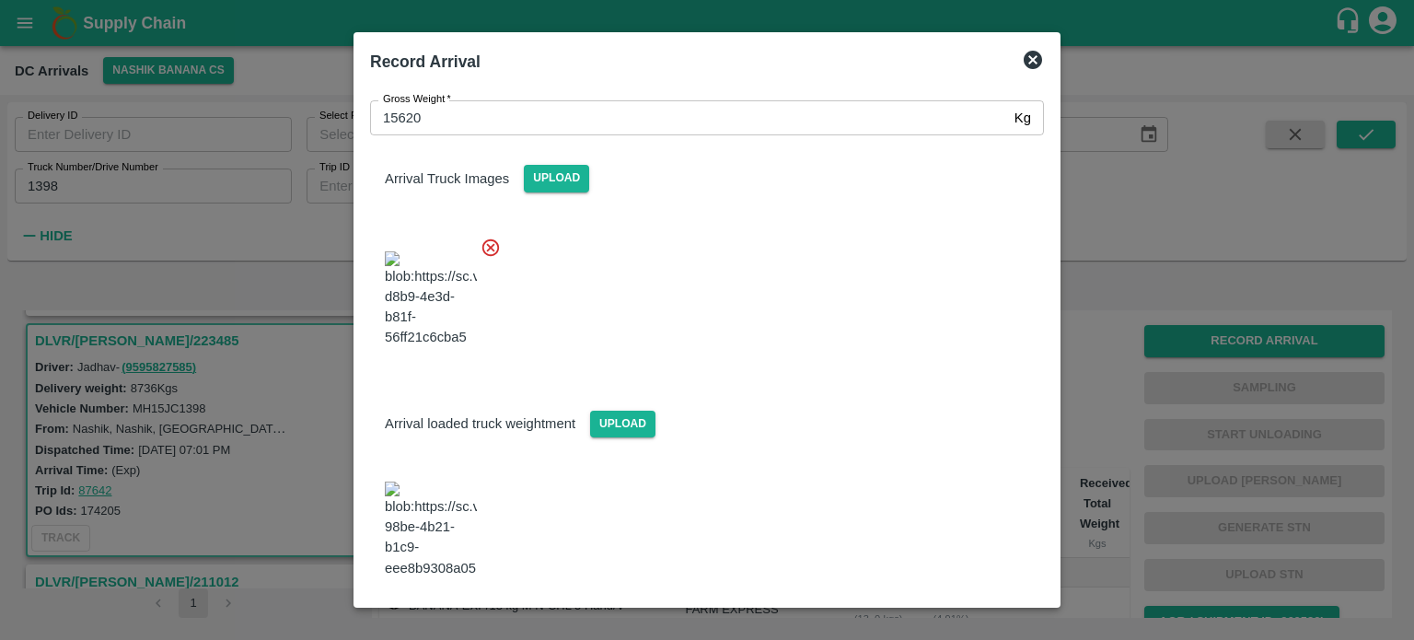
click at [939, 615] on button "Save Arrival Details" at bounding box center [959, 628] width 170 height 27
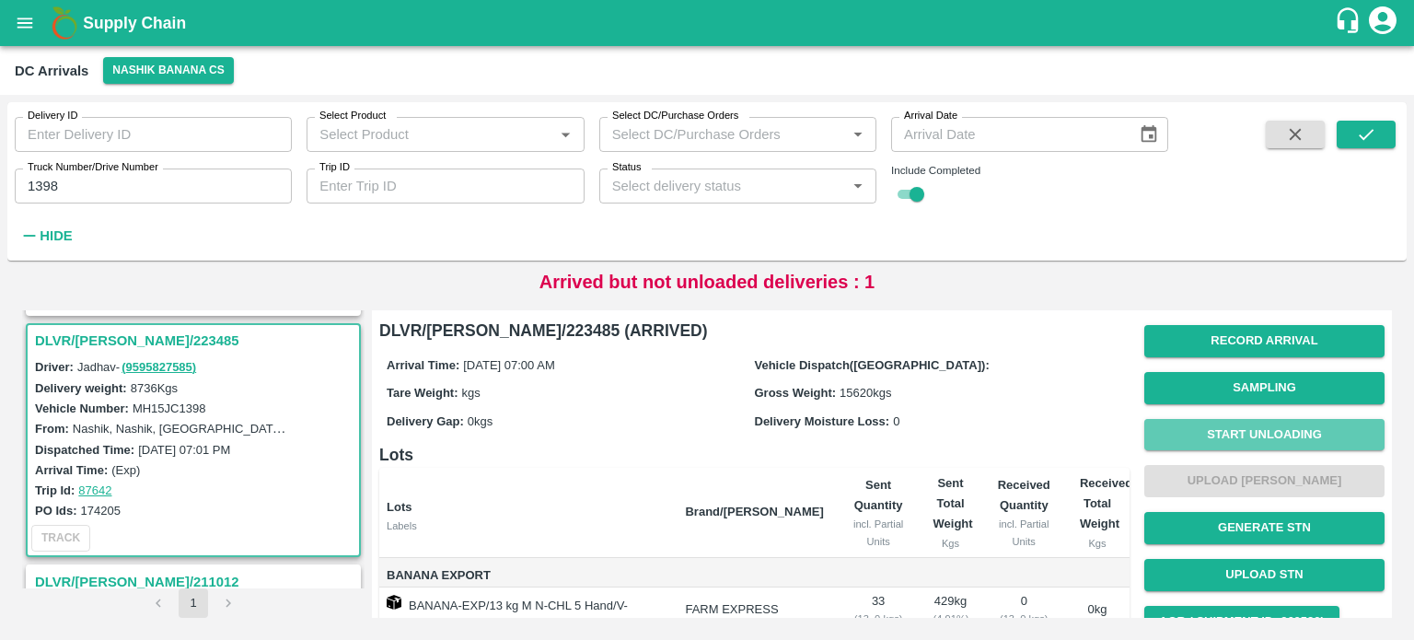
click at [1256, 437] on button "Start Unloading" at bounding box center [1264, 435] width 240 height 32
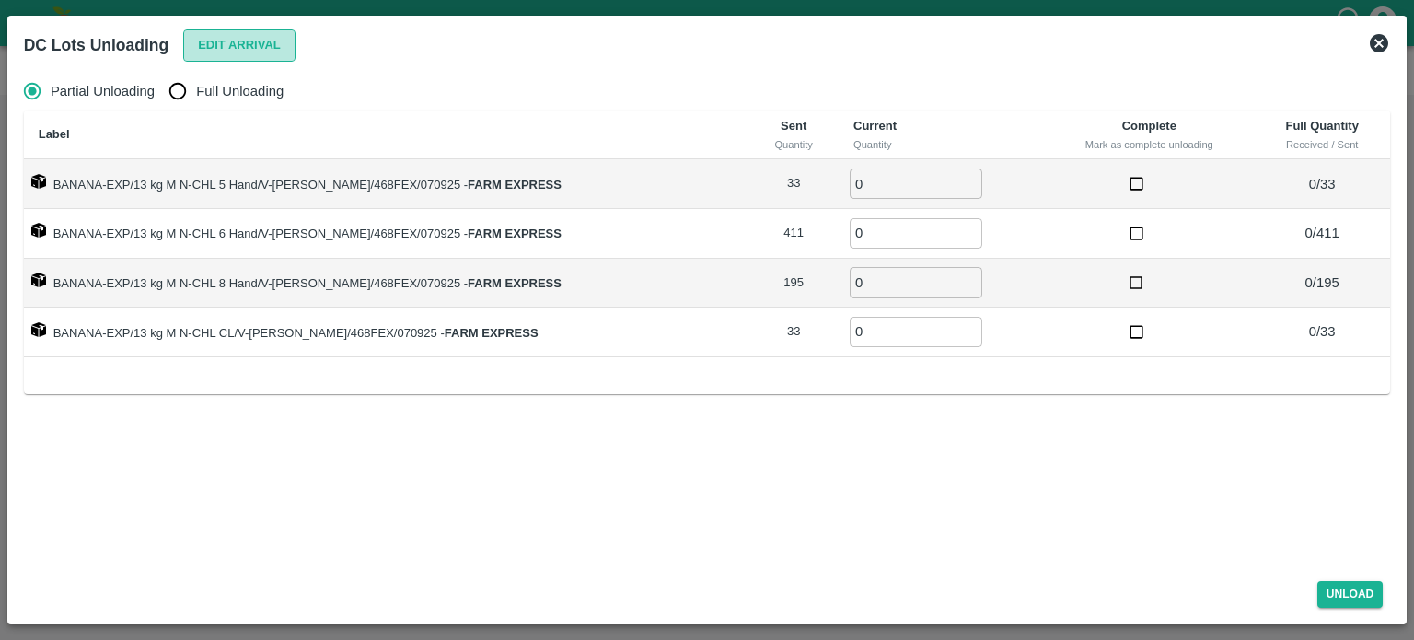
click at [232, 30] on button "Edit Arrival" at bounding box center [239, 45] width 112 height 32
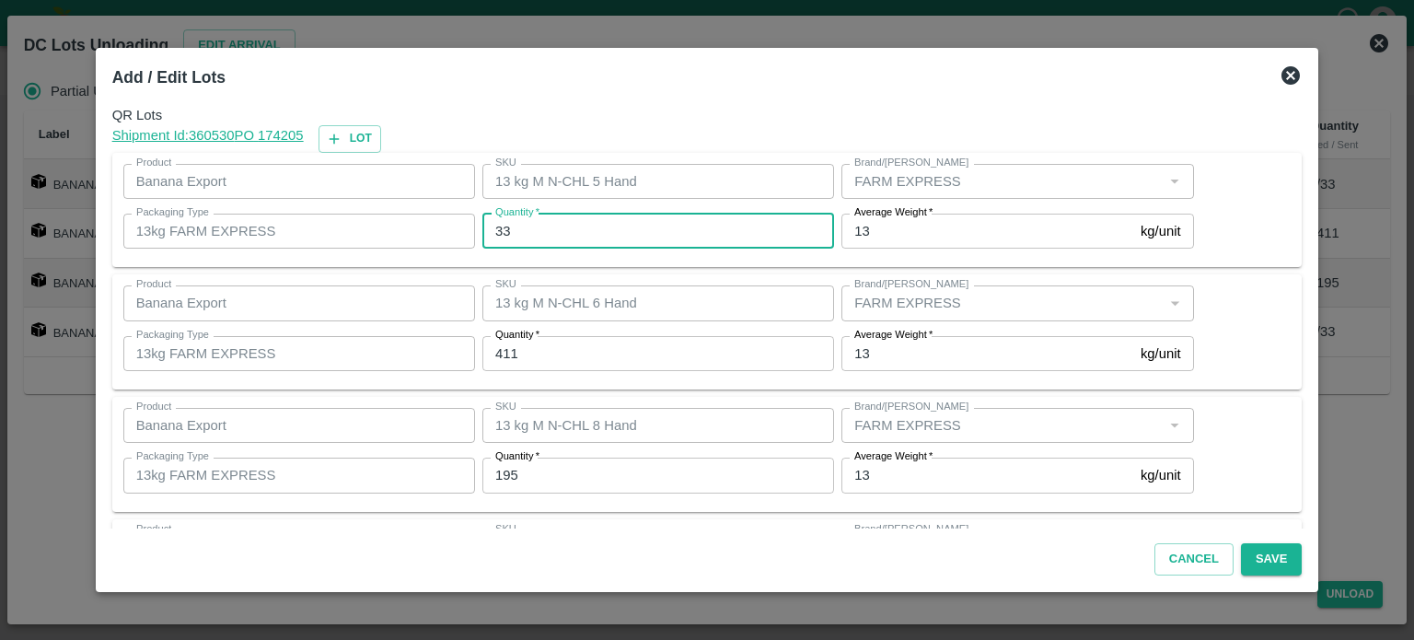
click at [508, 227] on input "33" at bounding box center [658, 231] width 352 height 35
type input "15"
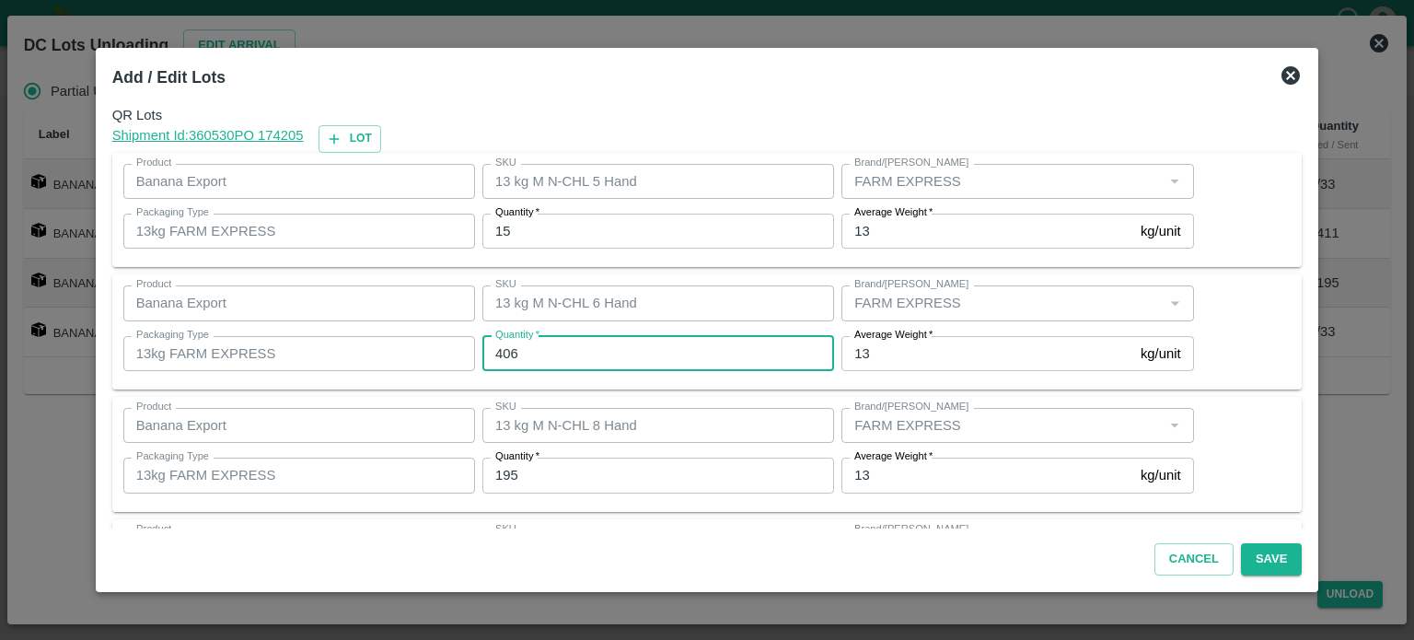
type input "406"
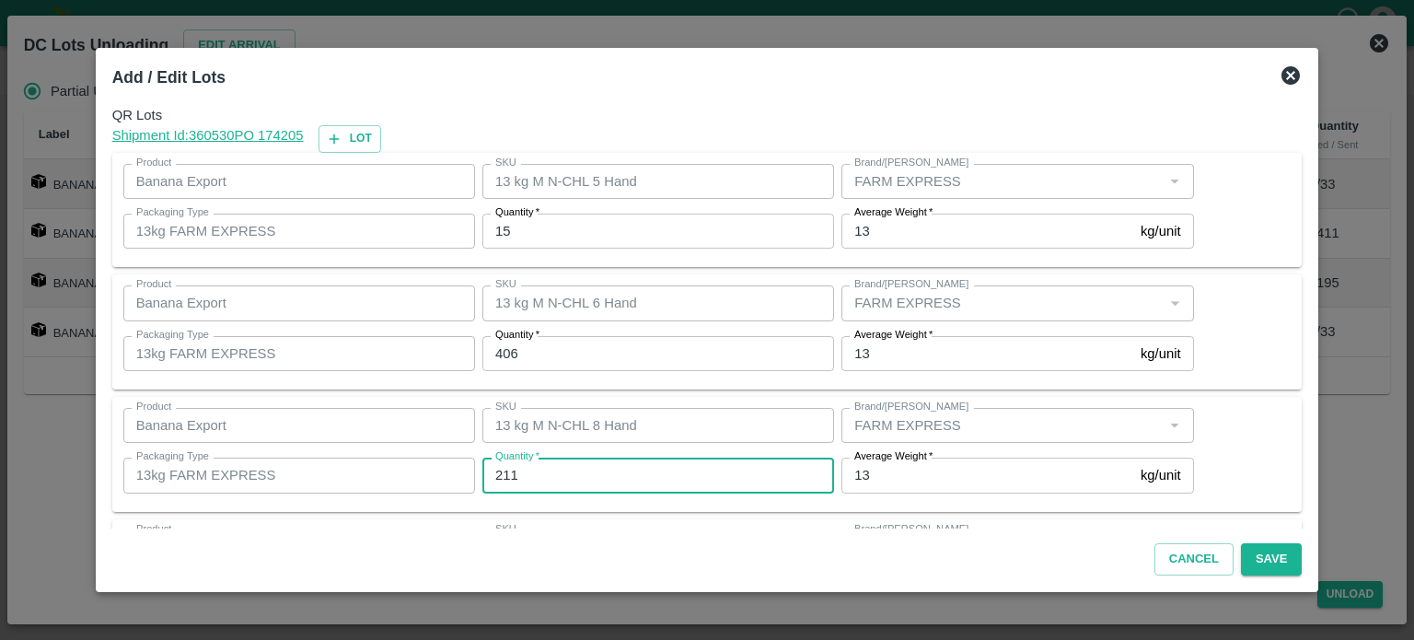
type input "211"
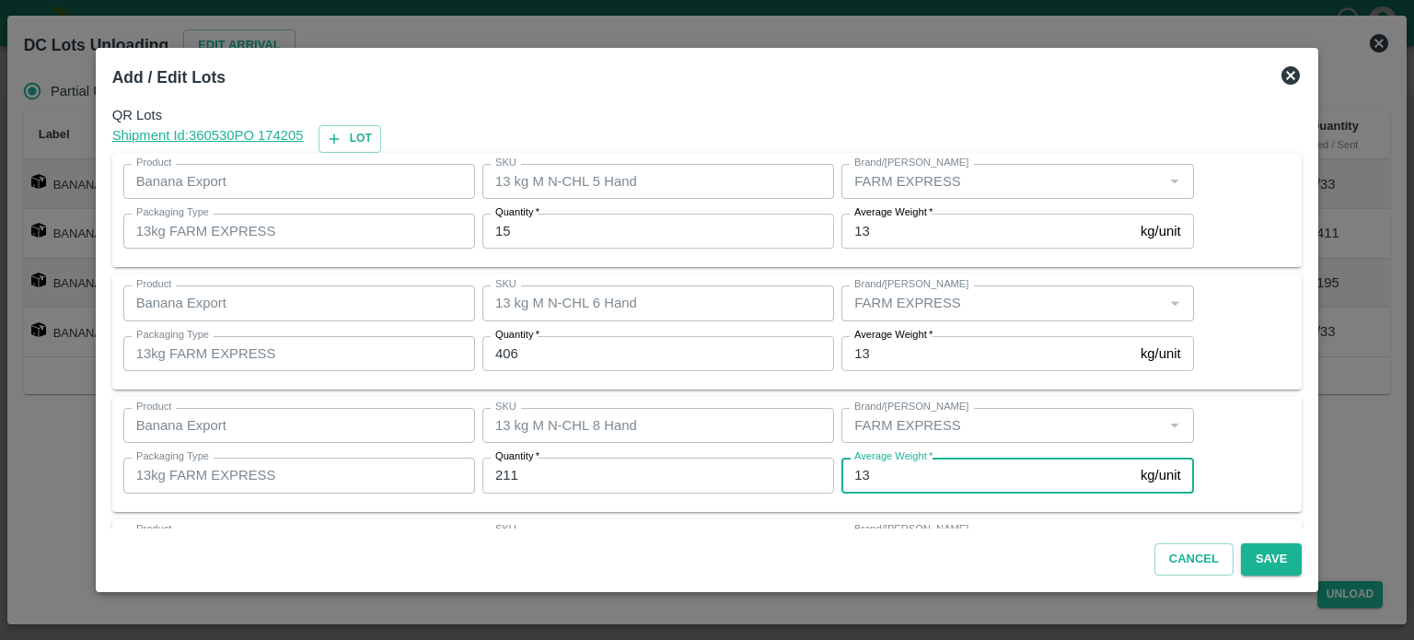
scroll to position [119, 0]
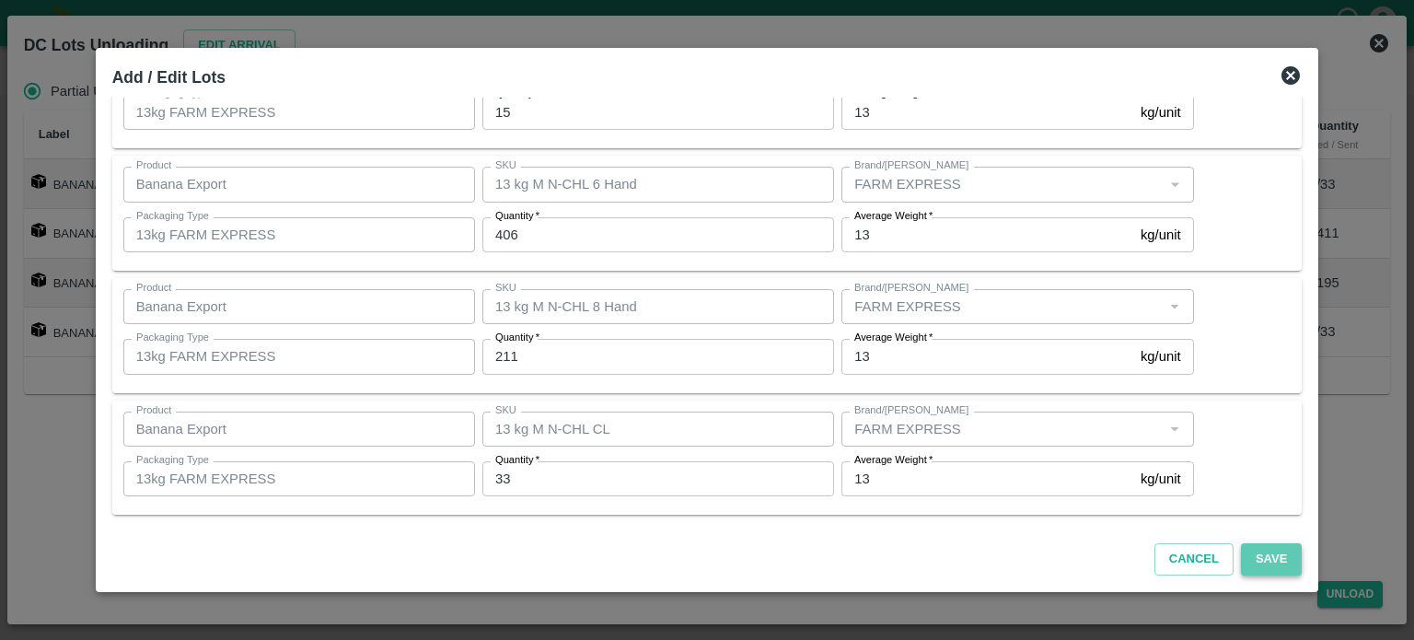
click at [1252, 559] on button "Save" at bounding box center [1271, 559] width 61 height 32
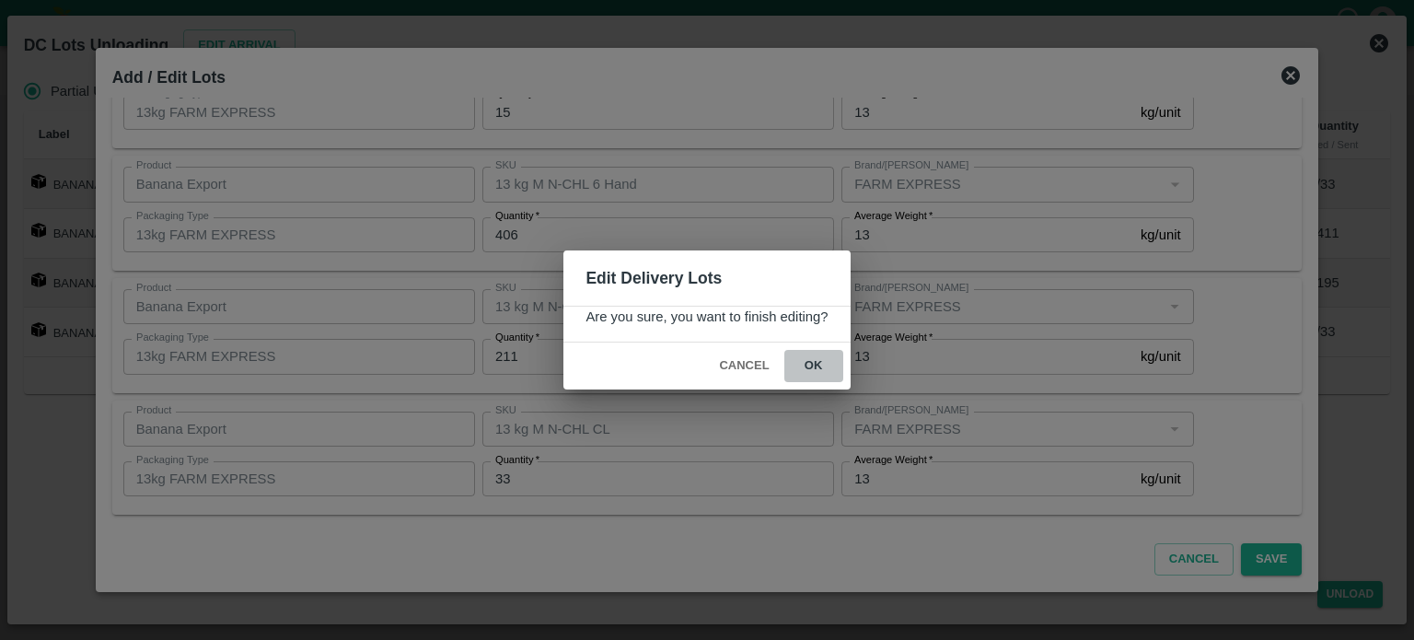
click at [813, 365] on button "ok" at bounding box center [813, 366] width 59 height 32
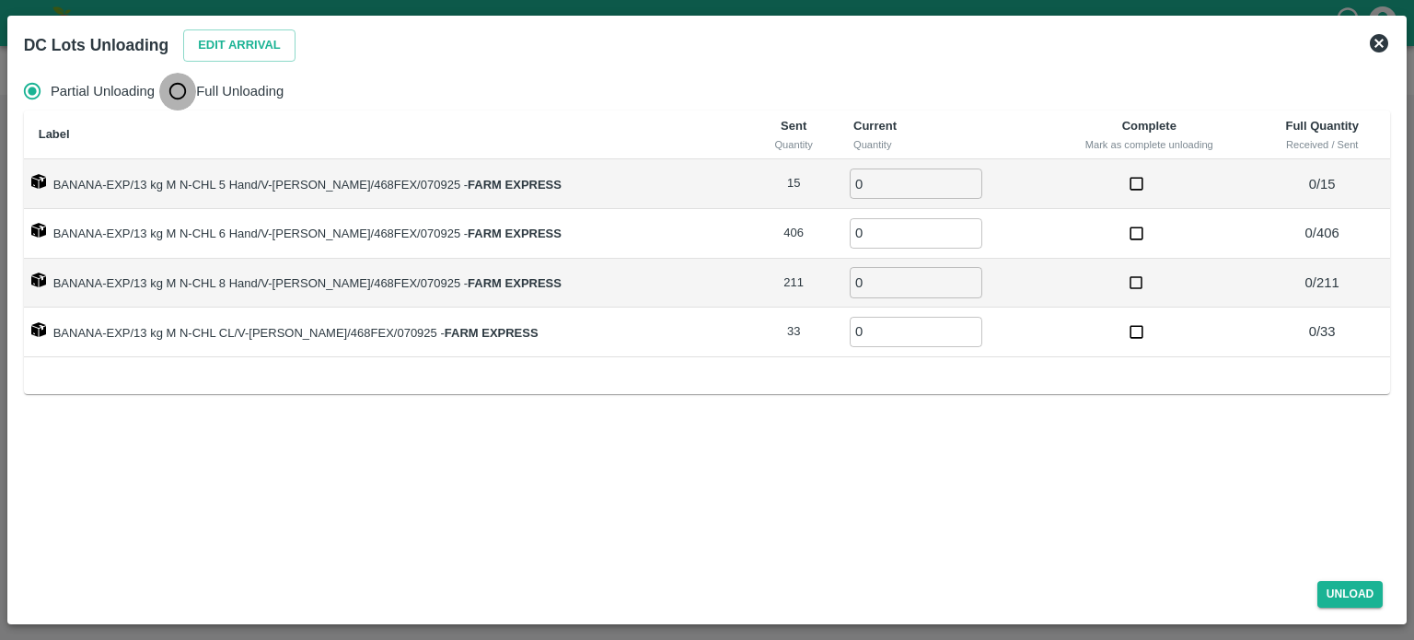
click at [178, 95] on input "Full Unloading" at bounding box center [177, 91] width 37 height 37
radio input "true"
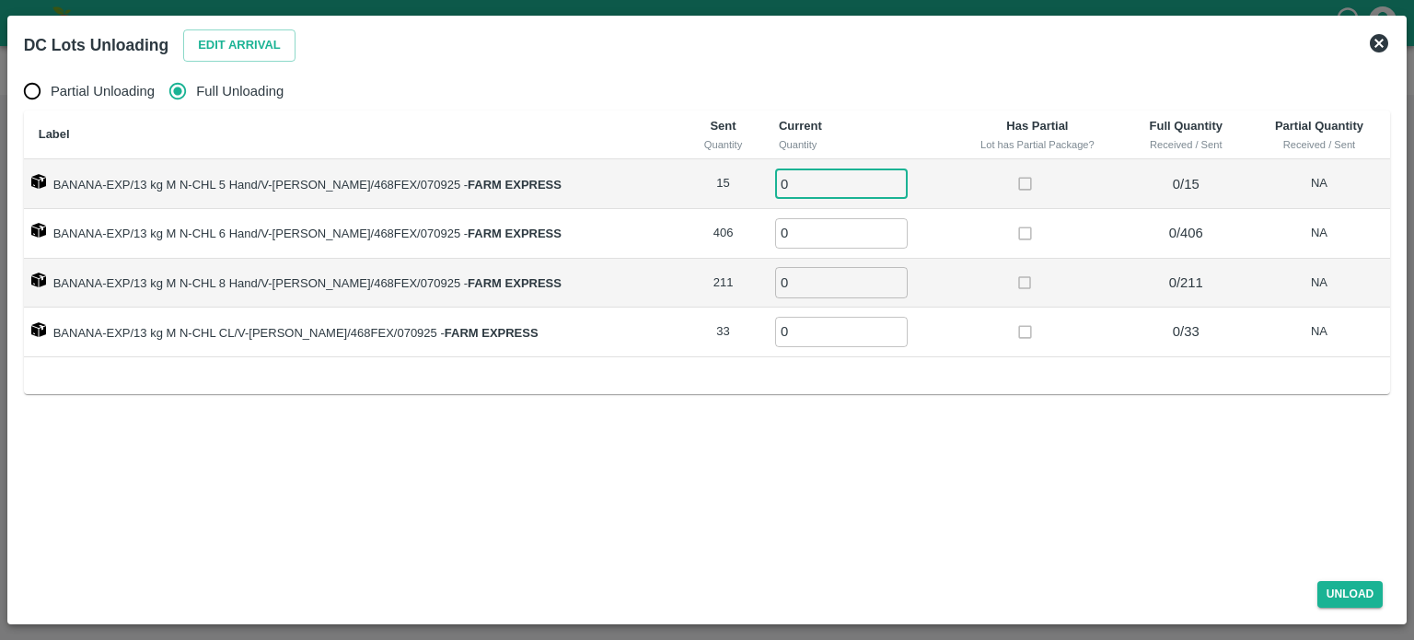
click at [777, 190] on input "0" at bounding box center [841, 183] width 133 height 30
type input "15"
type input "406"
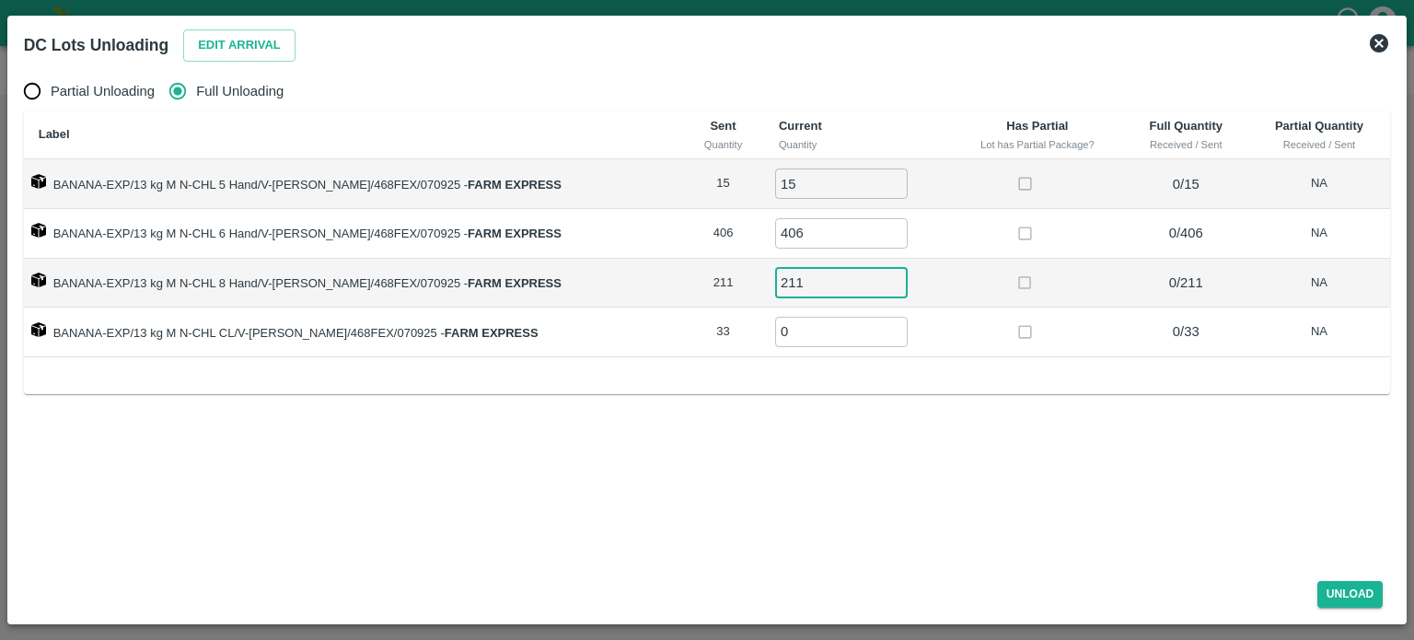
type input "211"
type input "33"
click at [1348, 597] on button "Unload" at bounding box center [1350, 594] width 66 height 27
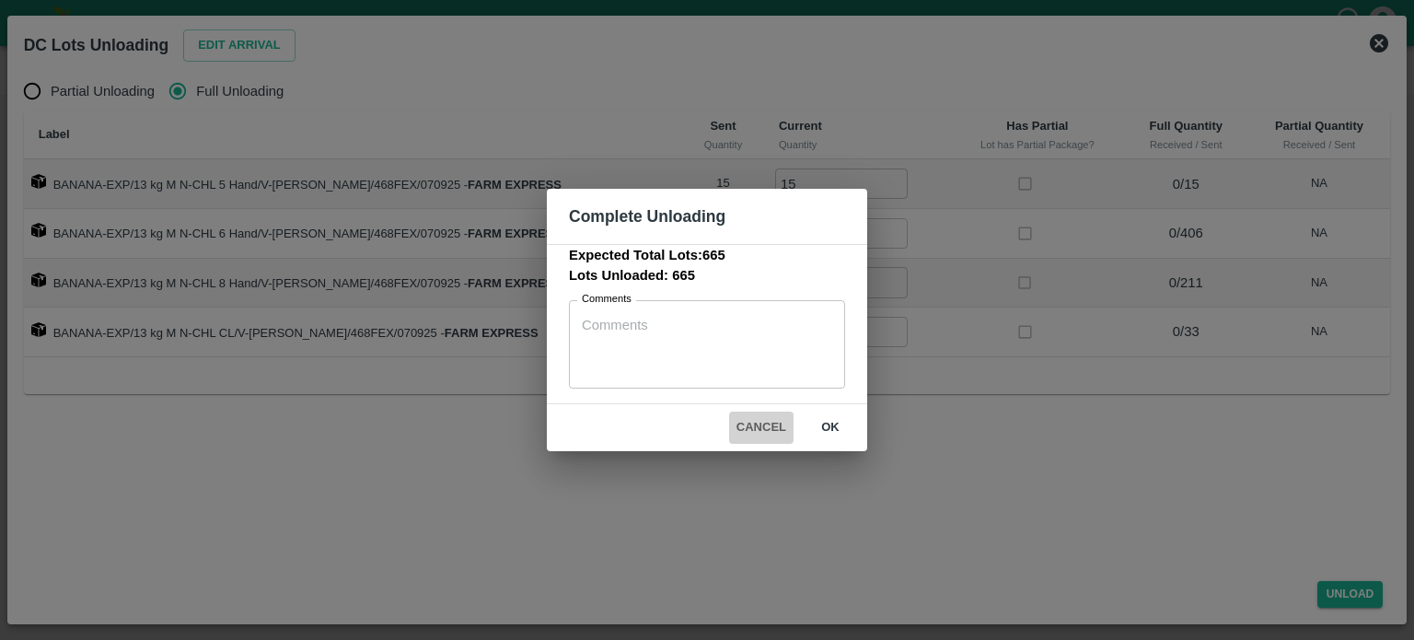
click at [760, 426] on button "Cancel" at bounding box center [761, 427] width 64 height 32
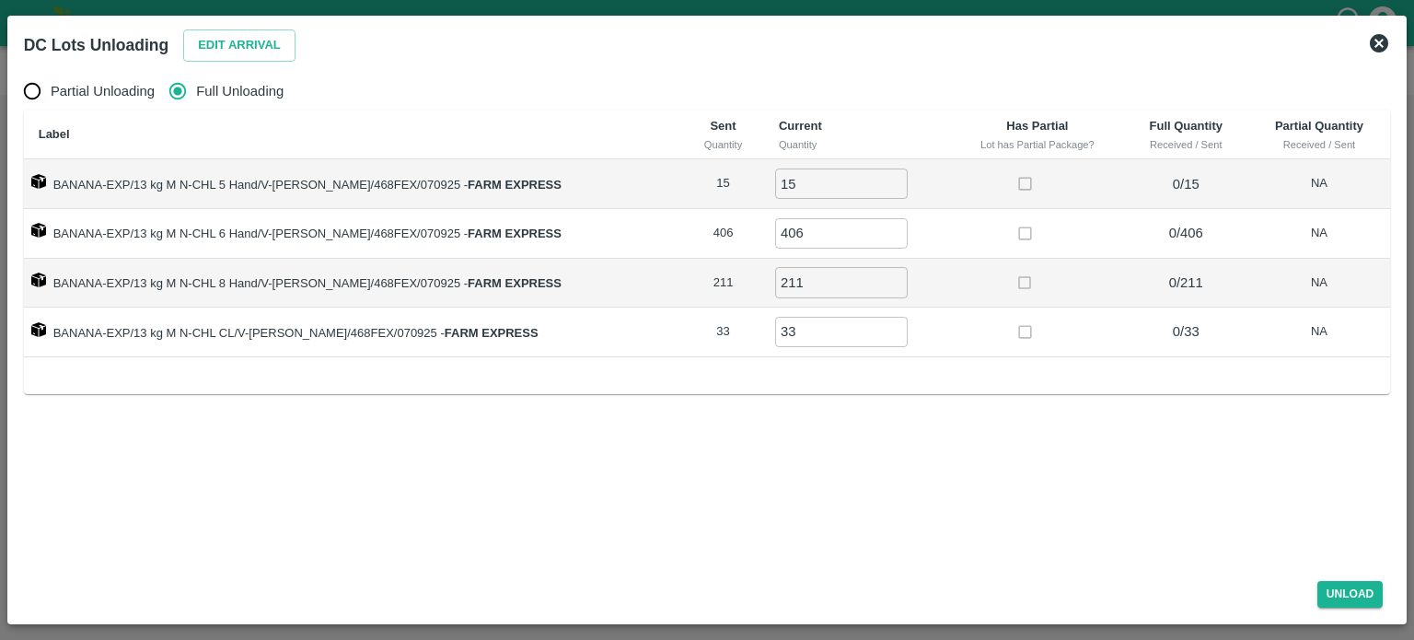
click at [1383, 38] on icon at bounding box center [1379, 43] width 18 height 18
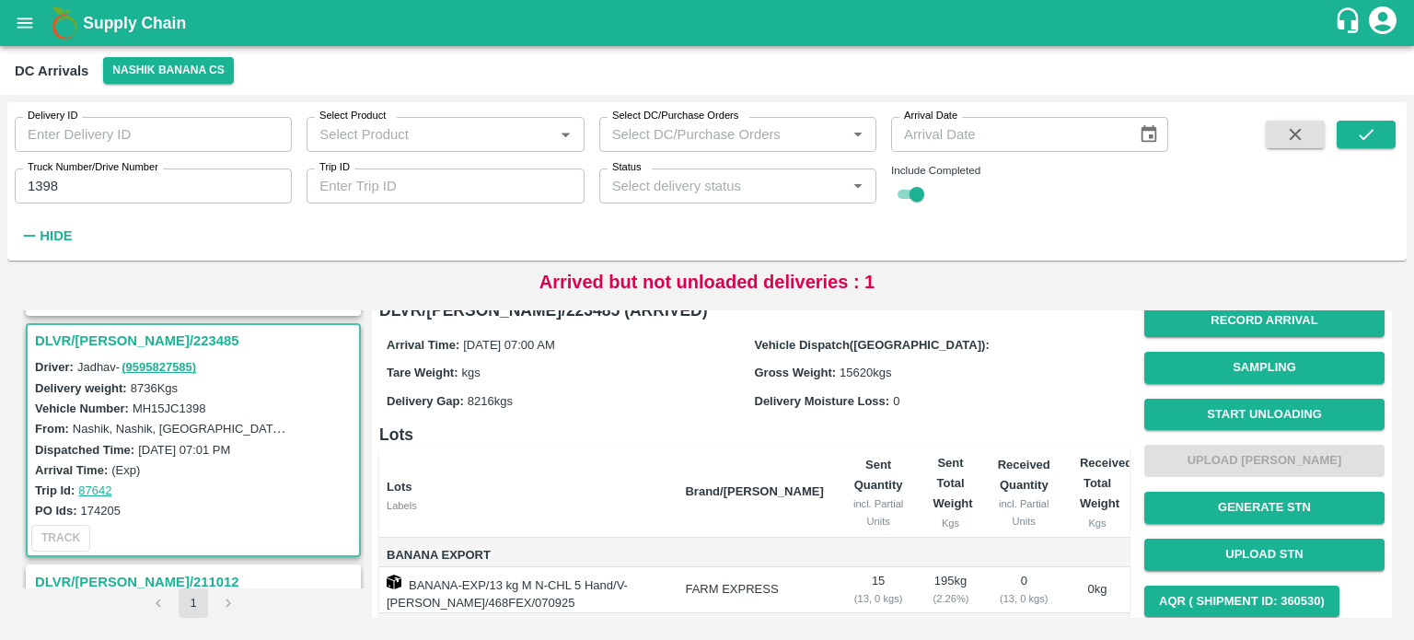
scroll to position [0, 0]
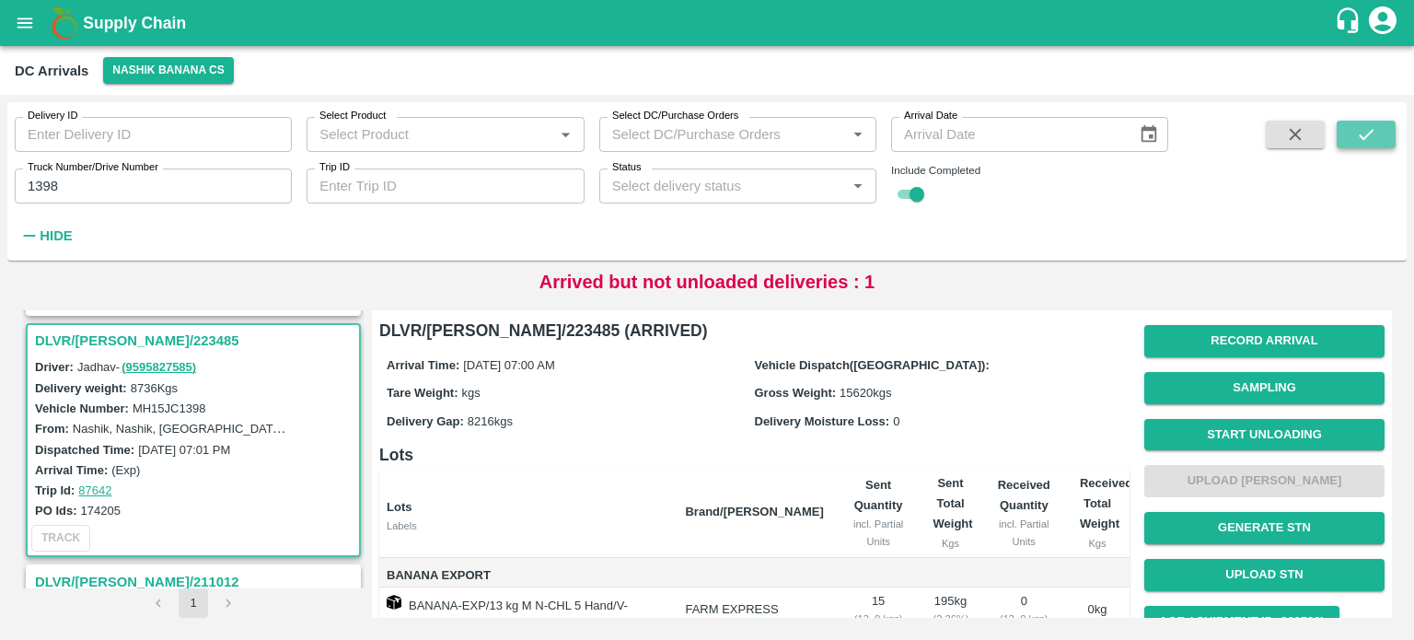
click at [1356, 142] on icon "submit" at bounding box center [1366, 134] width 20 height 20
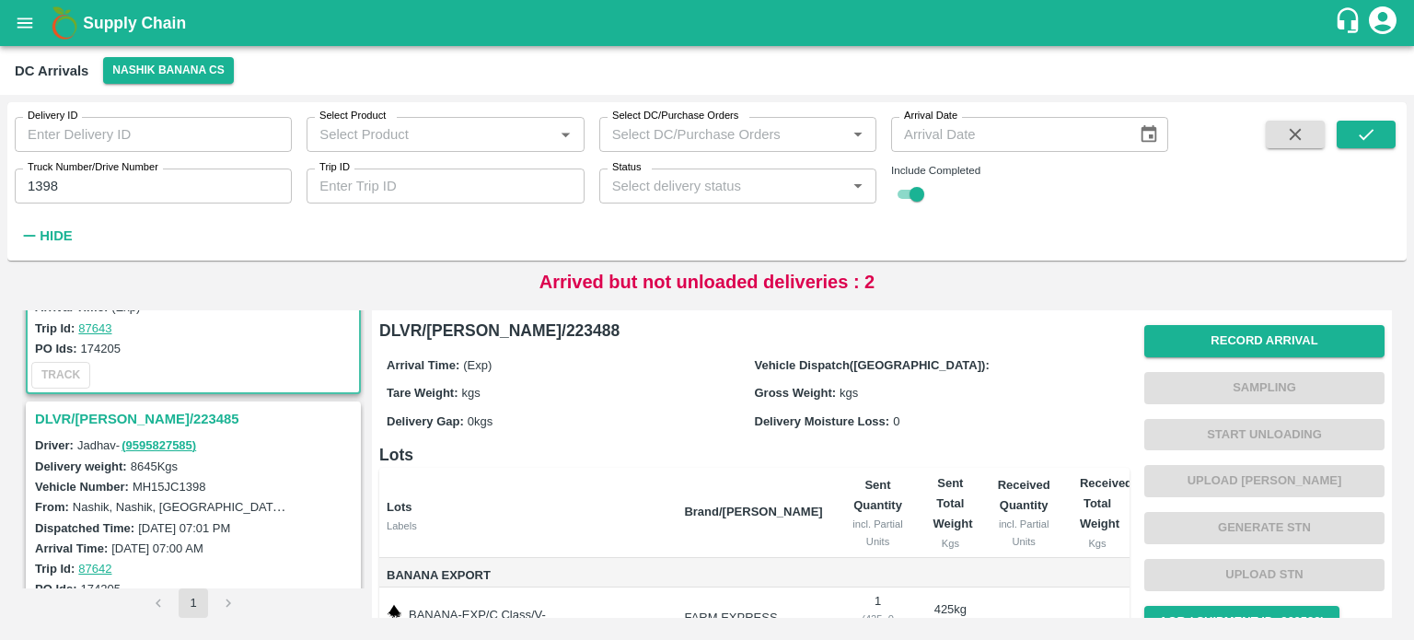
scroll to position [157, 0]
click at [142, 408] on h3 "DLVR/[PERSON_NAME]/223485" at bounding box center [196, 418] width 322 height 24
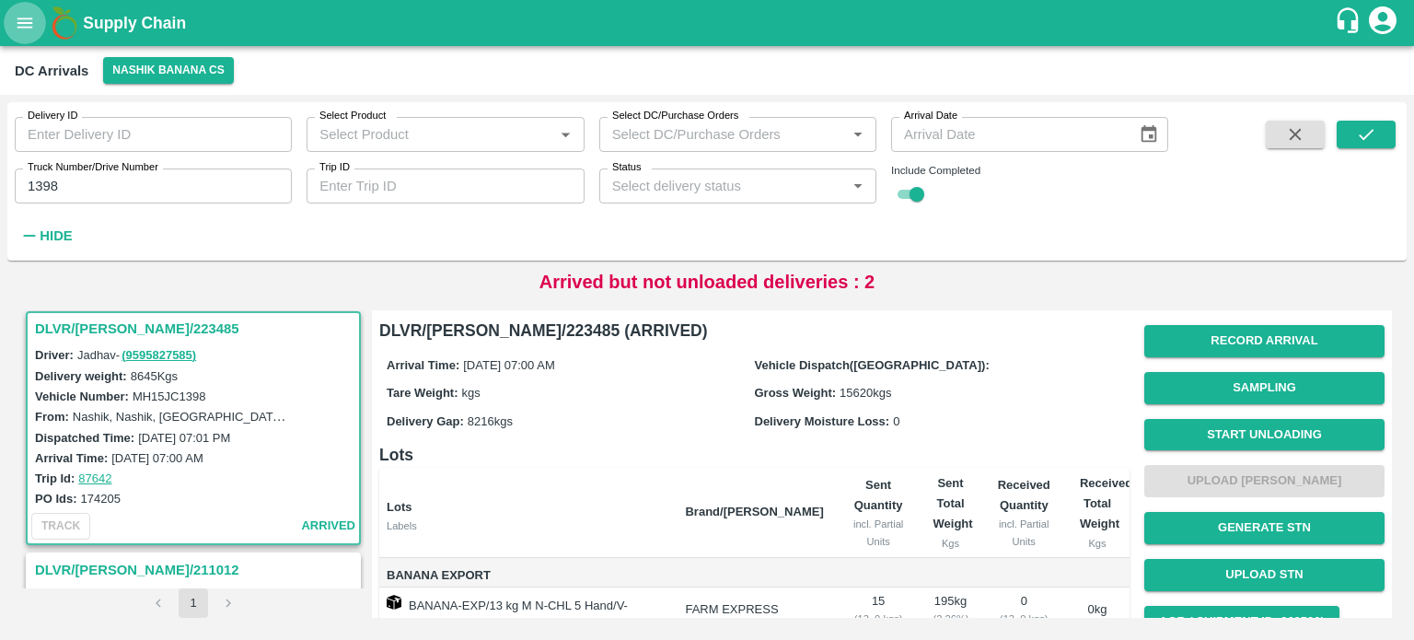
click at [27, 39] on button "open drawer" at bounding box center [25, 23] width 42 height 42
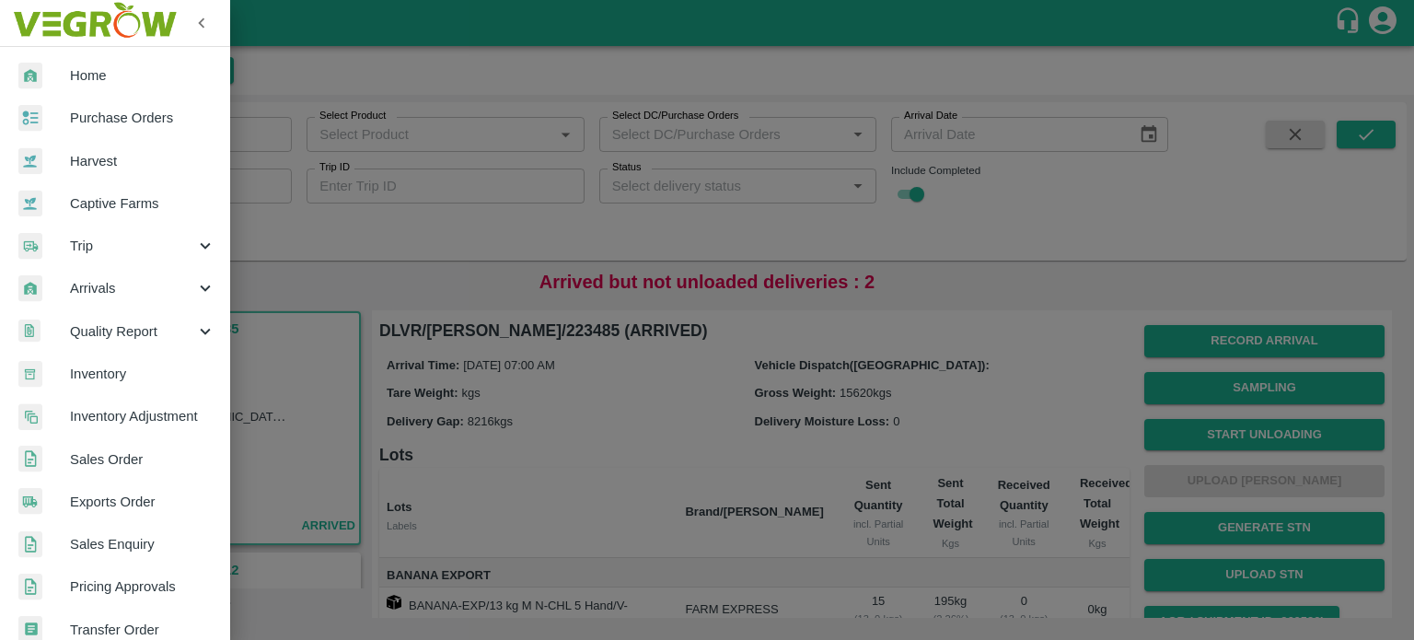
click at [108, 367] on span "Inventory" at bounding box center [142, 374] width 145 height 20
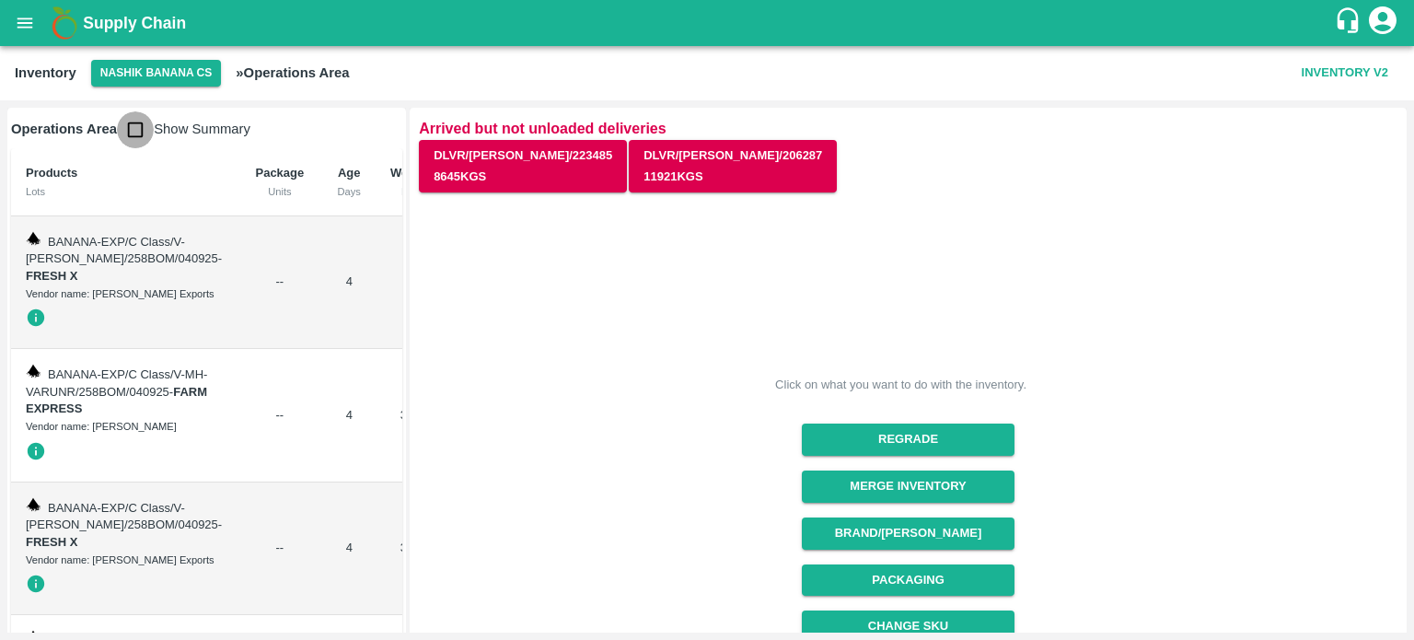
click at [130, 128] on input "checkbox" at bounding box center [135, 129] width 37 height 37
checkbox input "true"
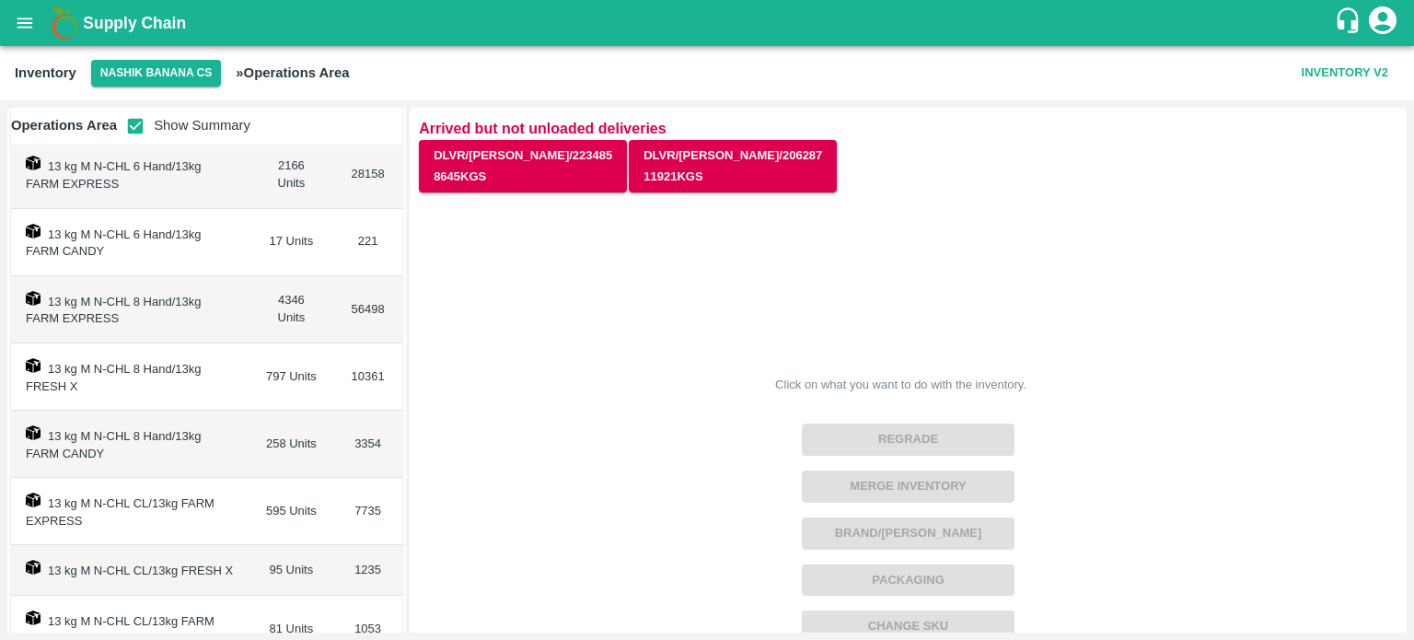
scroll to position [560, 0]
